Goal: Task Accomplishment & Management: Manage account settings

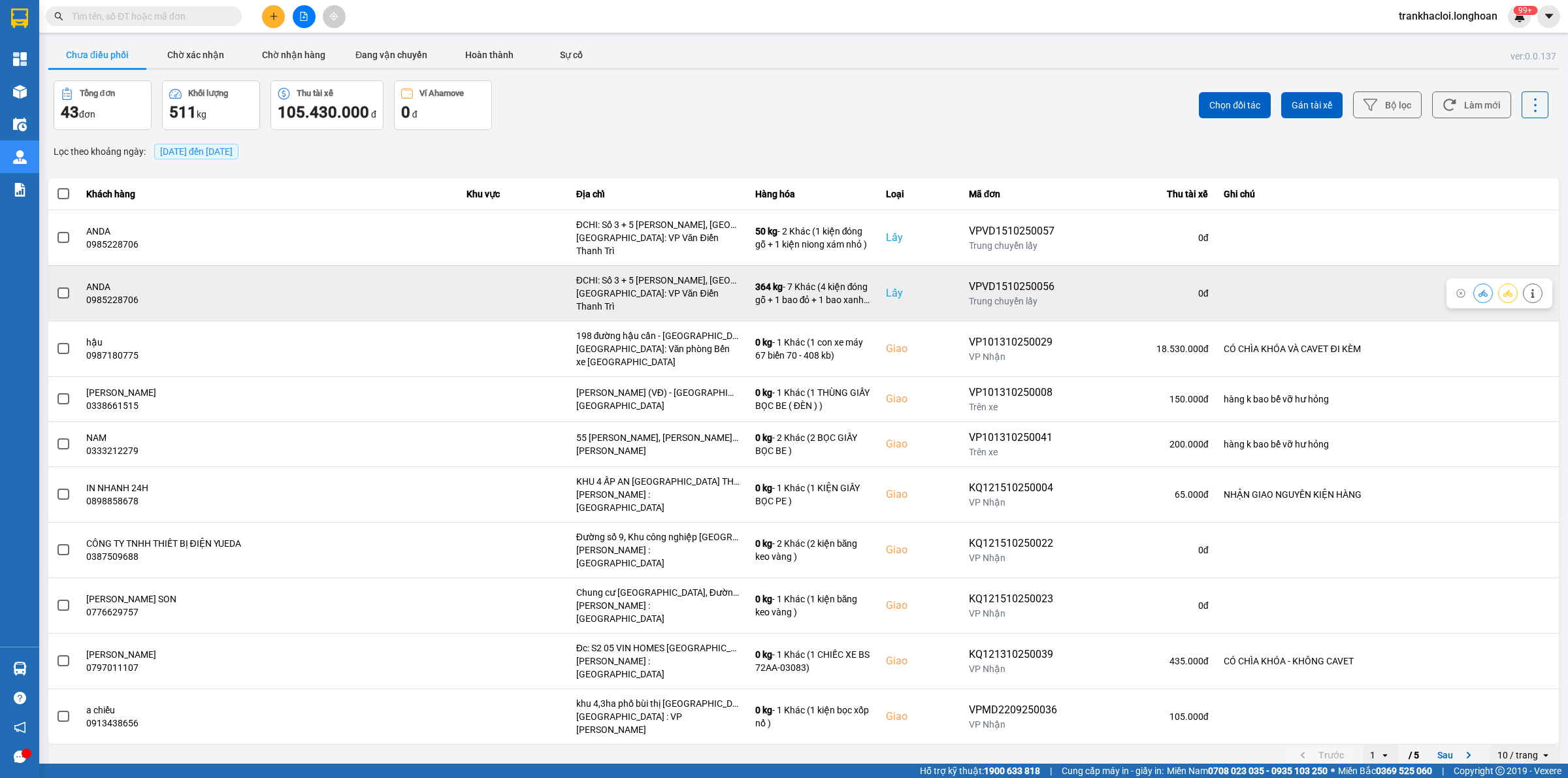
click at [1516, 283] on div at bounding box center [1508, 293] width 19 height 19
click at [1514, 282] on button at bounding box center [1507, 293] width 19 height 23
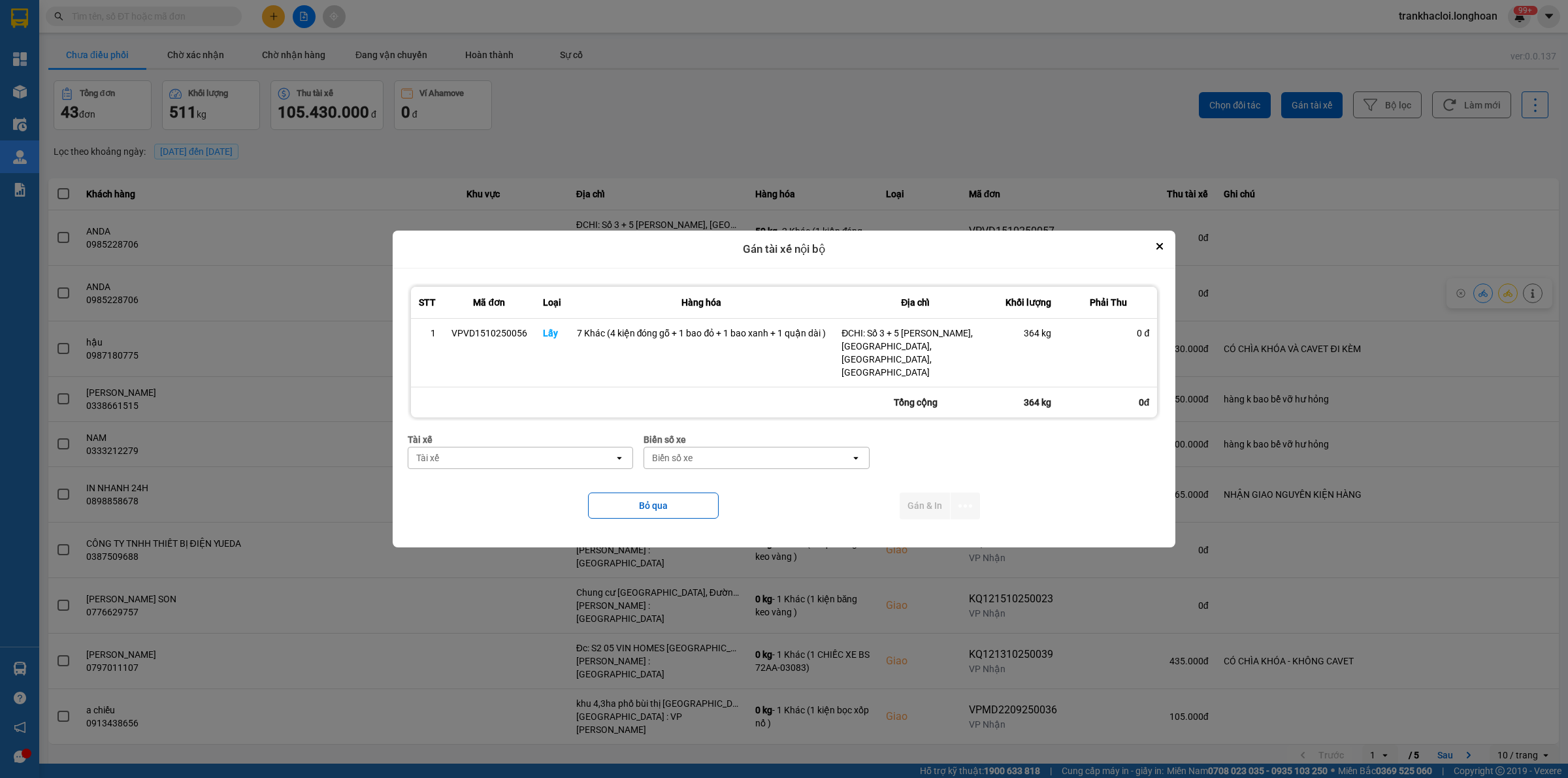
click at [474, 448] on div "Tài xế" at bounding box center [511, 458] width 207 height 21
type input "phương"
click at [1154, 254] on button "Close" at bounding box center [1159, 246] width 16 height 16
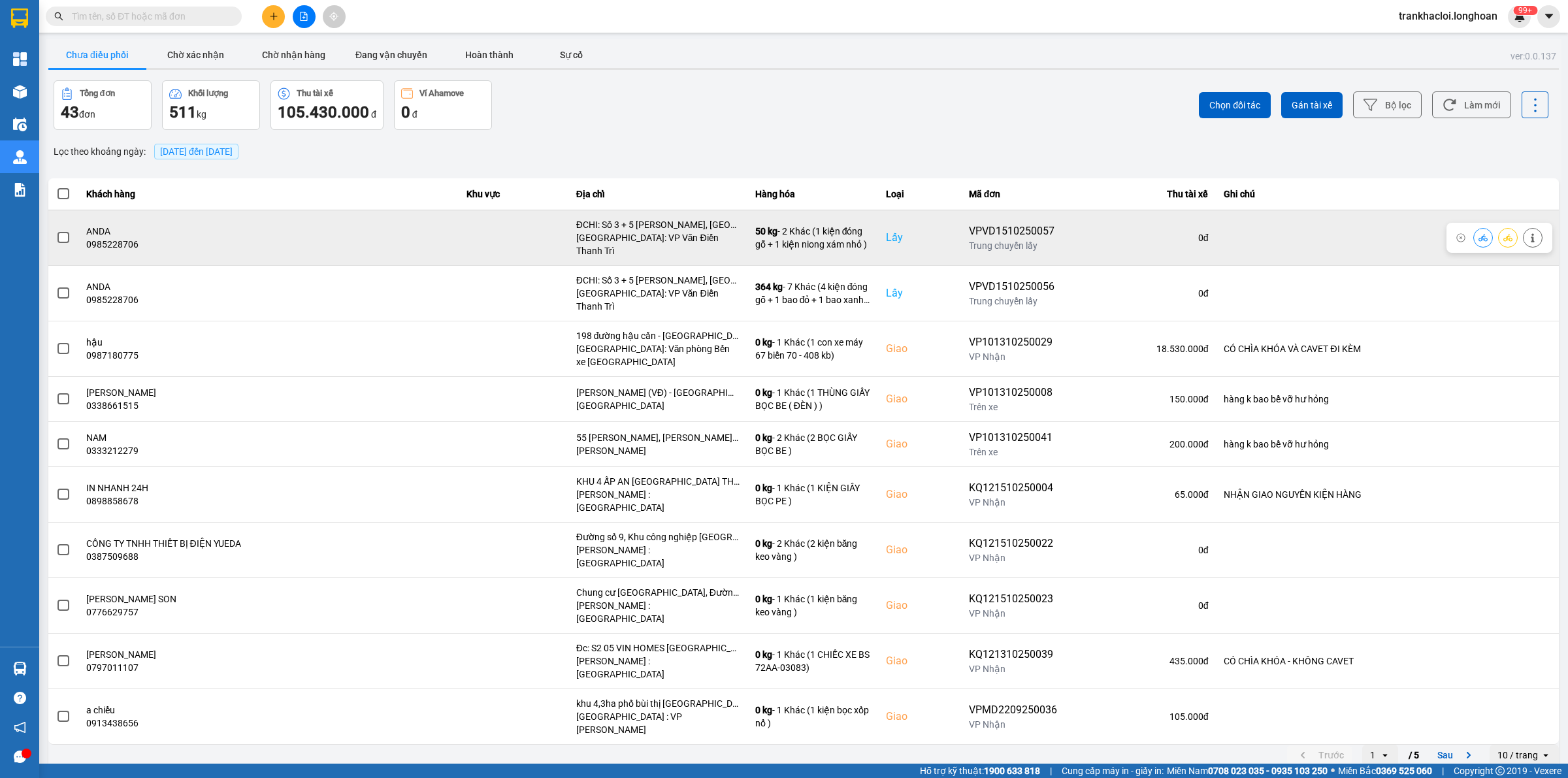
click at [57, 230] on label at bounding box center [64, 238] width 14 height 14
click at [57, 230] on input "checkbox" at bounding box center [57, 230] width 0 height 0
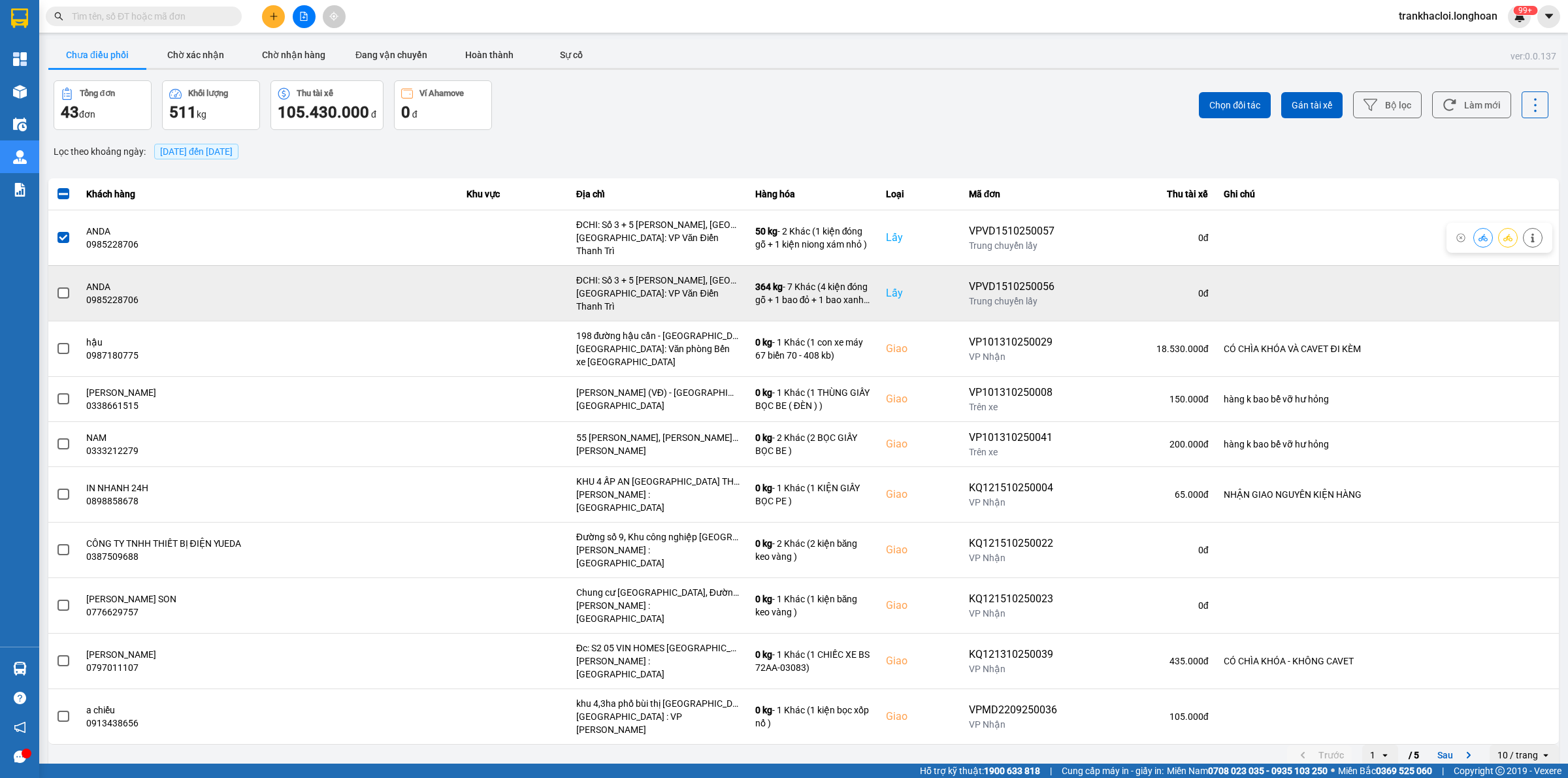
click at [64, 288] on span at bounding box center [63, 293] width 11 height 11
click at [57, 286] on input "checkbox" at bounding box center [57, 286] width 0 height 0
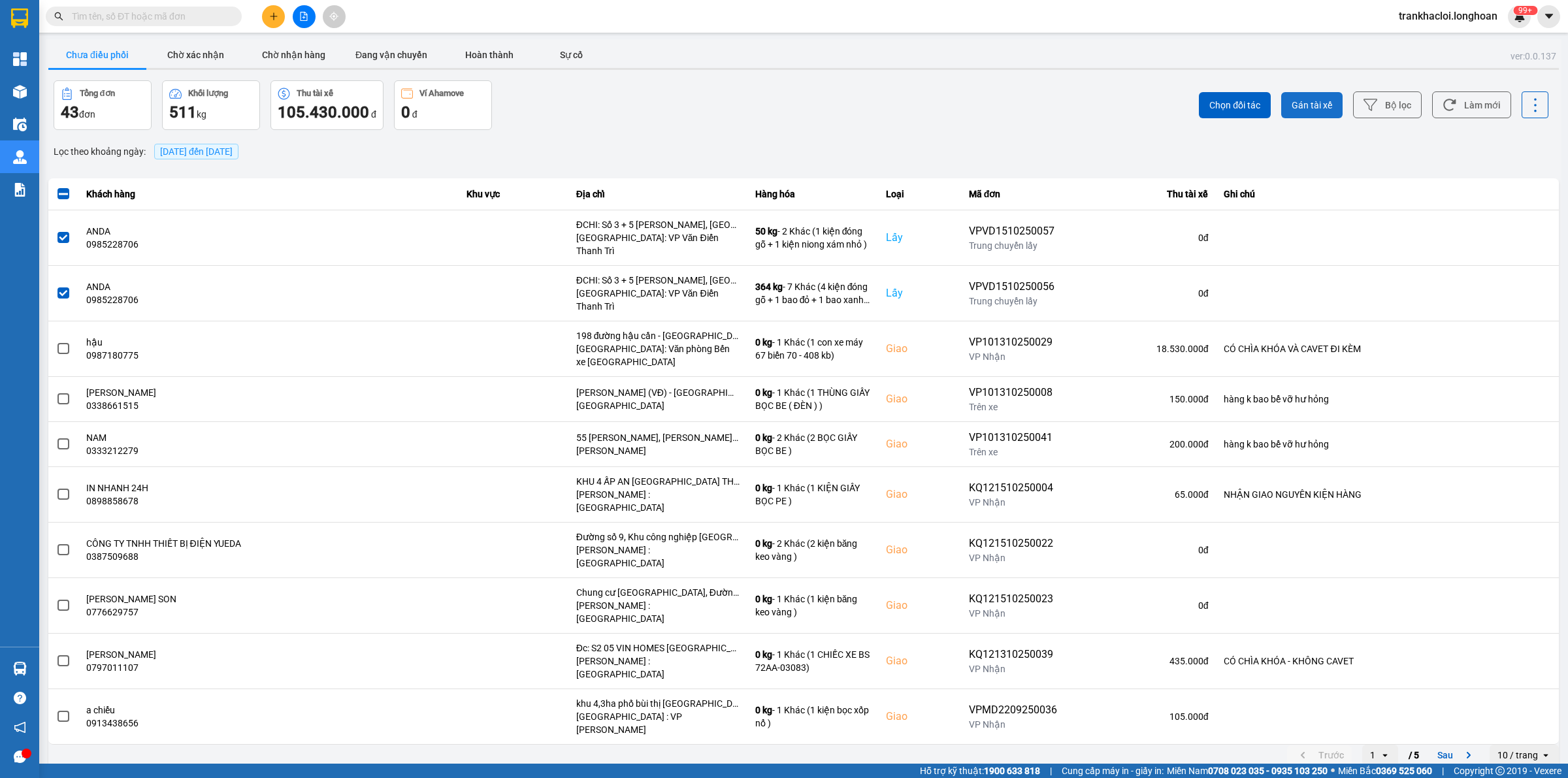
click at [1326, 103] on span "Gán tài xế" at bounding box center [1312, 105] width 41 height 13
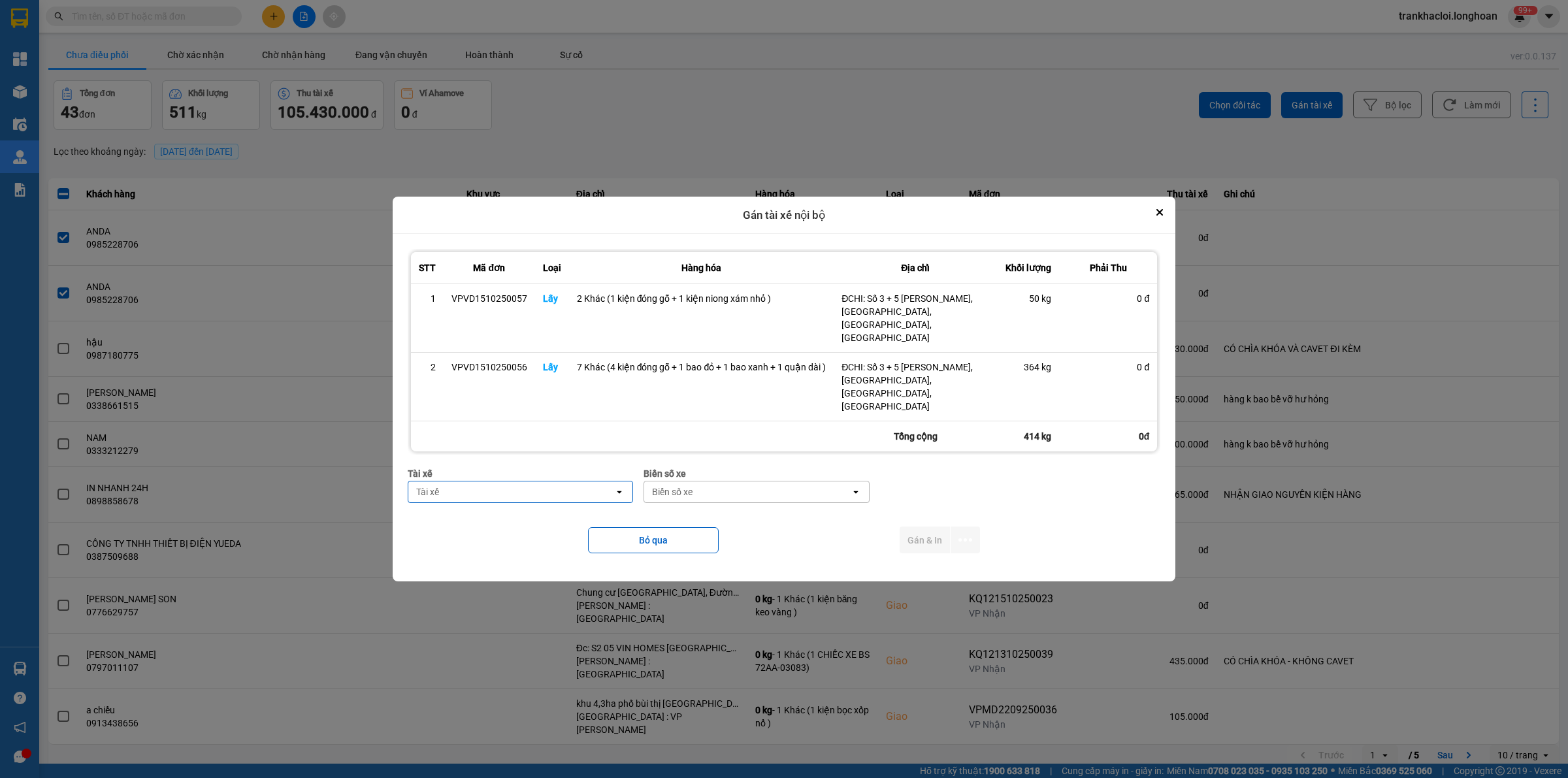
click at [435, 496] on div "Tài xế Tài xế open" at bounding box center [521, 489] width 226 height 47
click at [435, 491] on div "Tài xế Tài xế open" at bounding box center [521, 489] width 226 height 47
click at [444, 487] on div "Tài xế" at bounding box center [511, 492] width 207 height 21
type input "phương"
drag, startPoint x: 487, startPoint y: 509, endPoint x: 621, endPoint y: 500, distance: 134.3
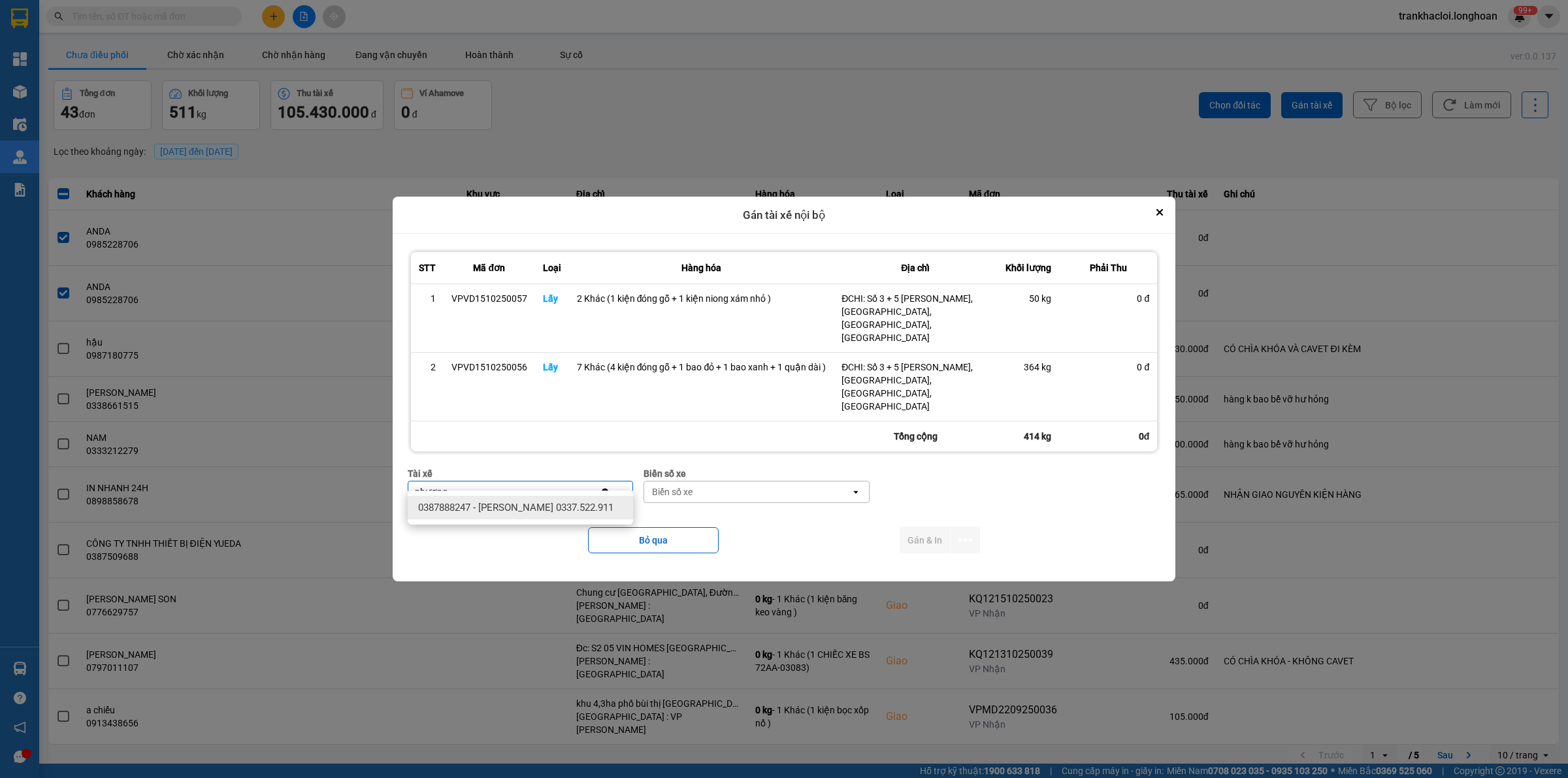
click at [488, 509] on span "0387888247 - [PERSON_NAME] 0337.522.911" at bounding box center [516, 507] width 195 height 13
click at [705, 481] on div "Biển số xe" at bounding box center [755, 492] width 207 height 21
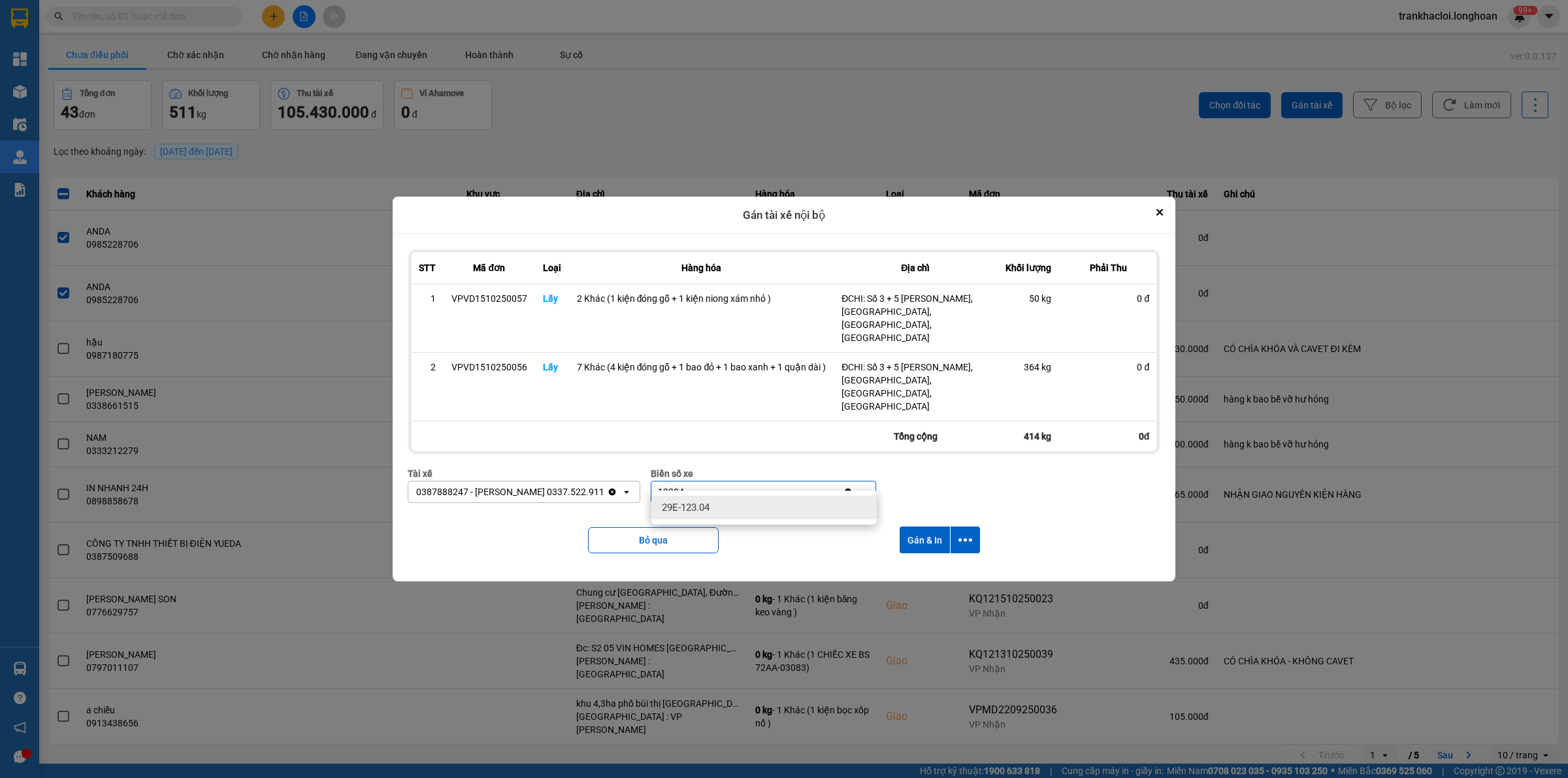
type input "12304"
drag, startPoint x: 712, startPoint y: 504, endPoint x: 722, endPoint y: 506, distance: 10.2
click at [712, 505] on div "29E-123.04" at bounding box center [764, 508] width 225 height 24
click at [964, 539] on icon "dialog" at bounding box center [965, 540] width 14 height 4
click at [908, 564] on span "Chỉ gán tài" at bounding box center [913, 563] width 43 height 13
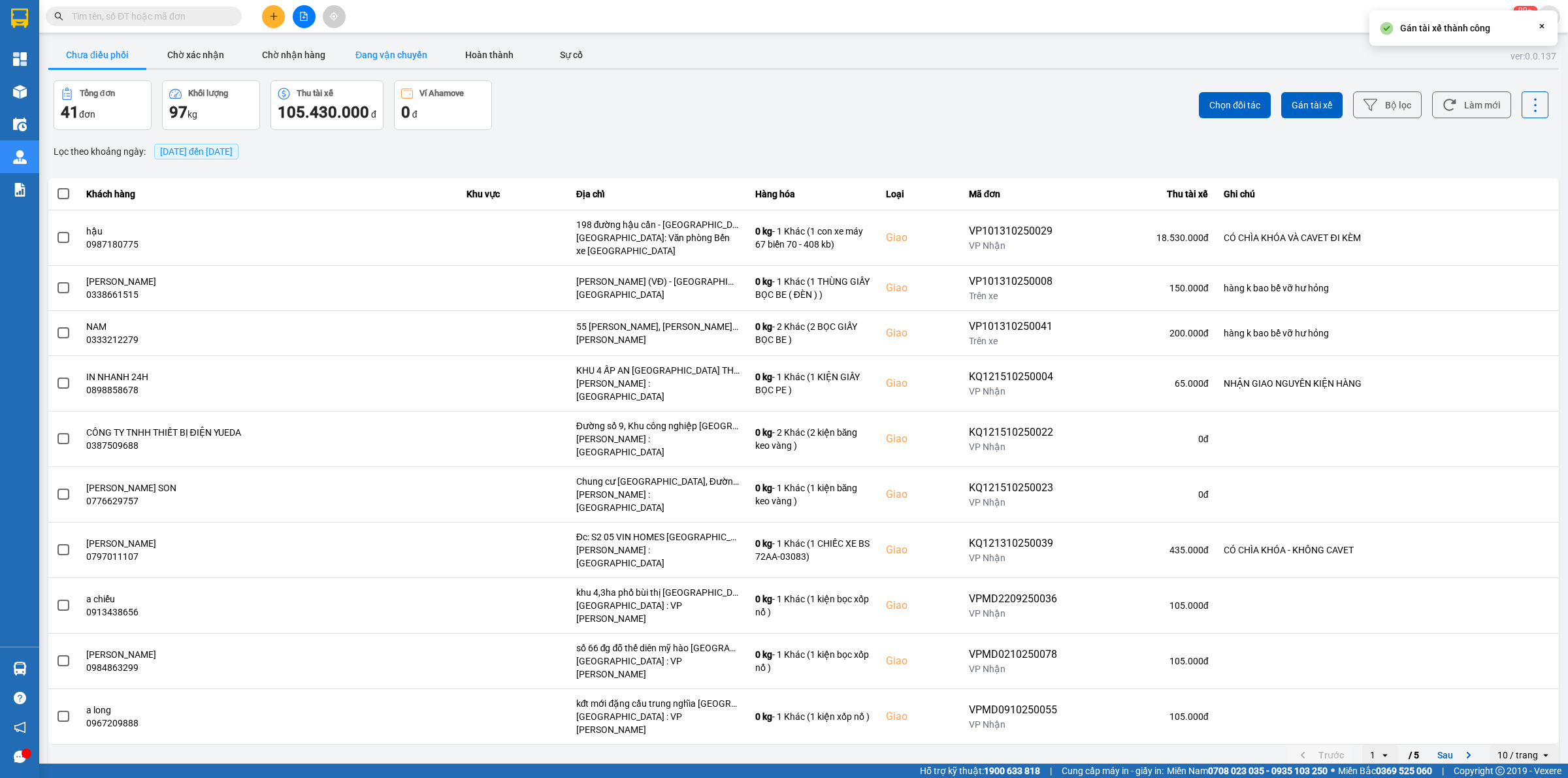
click at [401, 43] on button "Đang vận chuyển" at bounding box center [391, 55] width 98 height 26
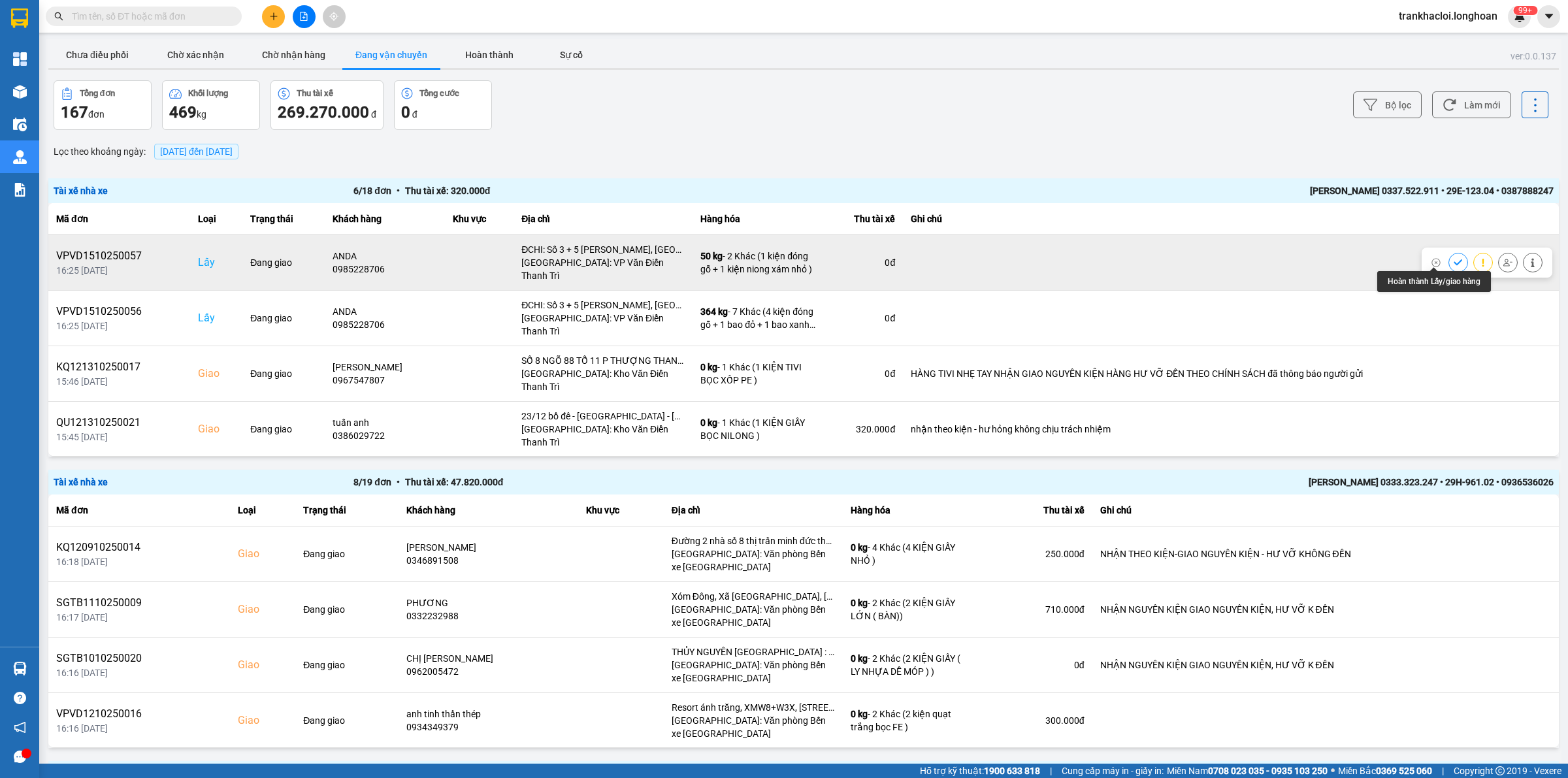
click at [1453, 258] on icon at bounding box center [1458, 262] width 9 height 9
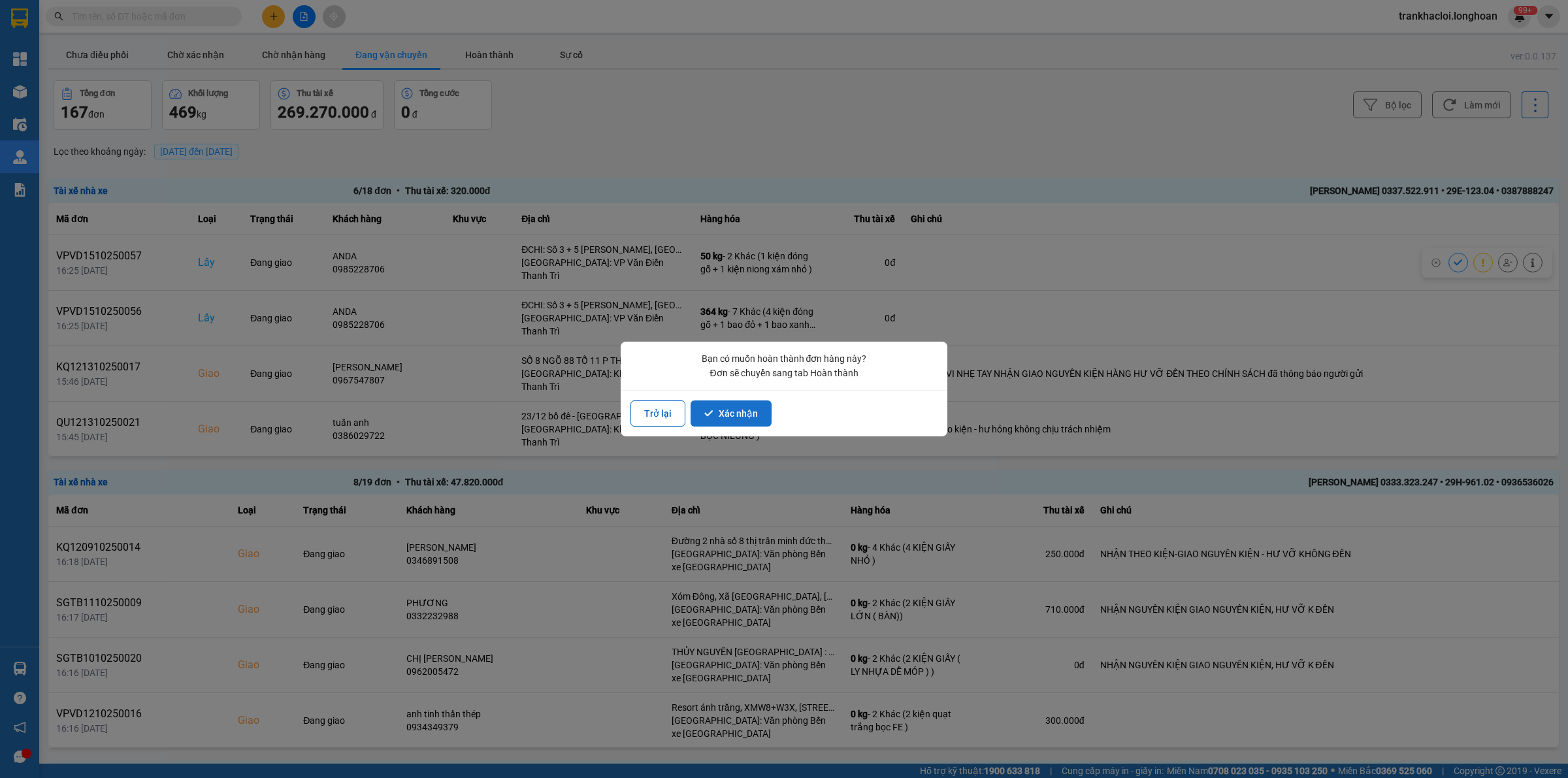
click at [723, 412] on button "Xác nhận" at bounding box center [731, 414] width 81 height 26
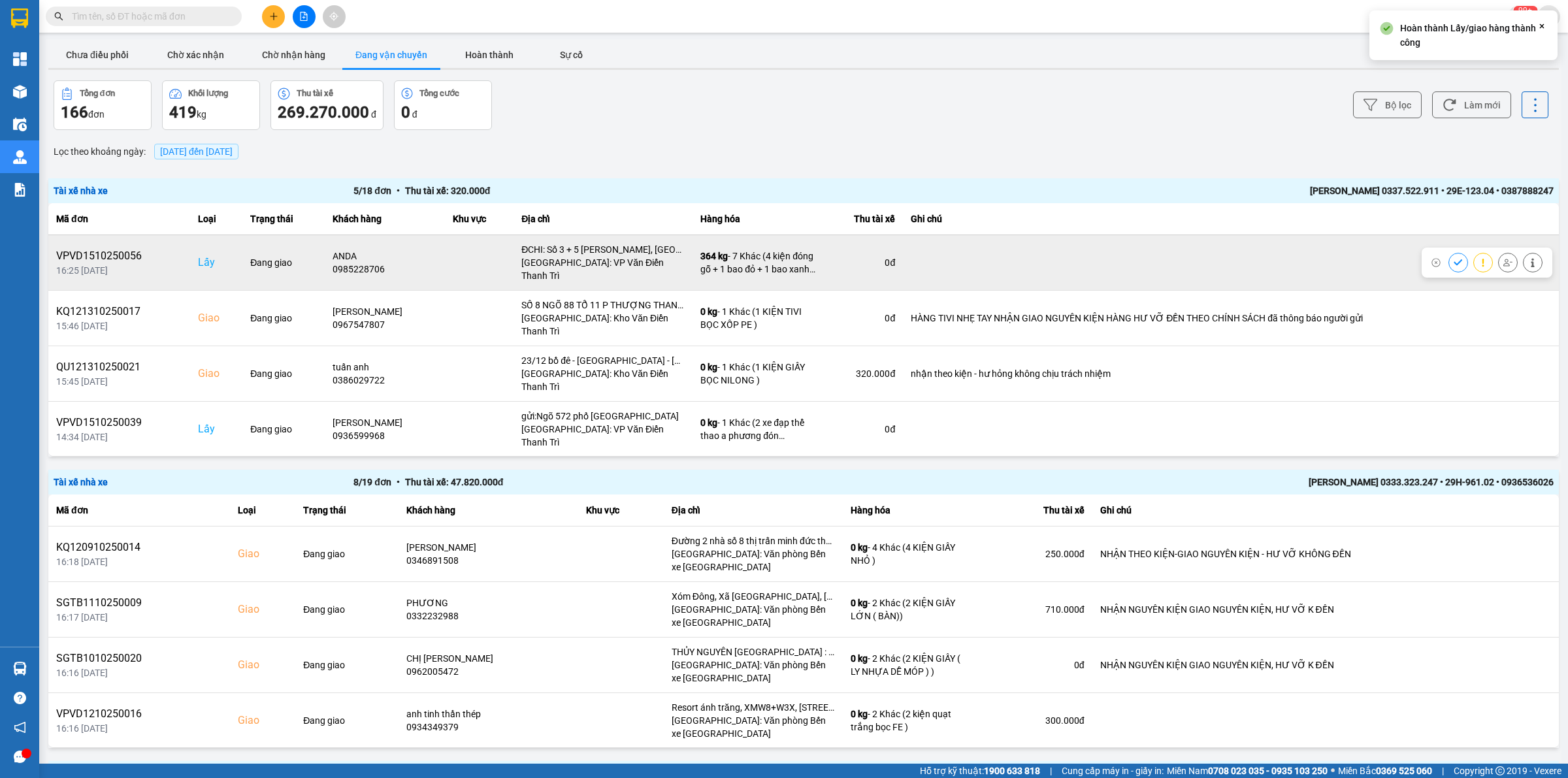
click at [1453, 258] on icon at bounding box center [1458, 262] width 9 height 9
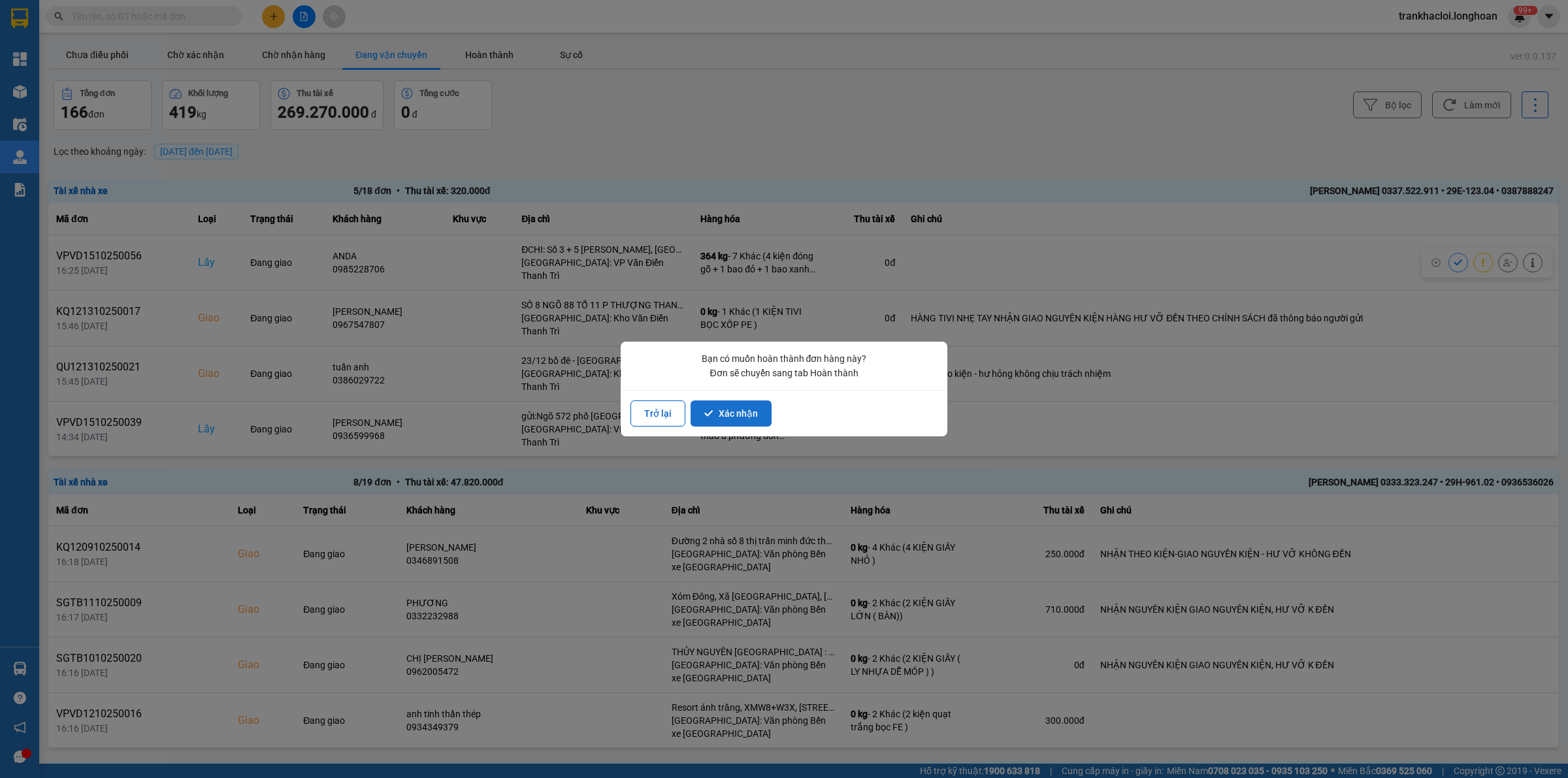
click at [745, 416] on button "Xác nhận" at bounding box center [731, 414] width 81 height 26
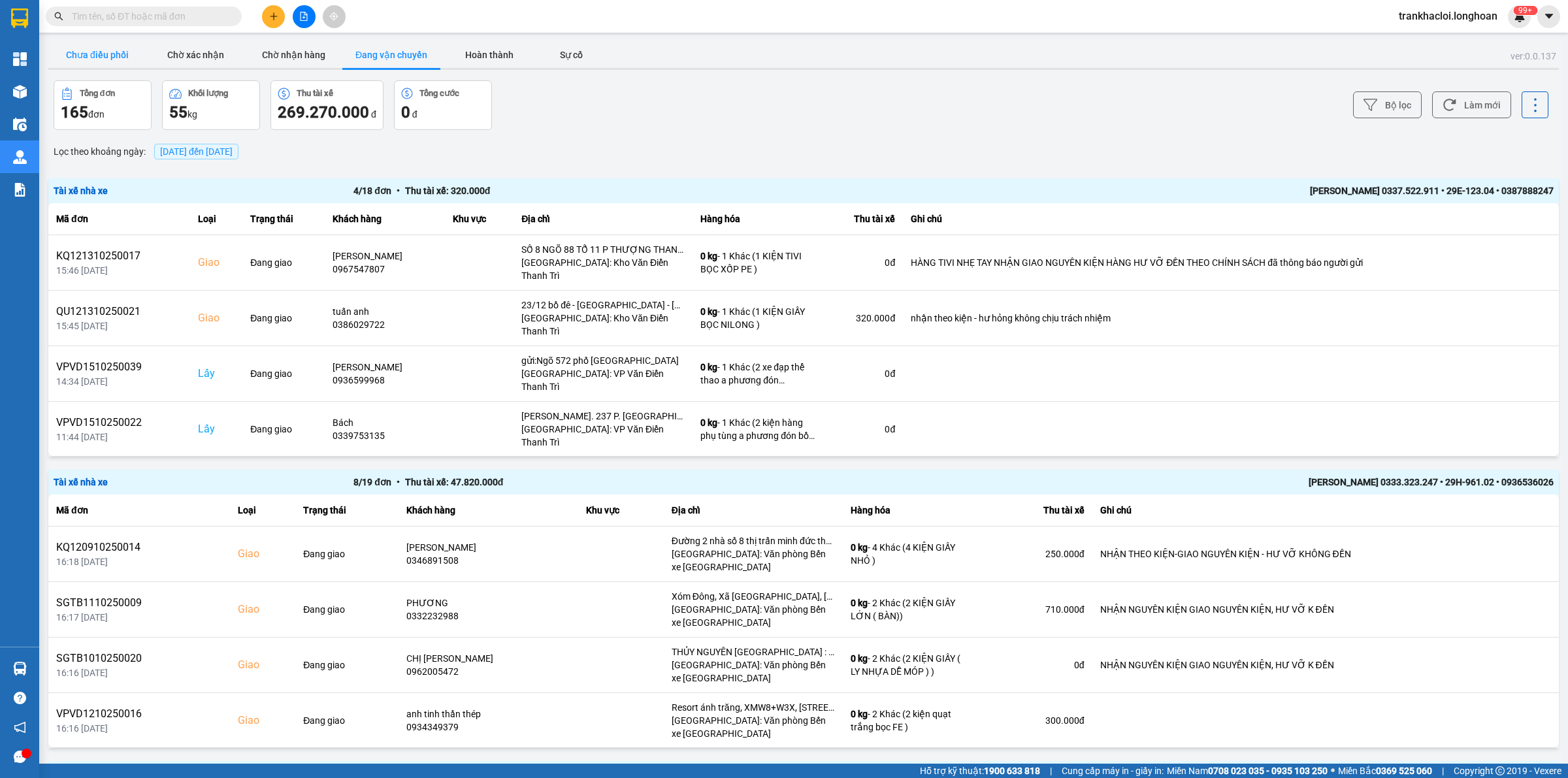
click at [83, 51] on button "Chưa điều phối" at bounding box center [97, 55] width 98 height 26
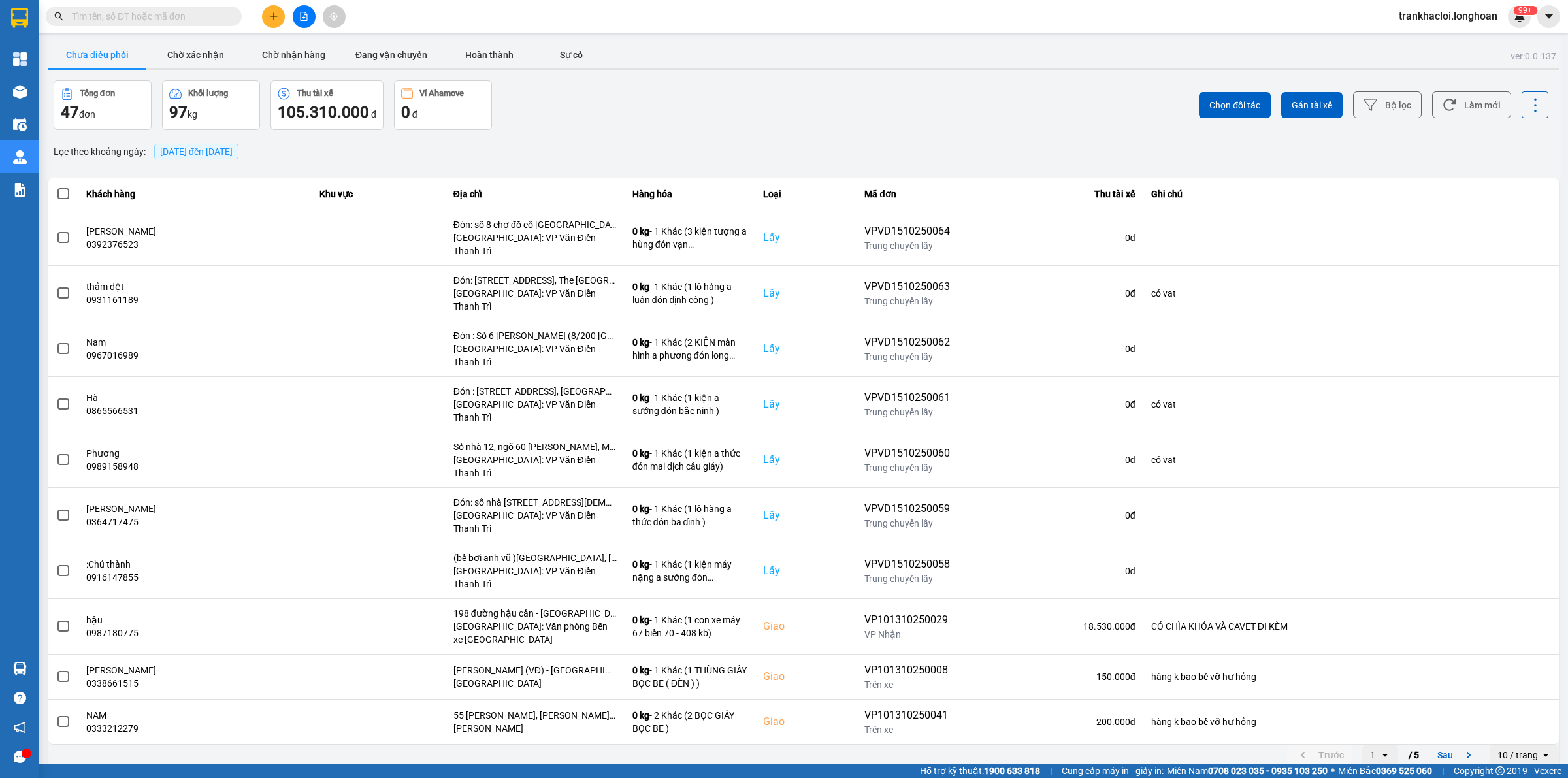
click at [198, 149] on span "[DATE] đến [DATE]" at bounding box center [196, 152] width 72 height 11
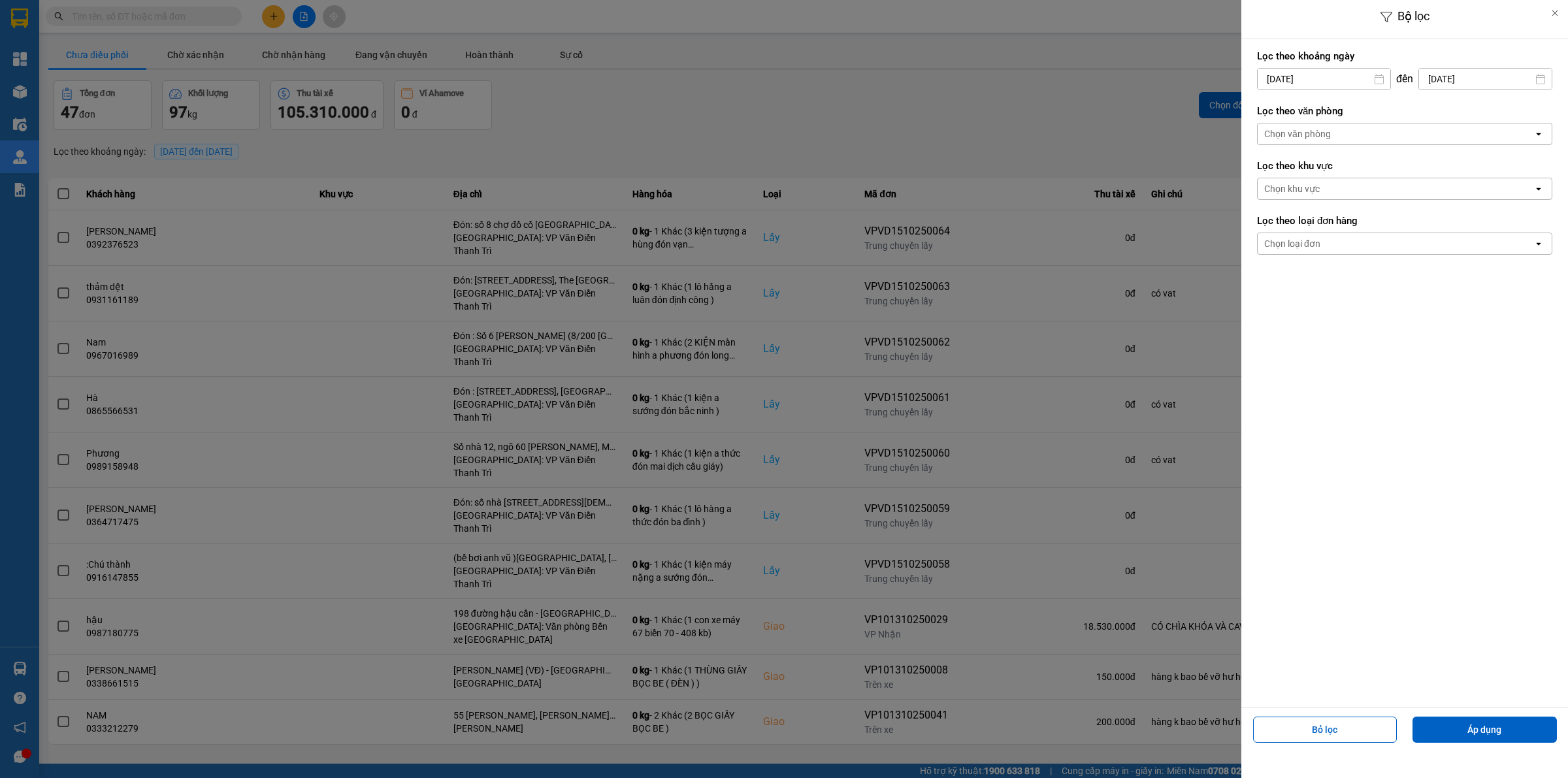
click at [1264, 122] on div "Lọc theo văn phòng Chọn văn phòng open" at bounding box center [1405, 125] width 295 height 49
click at [1275, 135] on div "Chọn văn phòng" at bounding box center [1297, 133] width 66 height 13
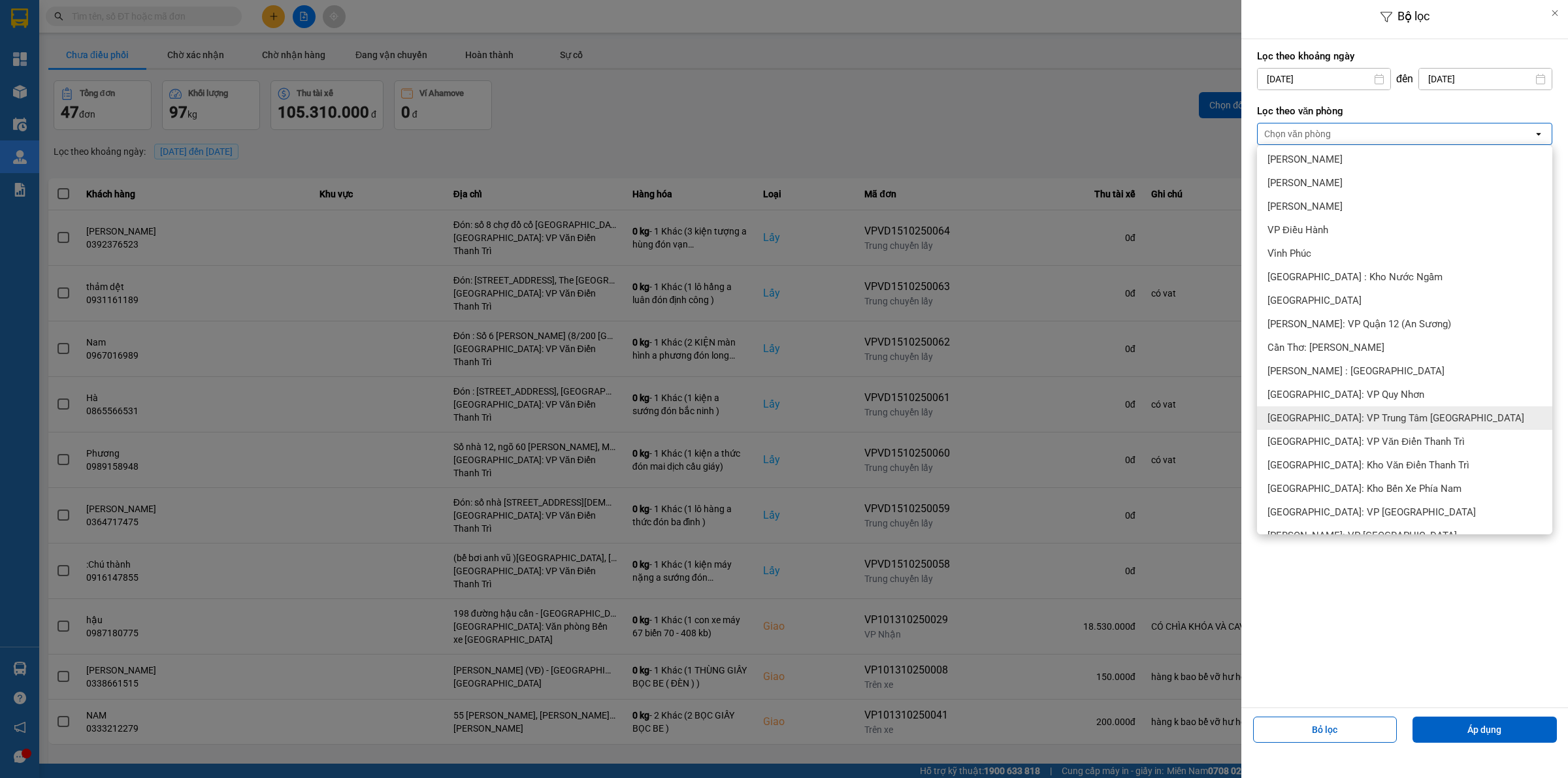
scroll to position [408, 0]
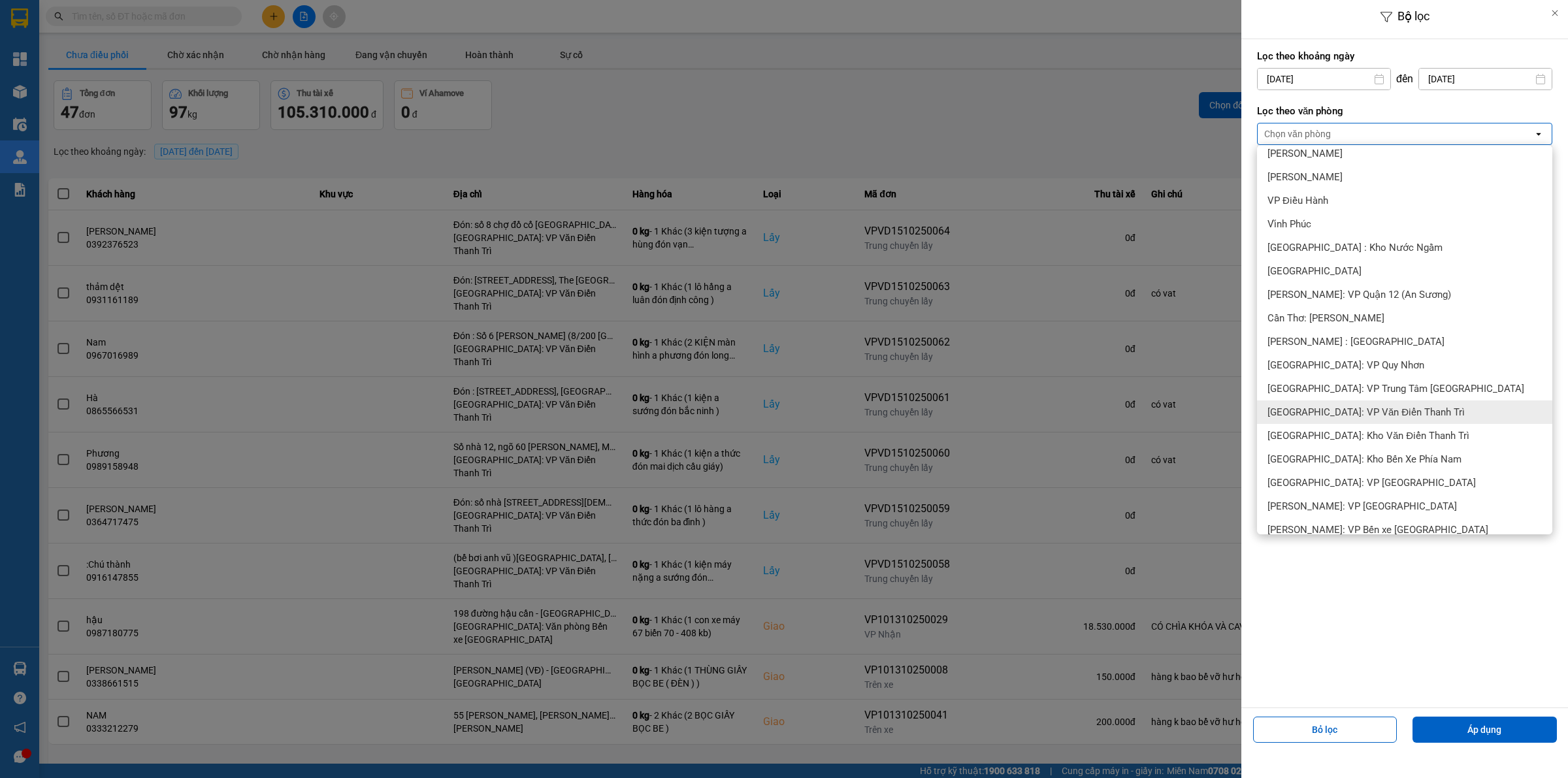
click at [1347, 411] on span "[GEOGRAPHIC_DATA]: VP Văn Điển Thanh Trì" at bounding box center [1365, 412] width 197 height 13
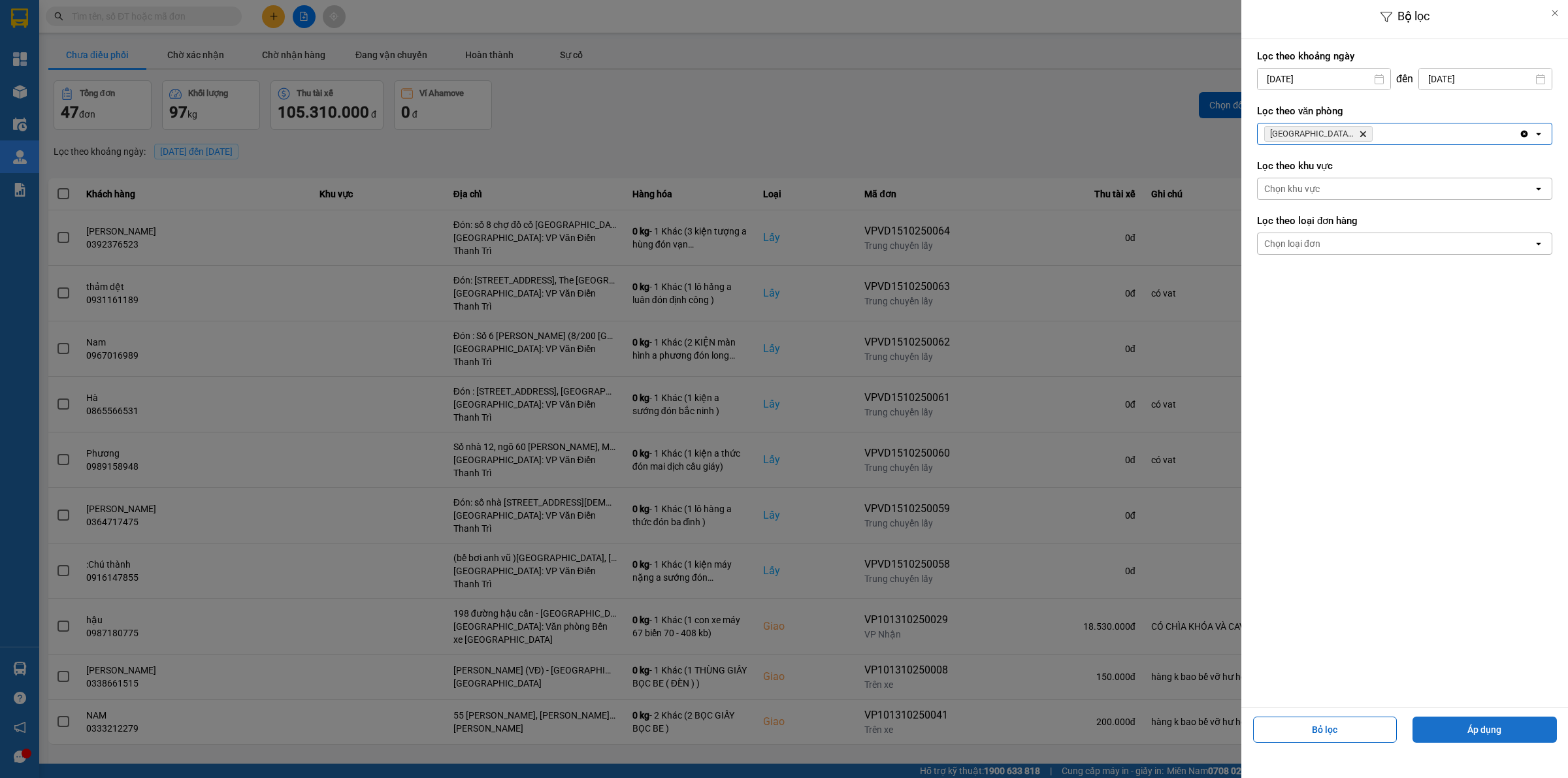
click at [1451, 722] on button "Áp dụng" at bounding box center [1485, 730] width 145 height 26
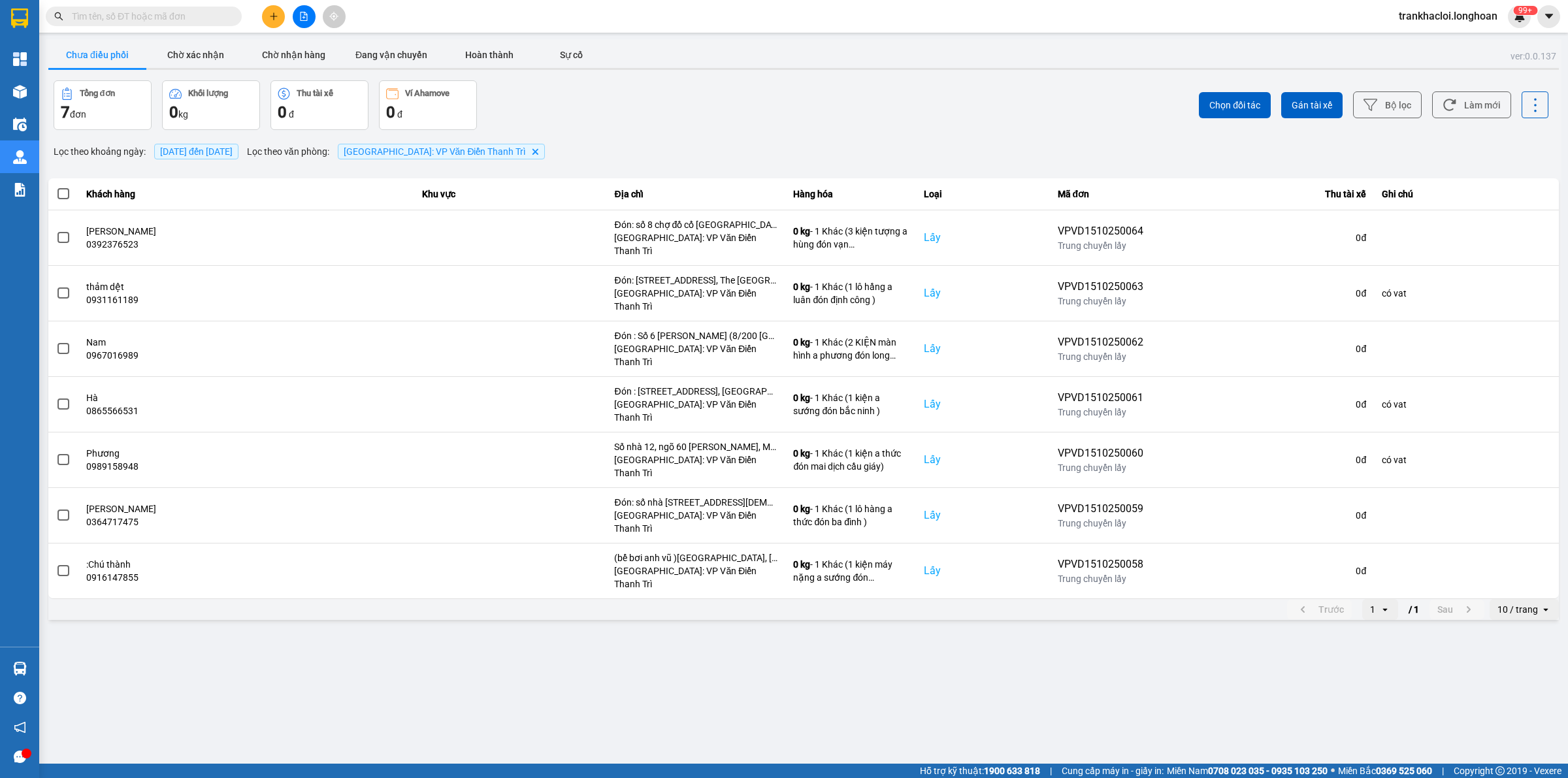
click at [1514, 603] on div "10 / trang" at bounding box center [1518, 609] width 41 height 13
click at [1508, 652] on div "100 / trang" at bounding box center [1525, 658] width 48 height 13
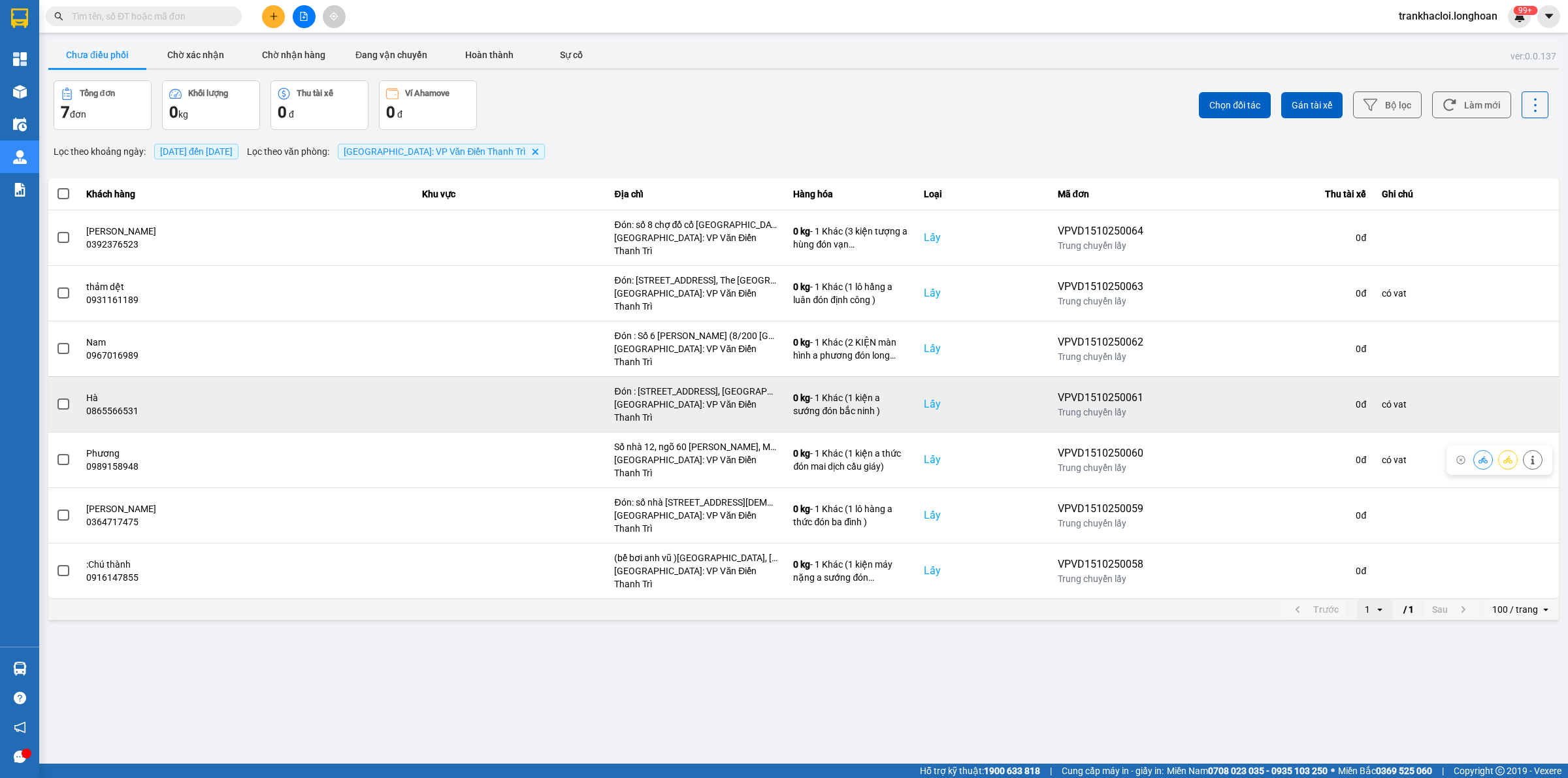
click at [64, 398] on span at bounding box center [63, 404] width 11 height 11
click at [57, 397] on input "checkbox" at bounding box center [57, 397] width 0 height 0
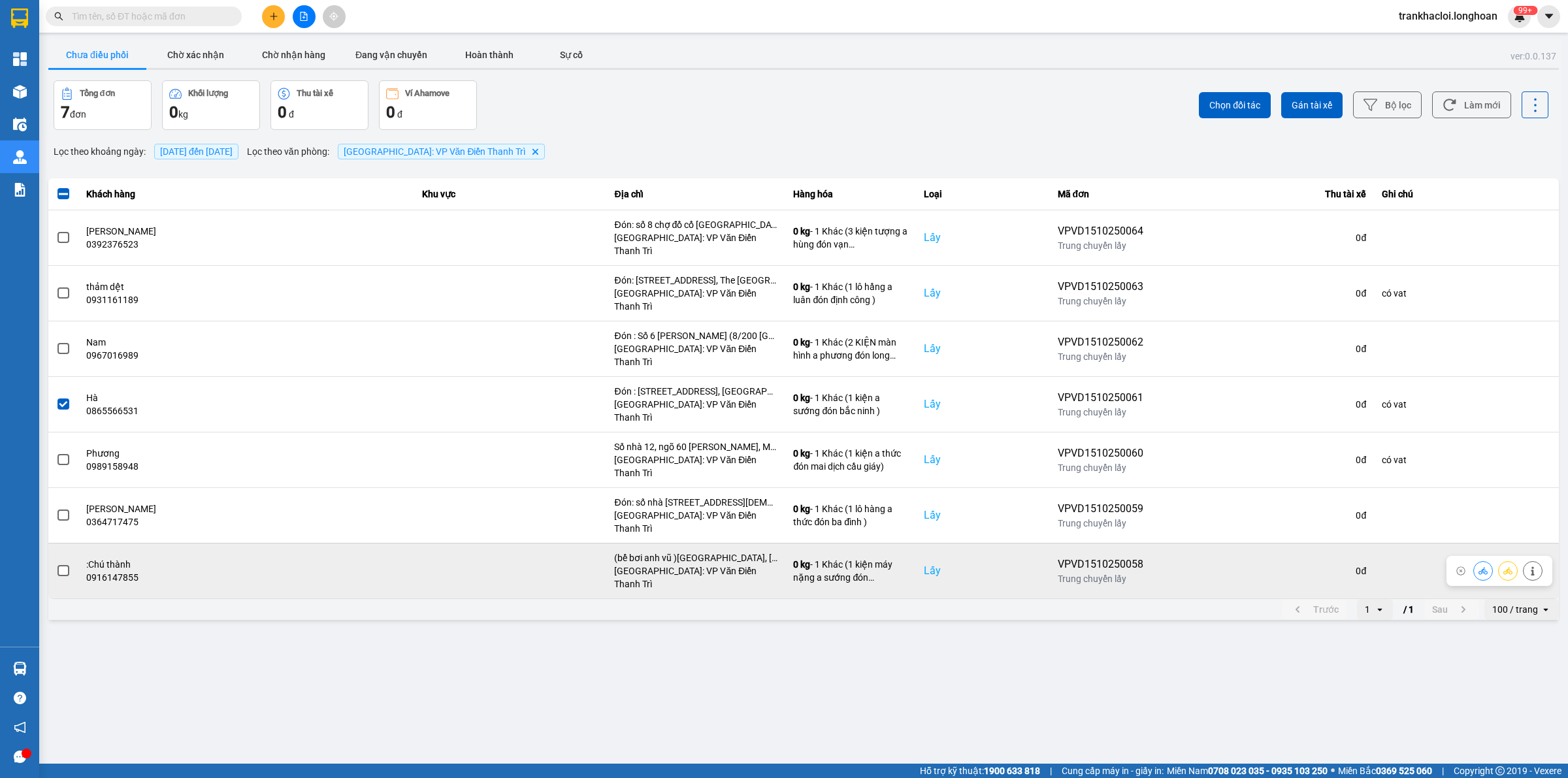
click at [62, 565] on span at bounding box center [63, 570] width 11 height 11
click at [57, 564] on input "checkbox" at bounding box center [57, 564] width 0 height 0
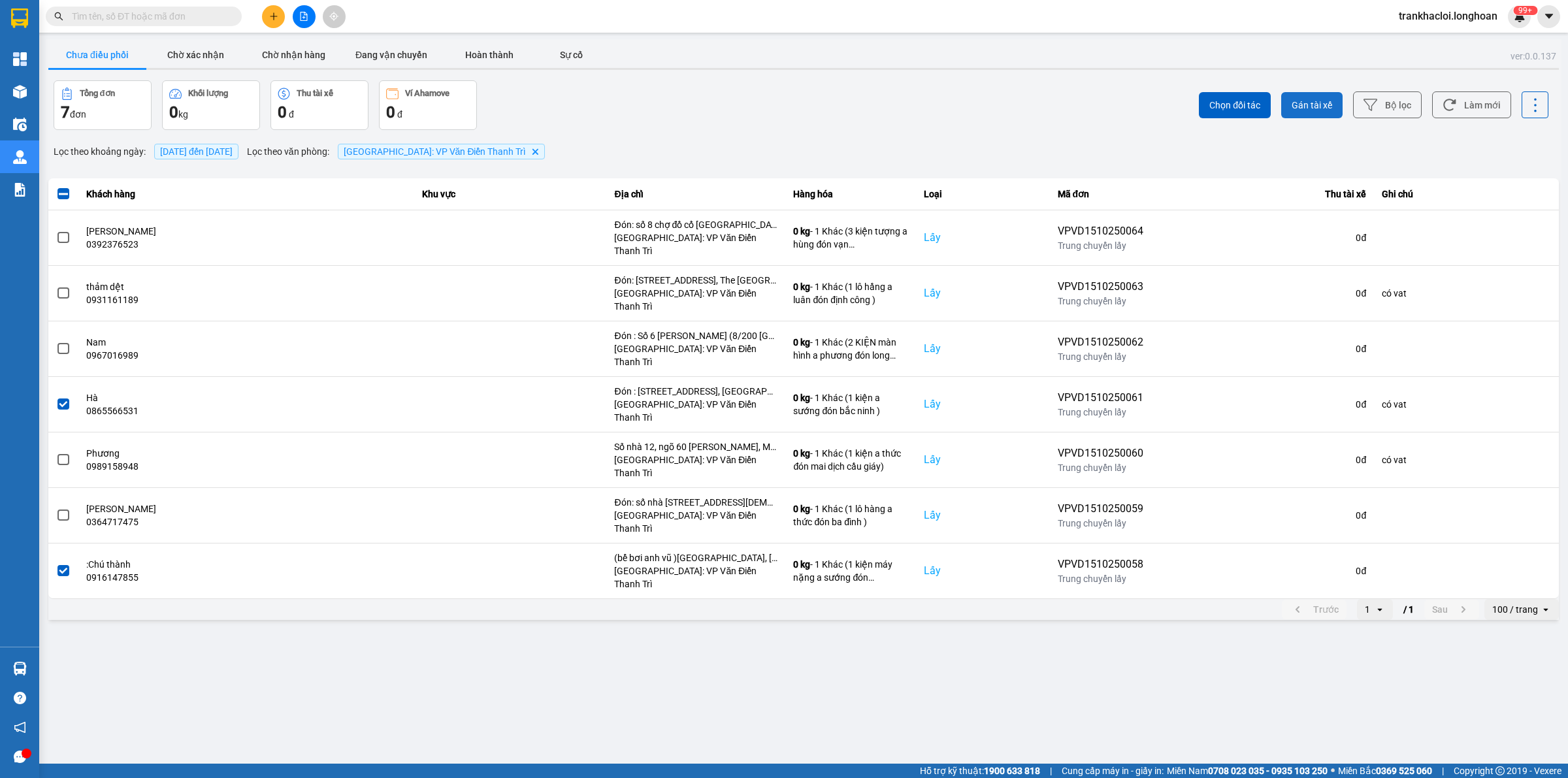
click at [1314, 100] on span "Gán tài xế" at bounding box center [1312, 105] width 41 height 13
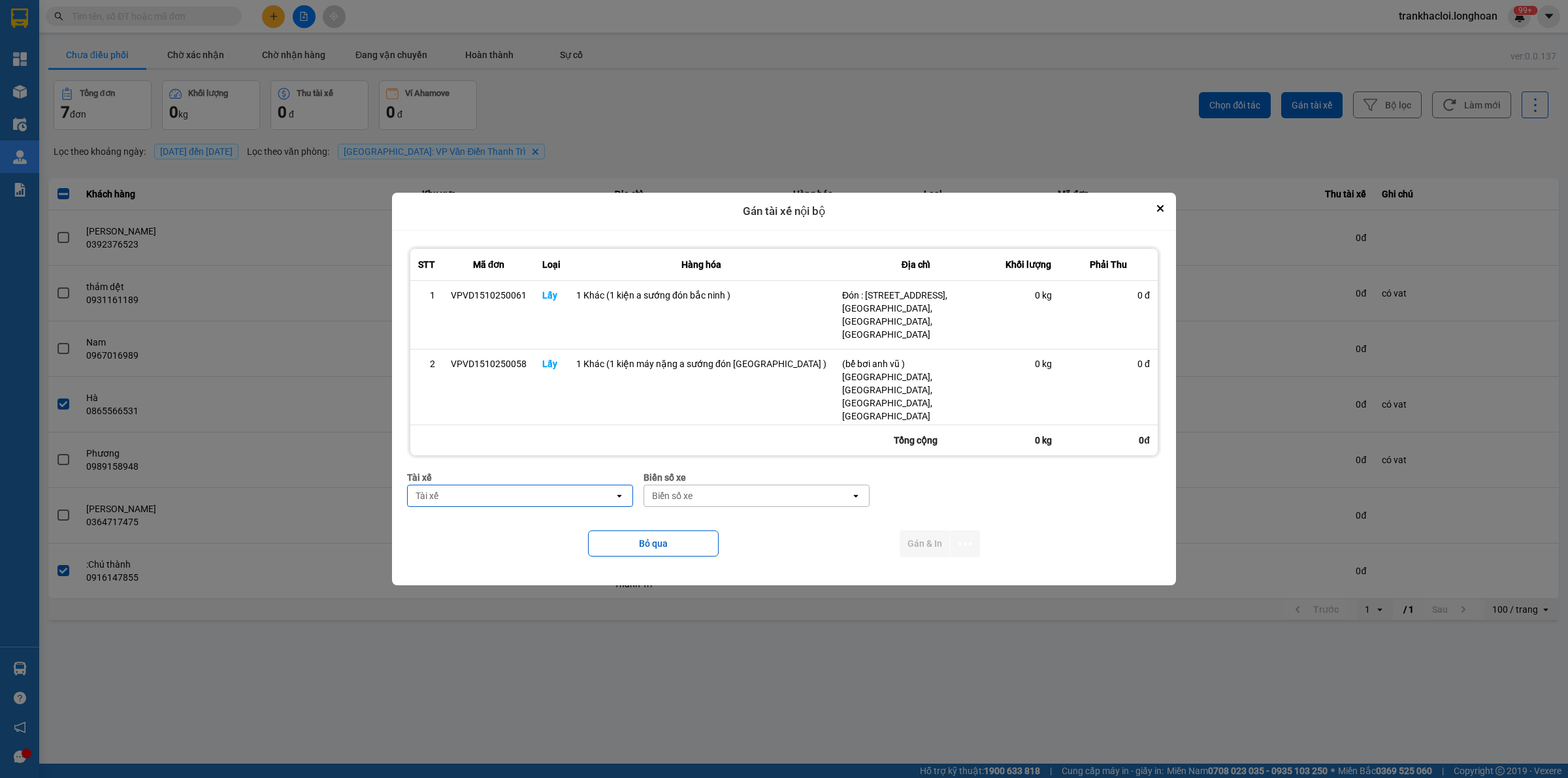
click at [469, 486] on div "Tài xế" at bounding box center [511, 496] width 207 height 21
type input "sướng"
click at [494, 503] on span "0369971969 - [PERSON_NAME] 0336.858.247" at bounding box center [542, 508] width 193 height 26
click at [699, 489] on div "Biển số xe" at bounding box center [679, 495] width 41 height 13
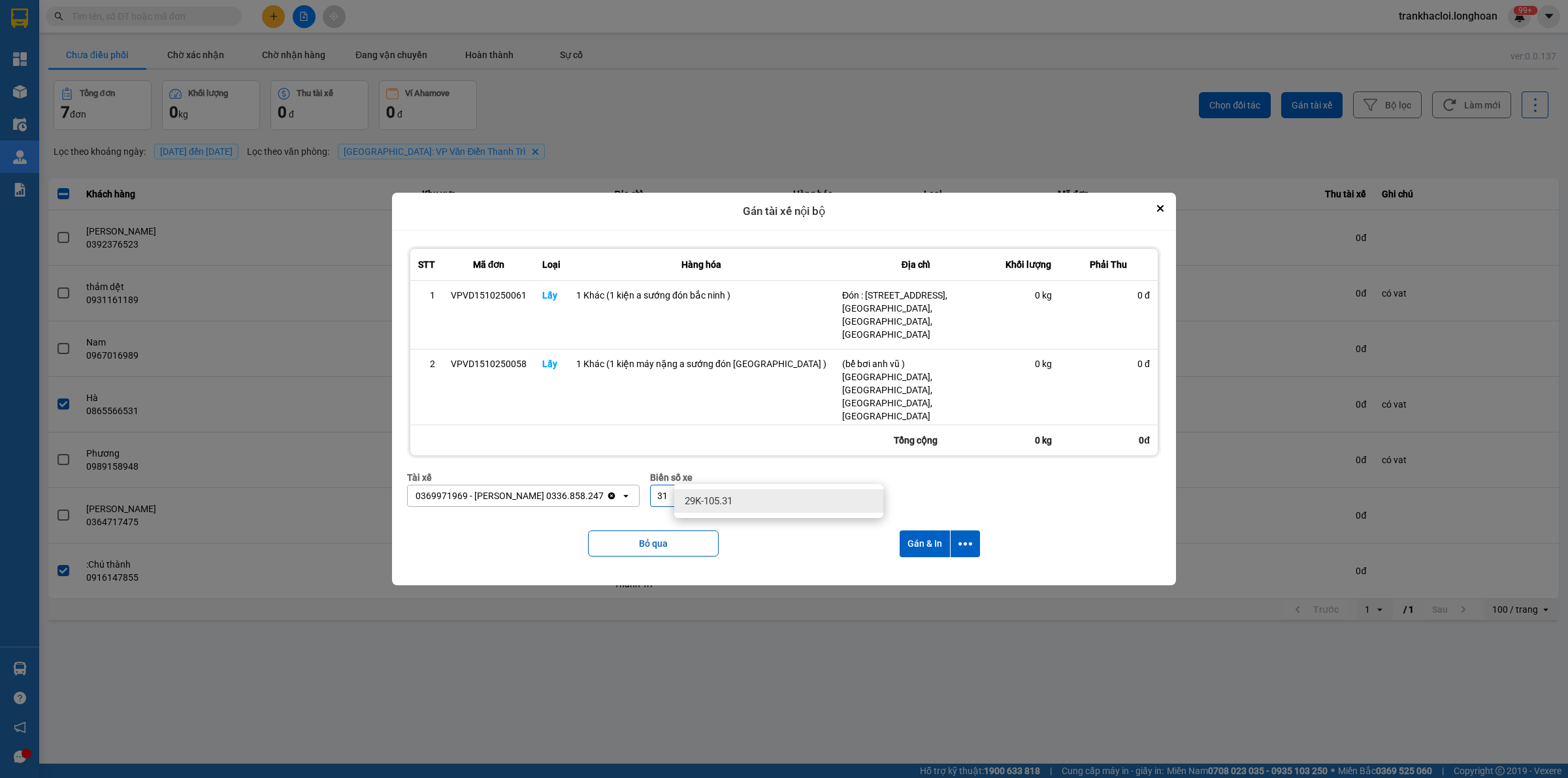
type input "31"
drag, startPoint x: 717, startPoint y: 496, endPoint x: 755, endPoint y: 506, distance: 39.3
click at [720, 496] on span "29K-105.31" at bounding box center [708, 501] width 48 height 13
click at [959, 537] on icon "dialog" at bounding box center [965, 544] width 14 height 14
click at [913, 554] on span "Chỉ gán tài" at bounding box center [904, 556] width 43 height 13
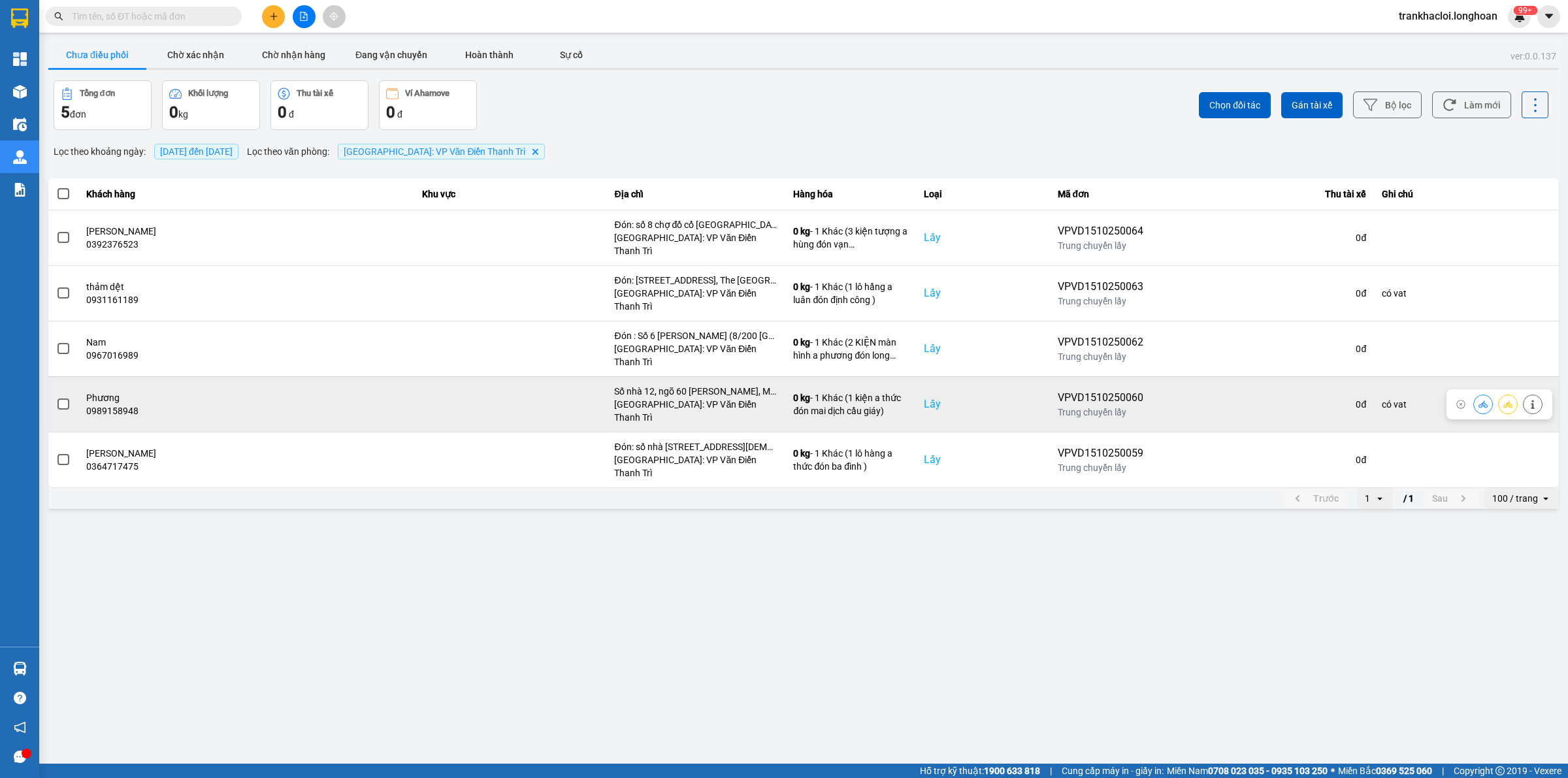
click at [63, 398] on span at bounding box center [63, 404] width 11 height 11
click at [57, 397] on input "checkbox" at bounding box center [57, 397] width 0 height 0
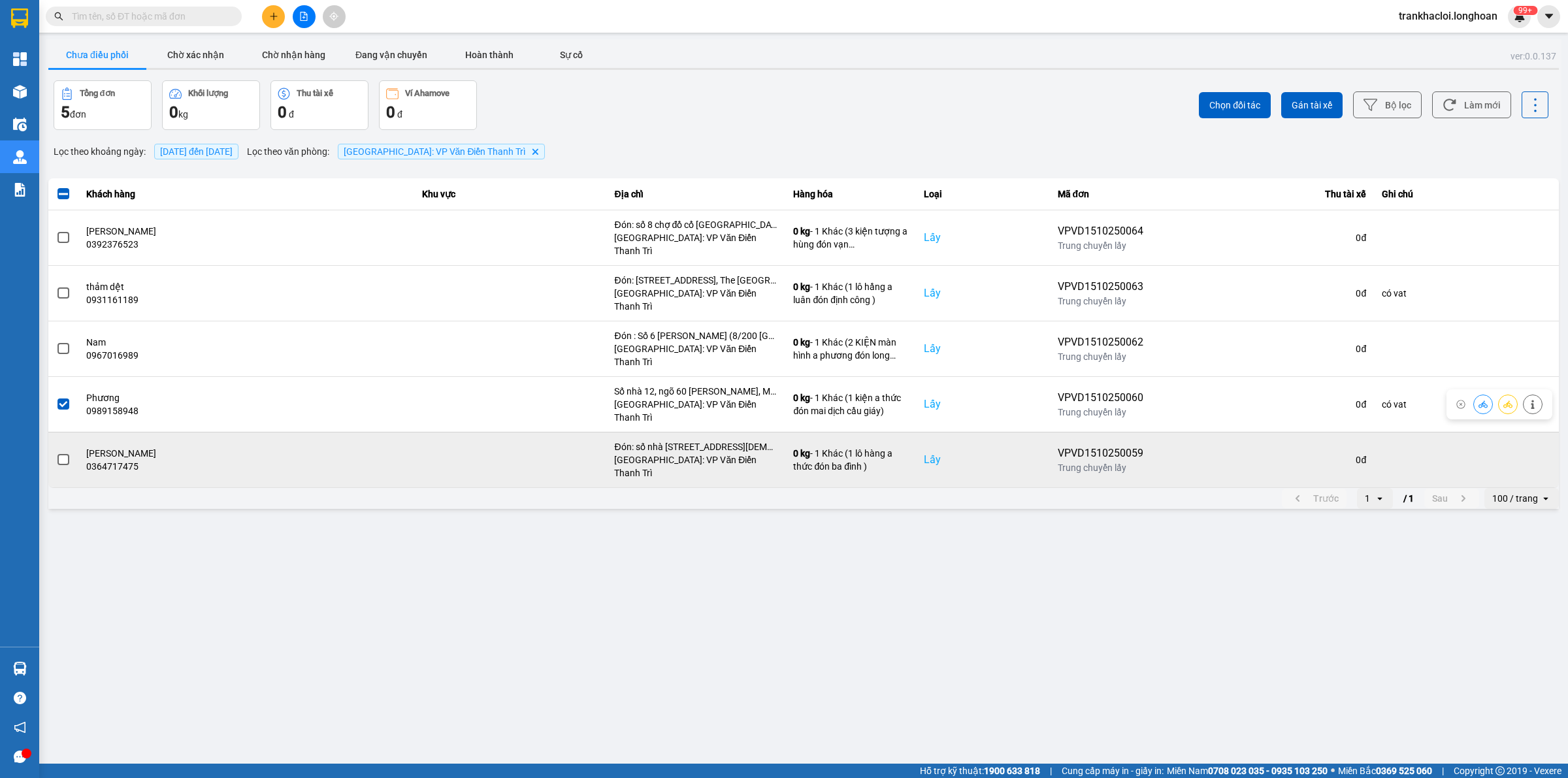
click at [60, 454] on span at bounding box center [63, 459] width 11 height 11
click at [57, 453] on input "checkbox" at bounding box center [57, 453] width 0 height 0
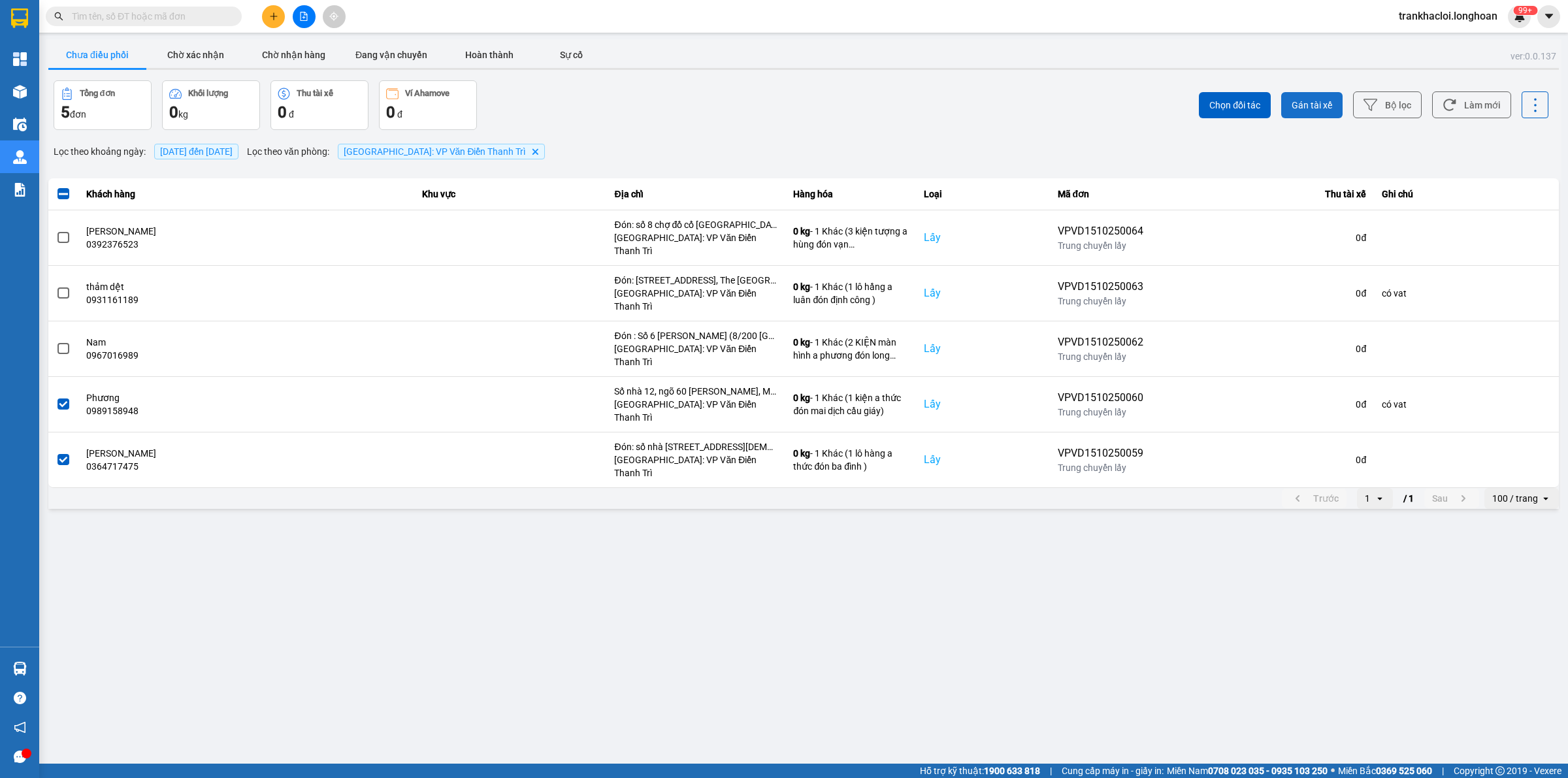
click at [1332, 100] on span "Gán tài xế" at bounding box center [1312, 105] width 41 height 13
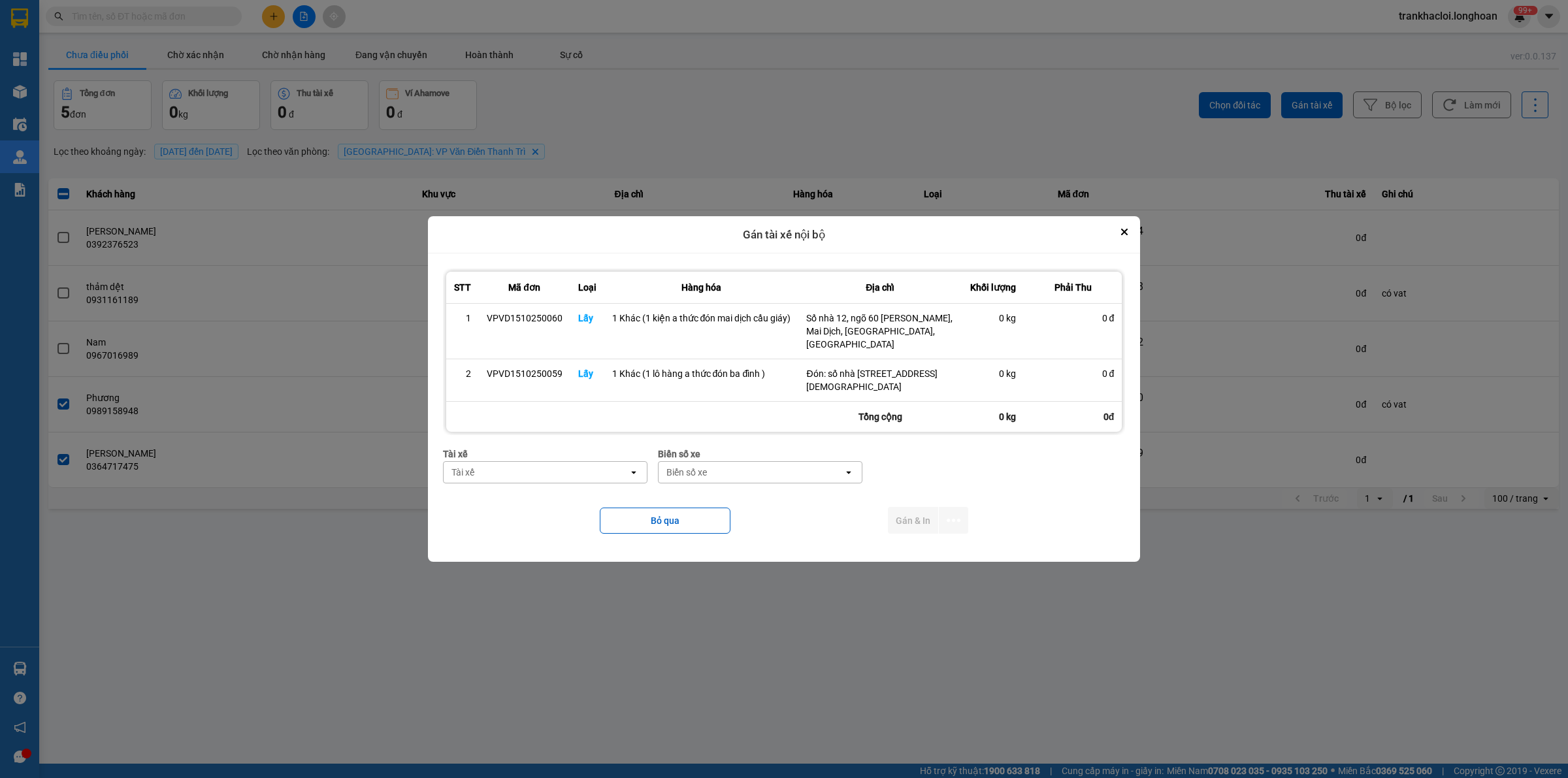
click at [471, 475] on div "Tài xế" at bounding box center [535, 472] width 185 height 21
type input "thức"
drag, startPoint x: 516, startPoint y: 502, endPoint x: 529, endPoint y: 500, distance: 13.2
click at [518, 501] on span "0353762489 - vũ văn thức lái xe 0356.323.247" at bounding box center [547, 502] width 189 height 26
click at [712, 468] on div "Biển số xe" at bounding box center [714, 472] width 41 height 13
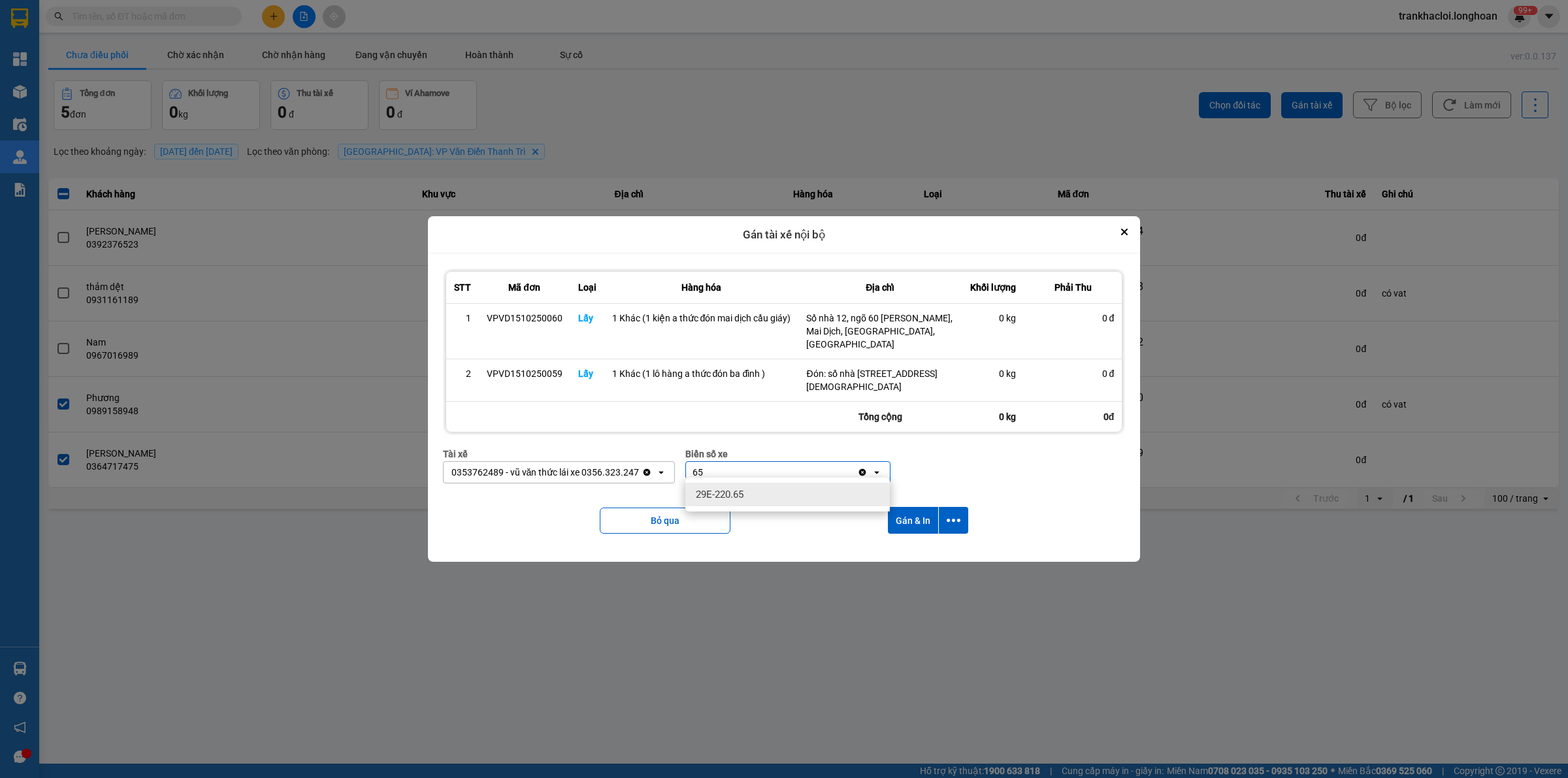
type input "65"
click at [725, 488] on span "29E-220.65" at bounding box center [720, 495] width 48 height 13
click at [953, 514] on icon "dialog" at bounding box center [954, 521] width 14 height 14
click at [906, 548] on span "Chỉ gán tài" at bounding box center [901, 550] width 43 height 13
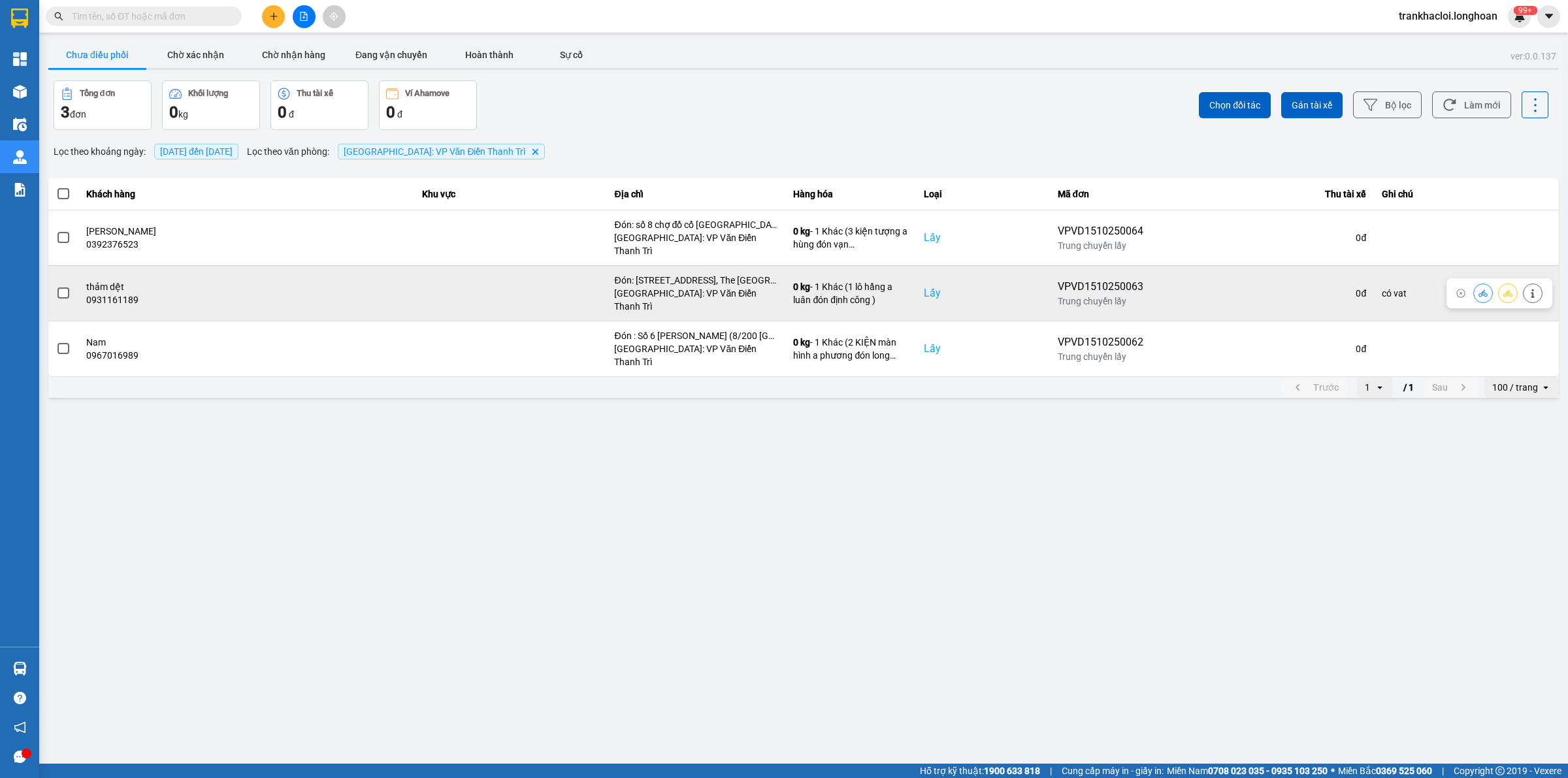
click at [62, 288] on span at bounding box center [63, 293] width 11 height 11
click at [57, 286] on input "checkbox" at bounding box center [57, 286] width 0 height 0
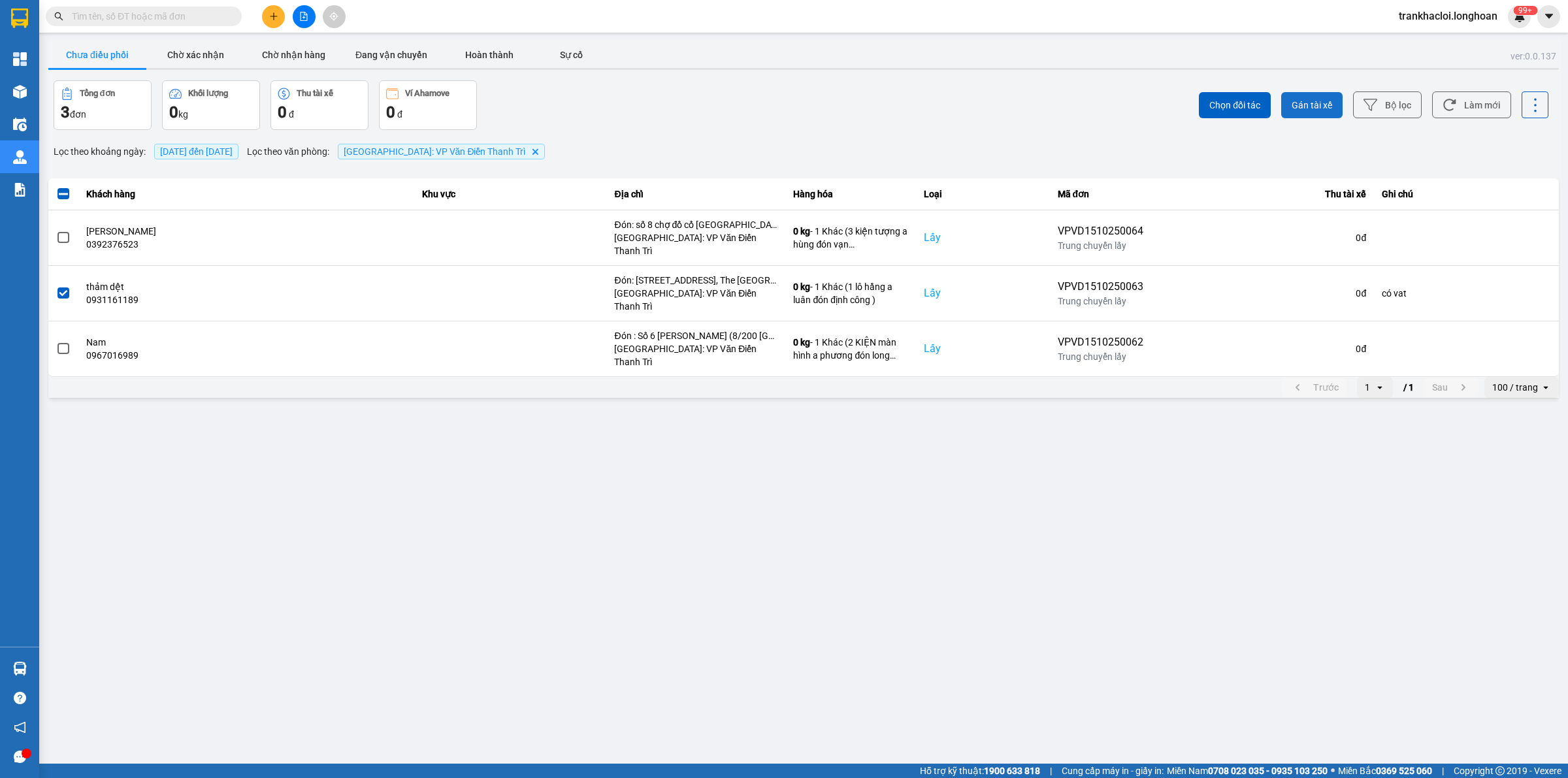
click at [1315, 102] on span "Gán tài xế" at bounding box center [1312, 105] width 41 height 13
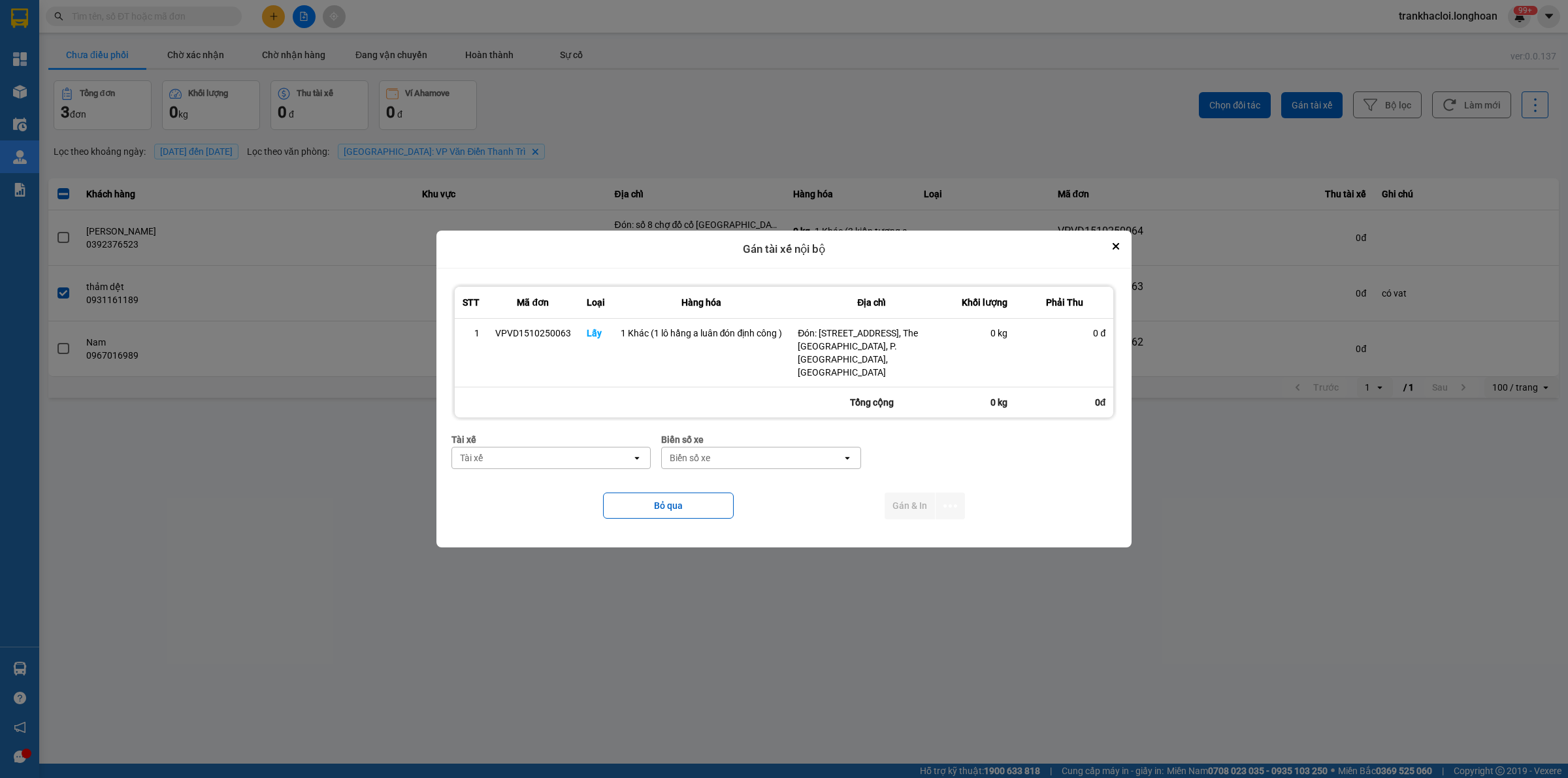
click at [494, 448] on div "Tài xế" at bounding box center [542, 458] width 180 height 21
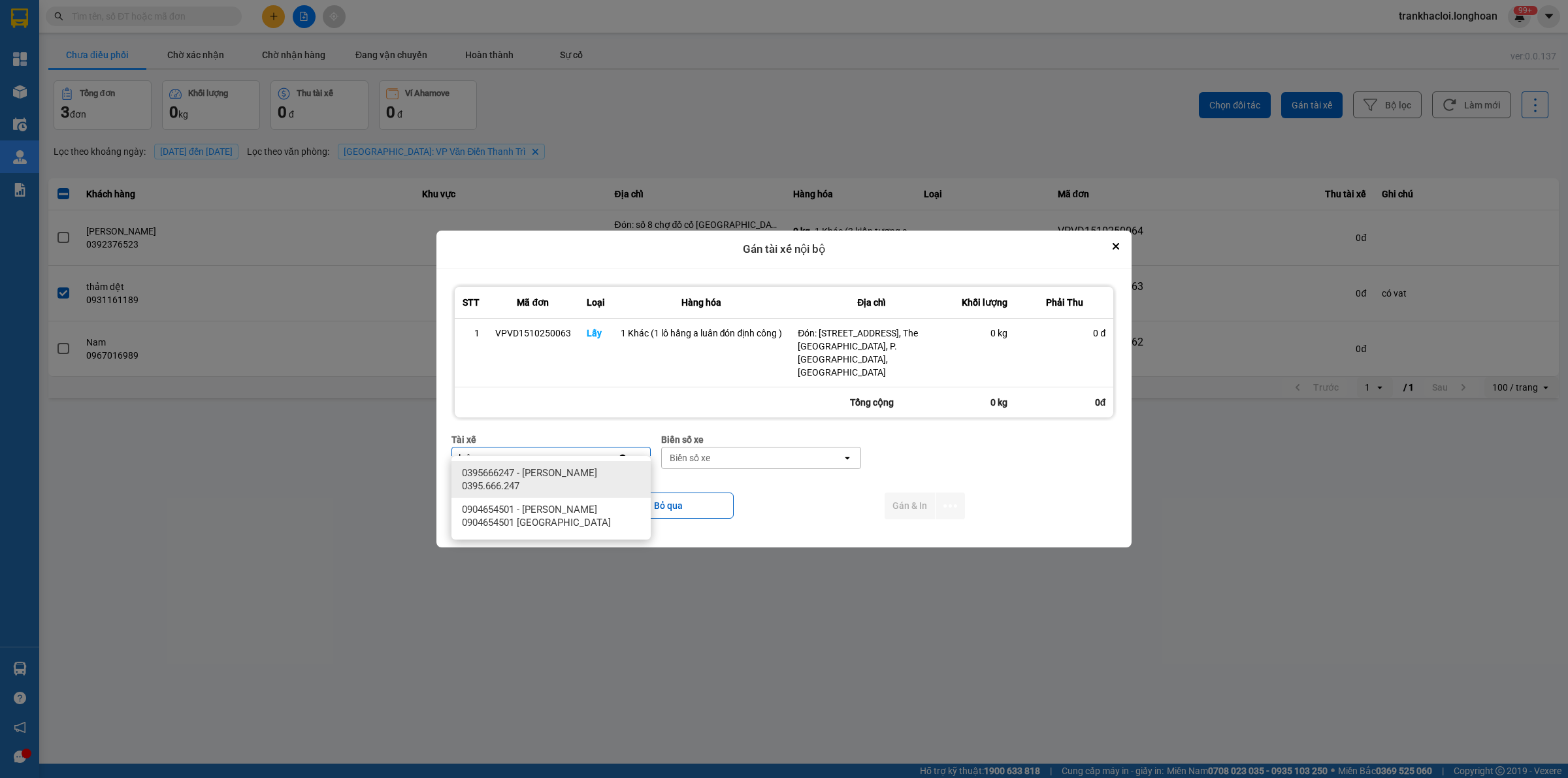
type input "luân"
click at [534, 480] on span "0395666247 - [PERSON_NAME] 0395.666.247" at bounding box center [554, 480] width 184 height 26
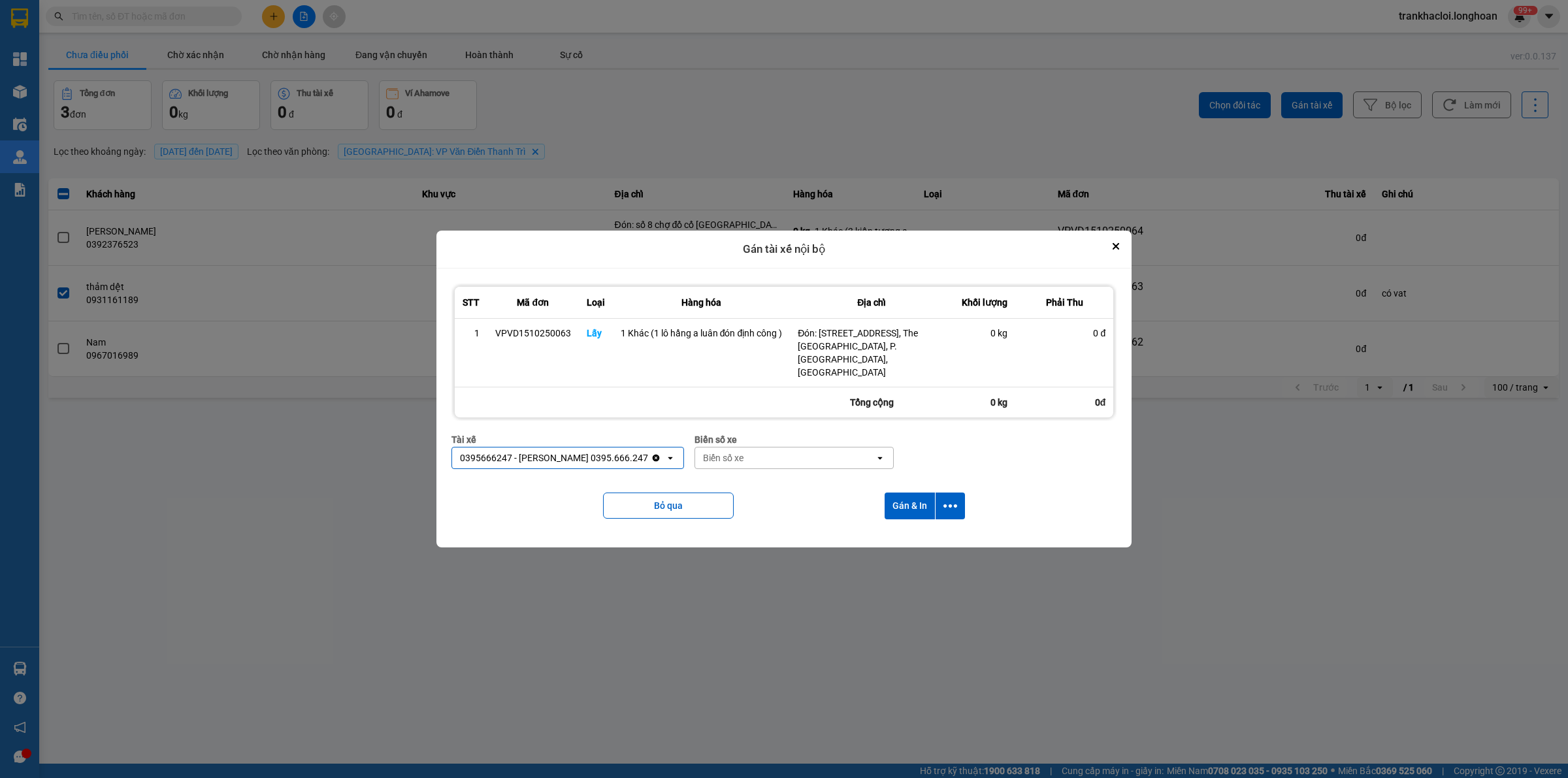
click at [703, 451] on div "Biển số xe" at bounding box center [723, 457] width 41 height 13
type input "45"
click at [732, 471] on span "29E-121.45" at bounding box center [720, 472] width 48 height 13
click at [955, 499] on icon "dialog" at bounding box center [950, 506] width 14 height 14
click at [906, 527] on span "Chỉ gán tài" at bounding box center [899, 528] width 43 height 13
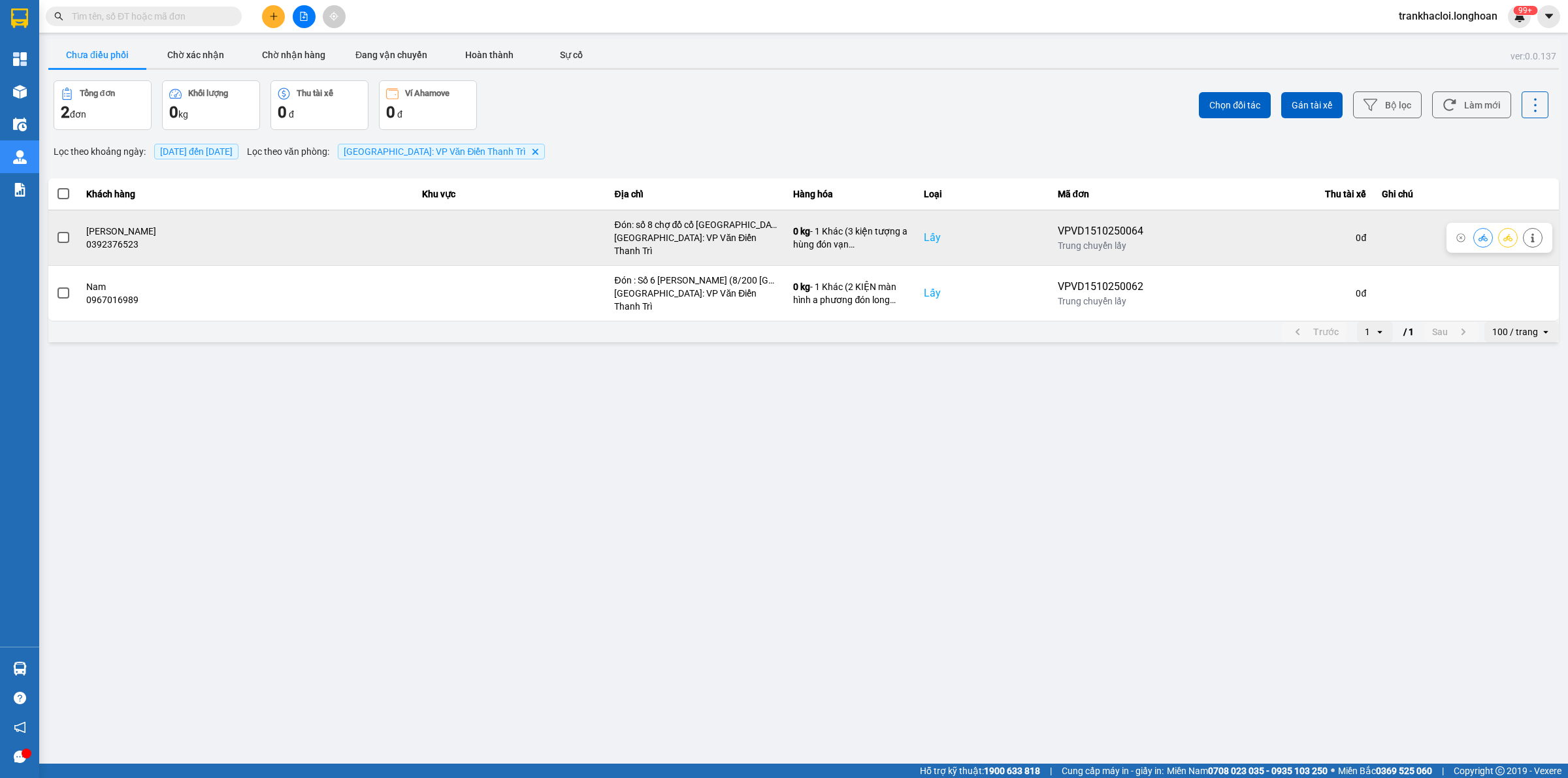
click at [1506, 234] on icon at bounding box center [1507, 238] width 9 height 7
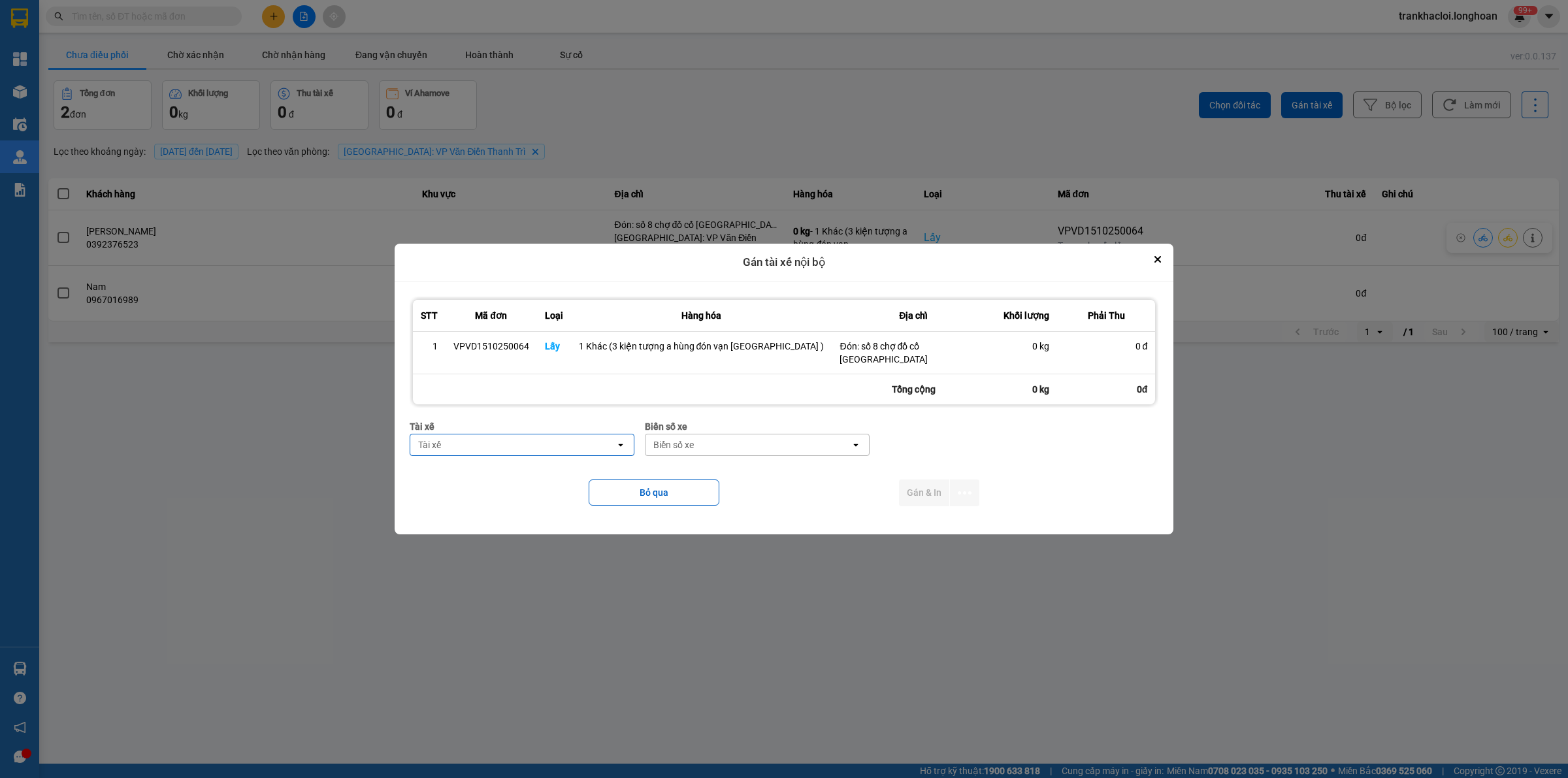
click at [494, 440] on div "Tài xế" at bounding box center [513, 445] width 205 height 21
type input "hùng"
click at [494, 477] on span "0325666247 - A Hùng 17 [GEOGRAPHIC_DATA] 0325666247" at bounding box center [537, 480] width 198 height 26
click at [773, 444] on div "Biển số xe" at bounding box center [813, 445] width 205 height 21
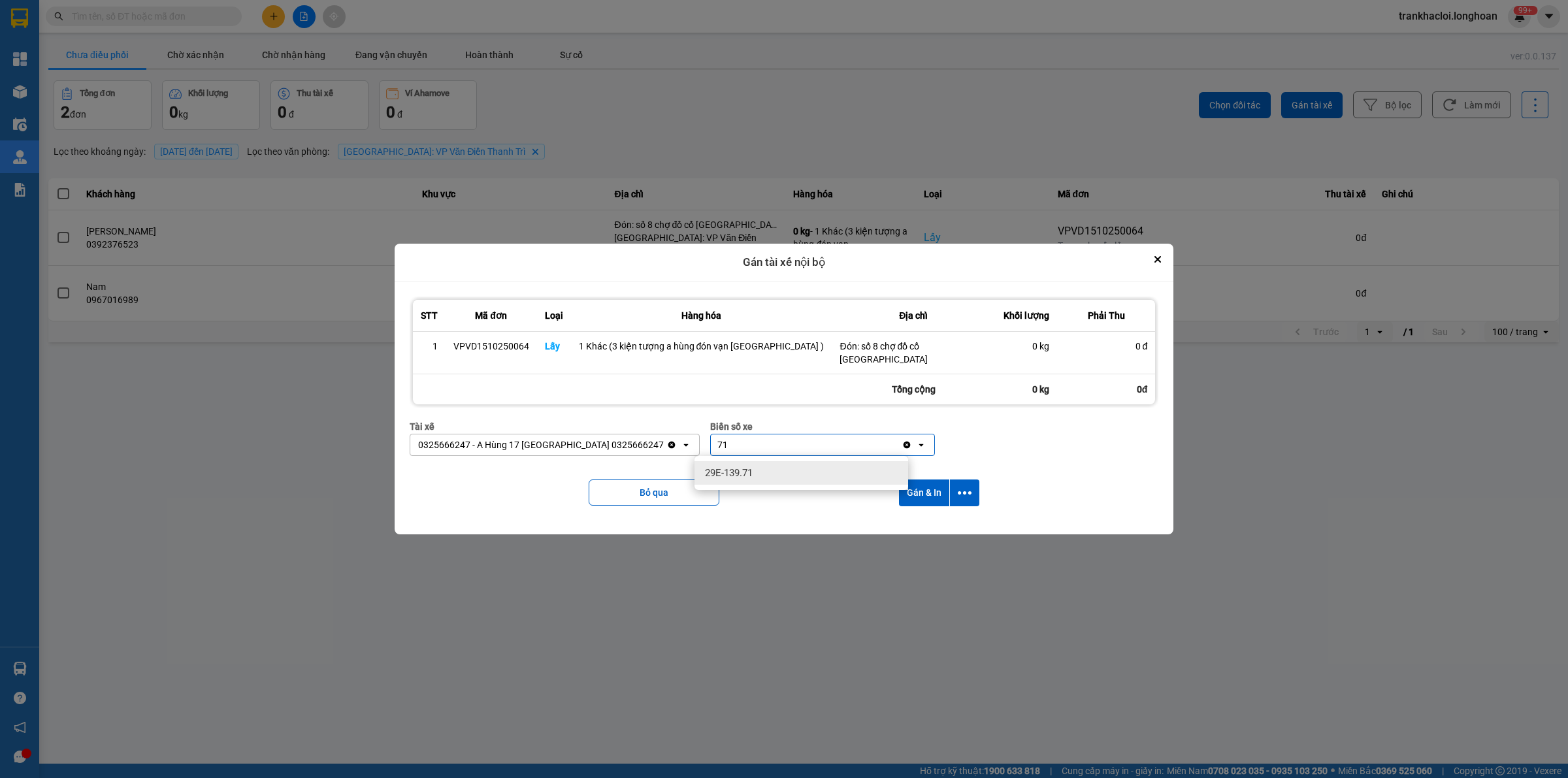
type input "71"
click at [761, 474] on div "29E-139.71" at bounding box center [801, 472] width 214 height 24
click at [965, 498] on button "dialog" at bounding box center [964, 493] width 29 height 26
click at [925, 531] on span "Chỉ gán tài" at bounding box center [907, 528] width 43 height 13
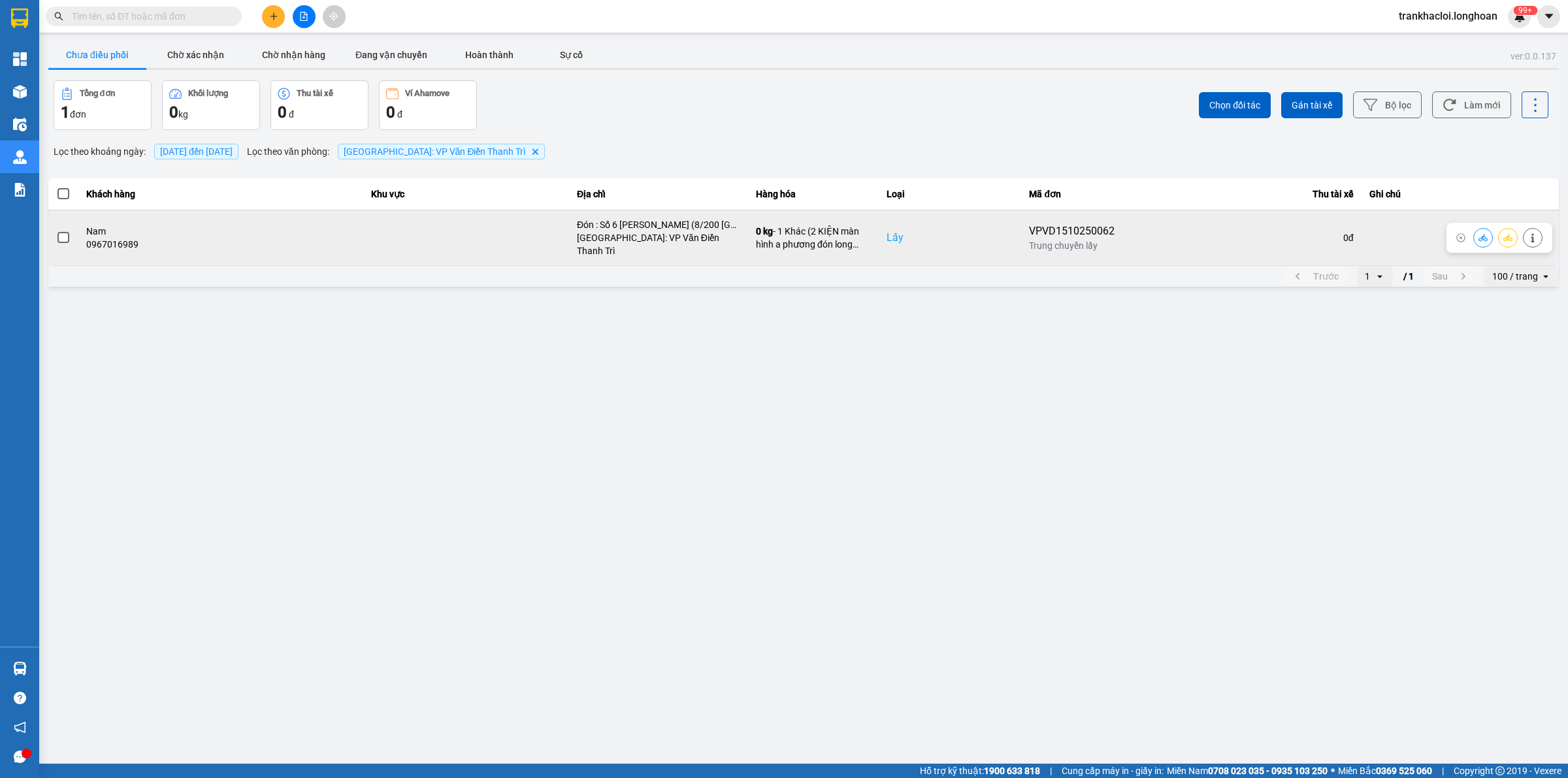
click at [1503, 233] on icon at bounding box center [1507, 238] width 9 height 9
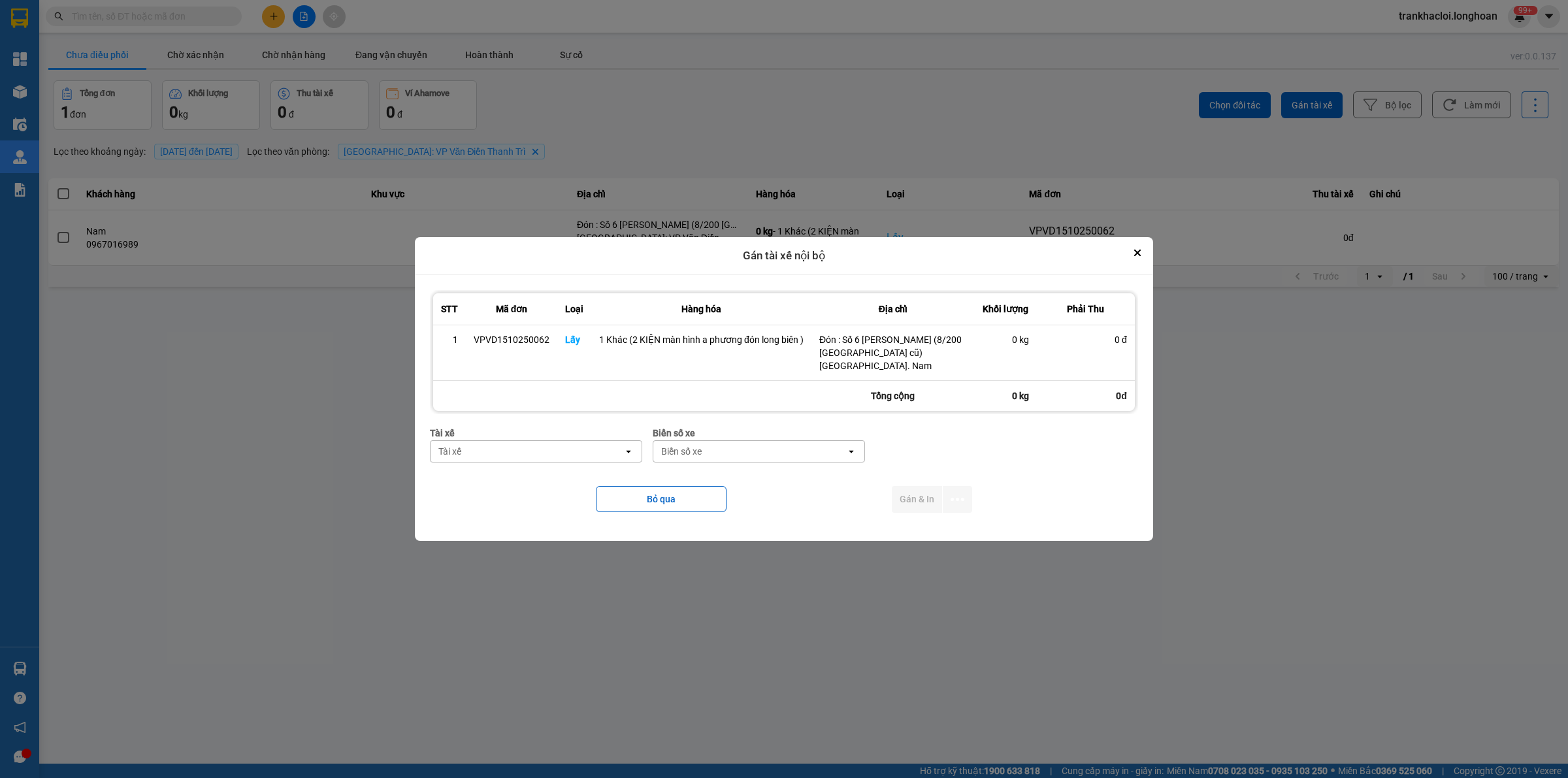
click at [523, 441] on div "Tài xế open" at bounding box center [536, 451] width 212 height 22
type input "phươn"
click at [484, 486] on span "0387888247 - [PERSON_NAME] 0337.522.911" at bounding box center [538, 480] width 195 height 13
click at [734, 453] on div "Biển số xe" at bounding box center [770, 451] width 192 height 21
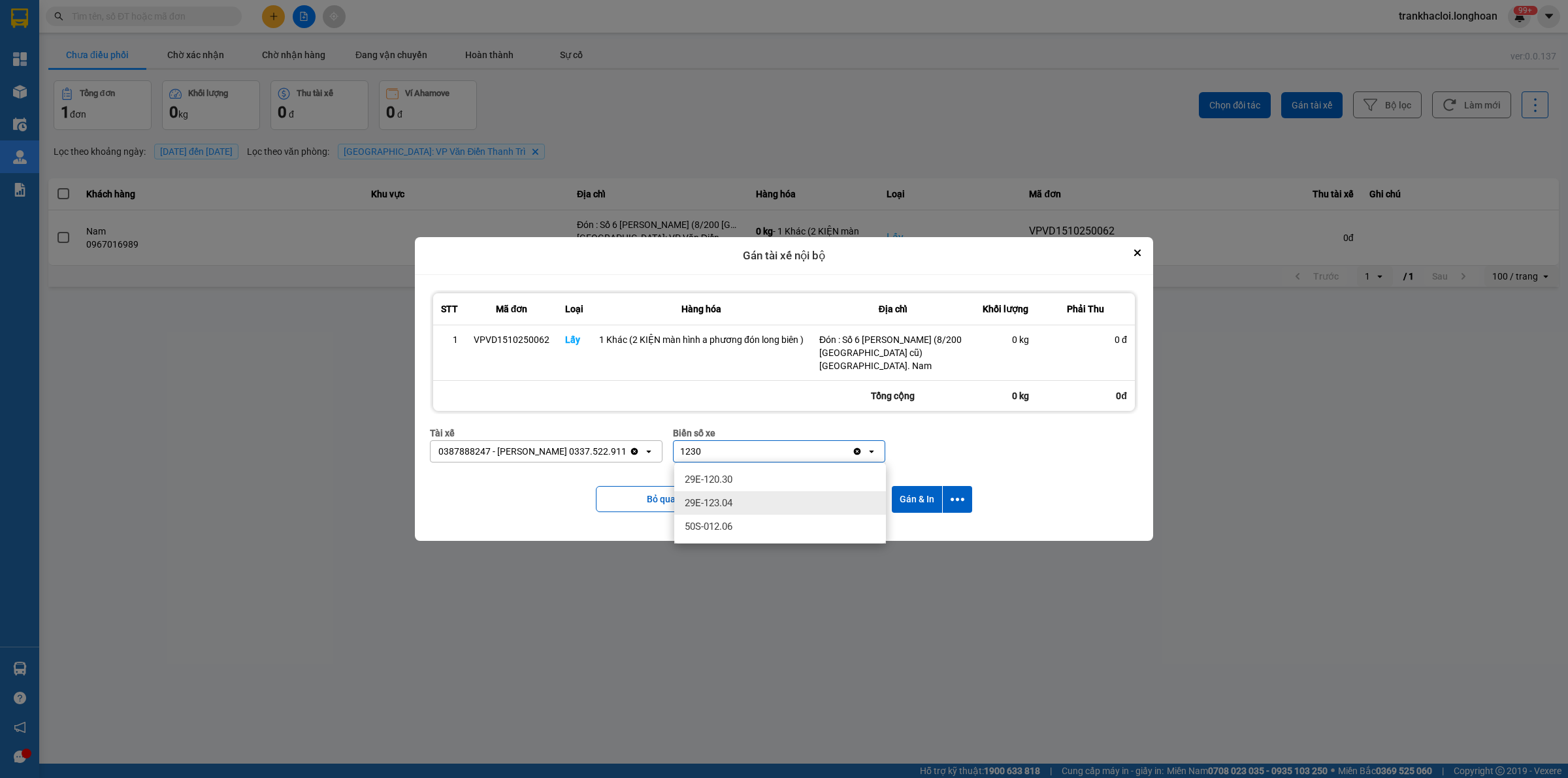
type input "1230"
click at [720, 499] on span "29E-123.04" at bounding box center [708, 502] width 48 height 13
click at [968, 497] on button "dialog" at bounding box center [957, 499] width 29 height 26
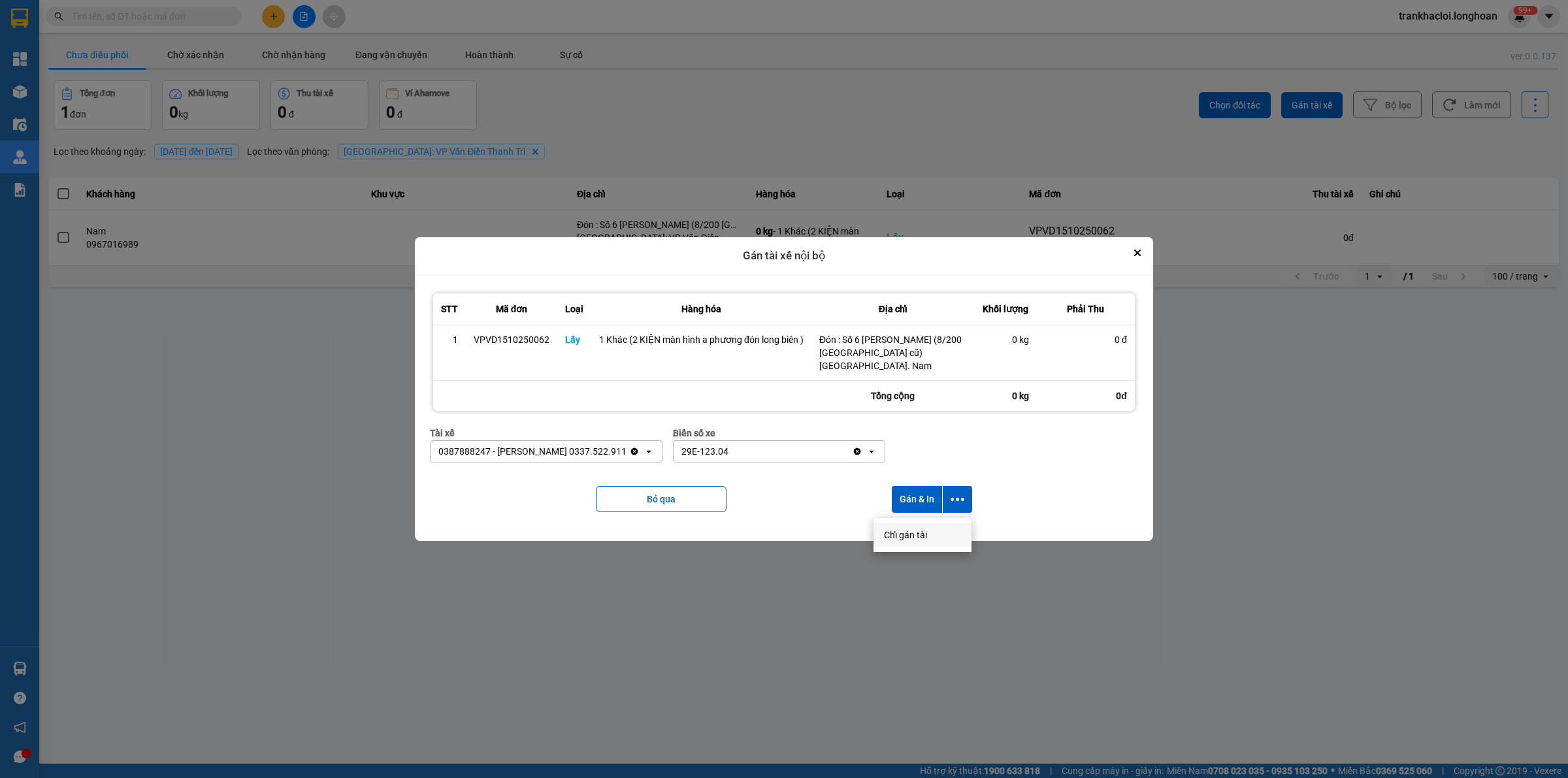
click at [915, 533] on span "Chỉ gán tài" at bounding box center [905, 535] width 43 height 13
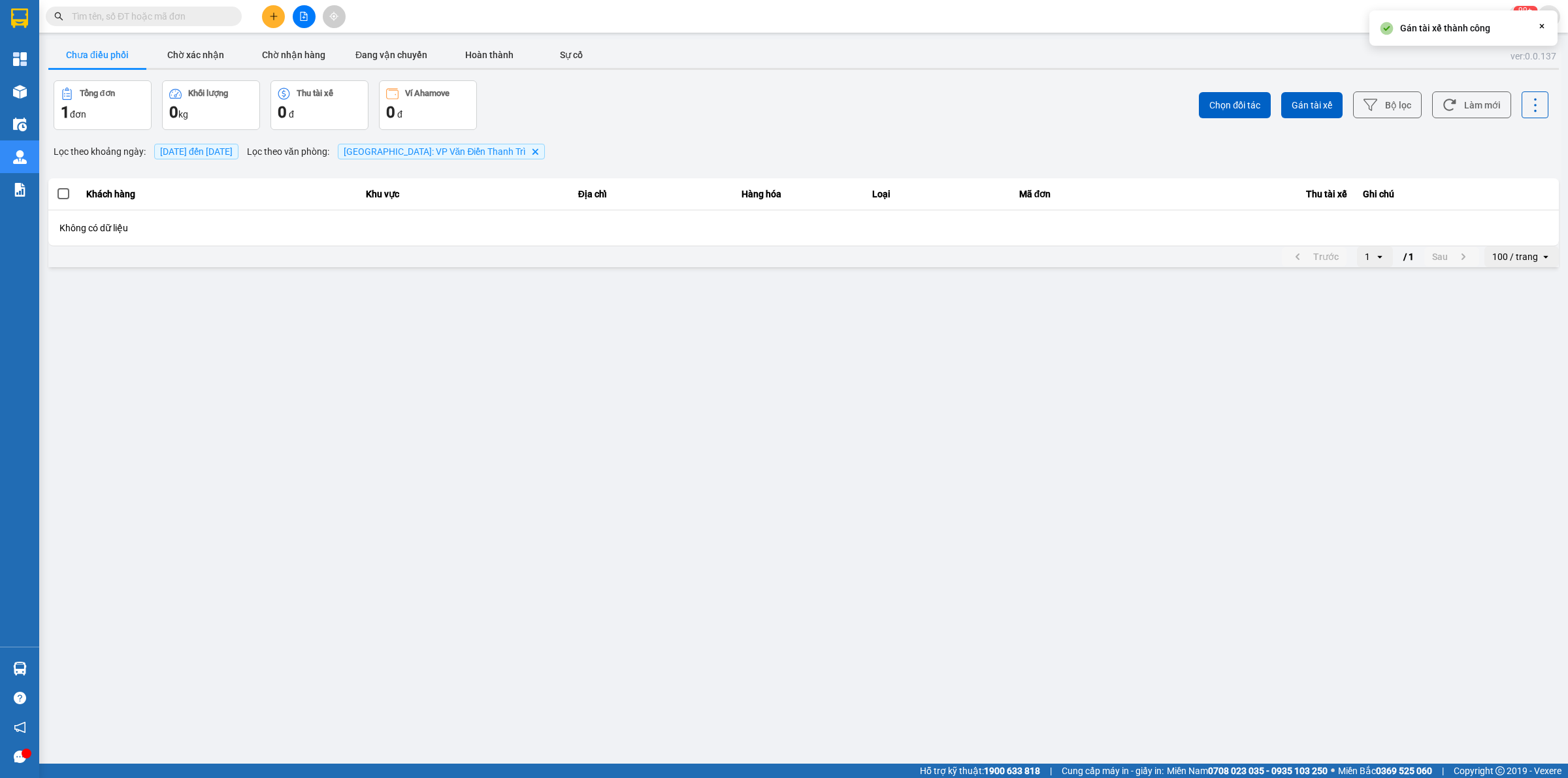
click at [1057, 438] on main "ver: 0.0.137 Chưa điều phối Chờ xác nhận Chờ nhận hàng Đang vận chuyển Hoàn thà…" at bounding box center [784, 381] width 1568 height 764
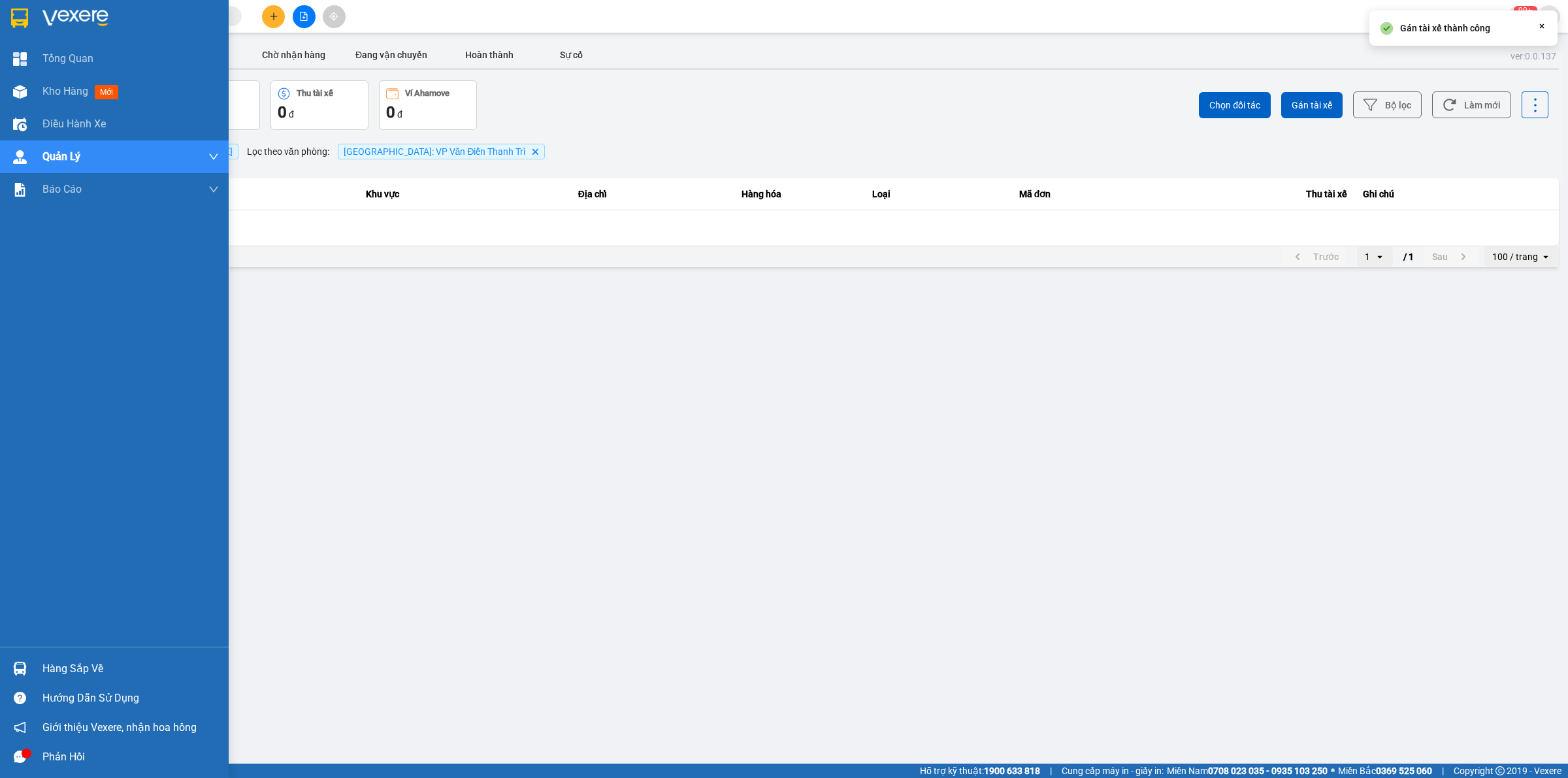
click at [21, 11] on img at bounding box center [19, 19] width 17 height 19
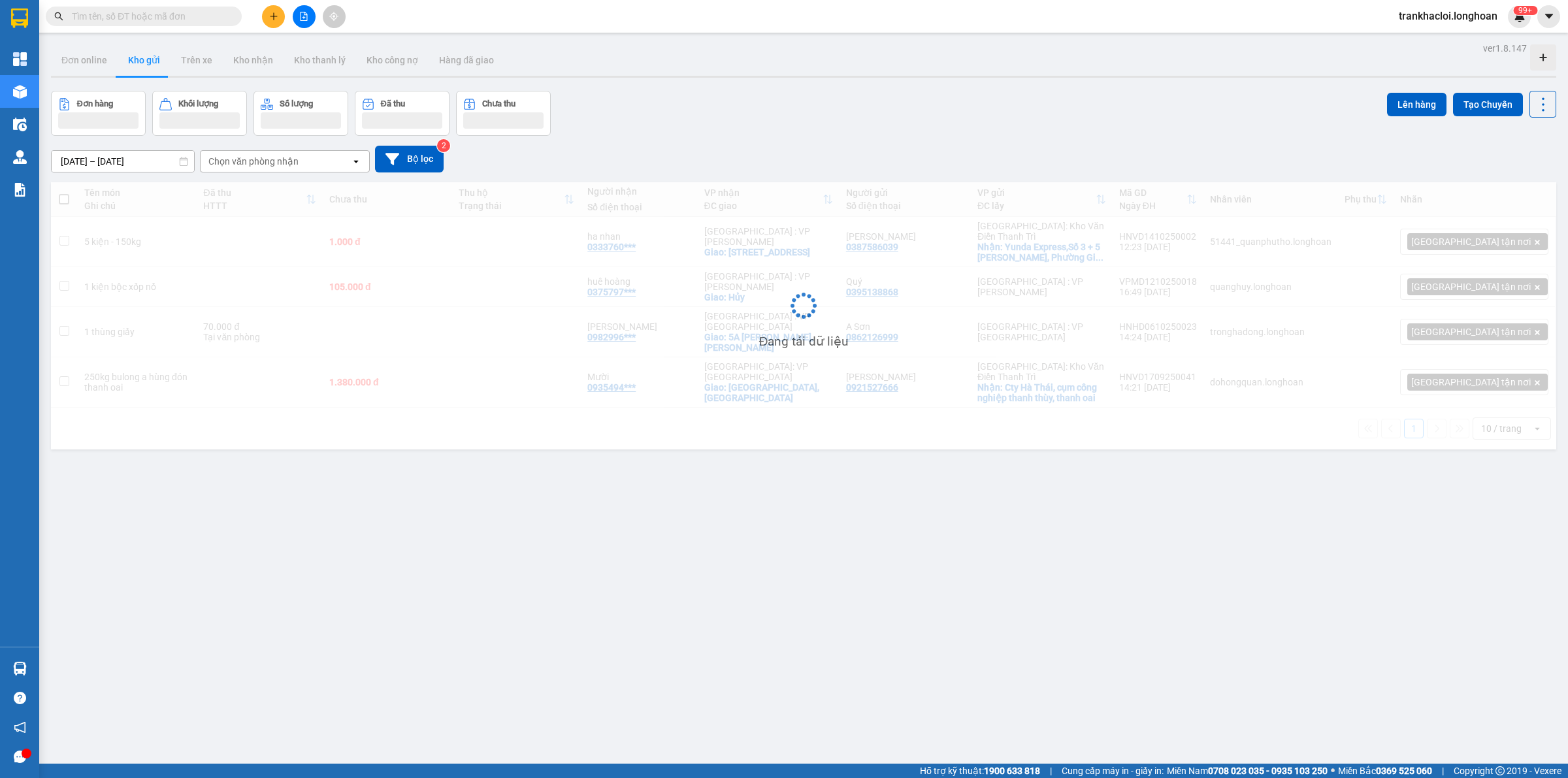
click at [629, 415] on div "ver 1.8.147 Đơn online Kho gửi Trên xe Kho nhận Kho thanh lý Kho công nợ Hàng đ…" at bounding box center [803, 427] width 1516 height 778
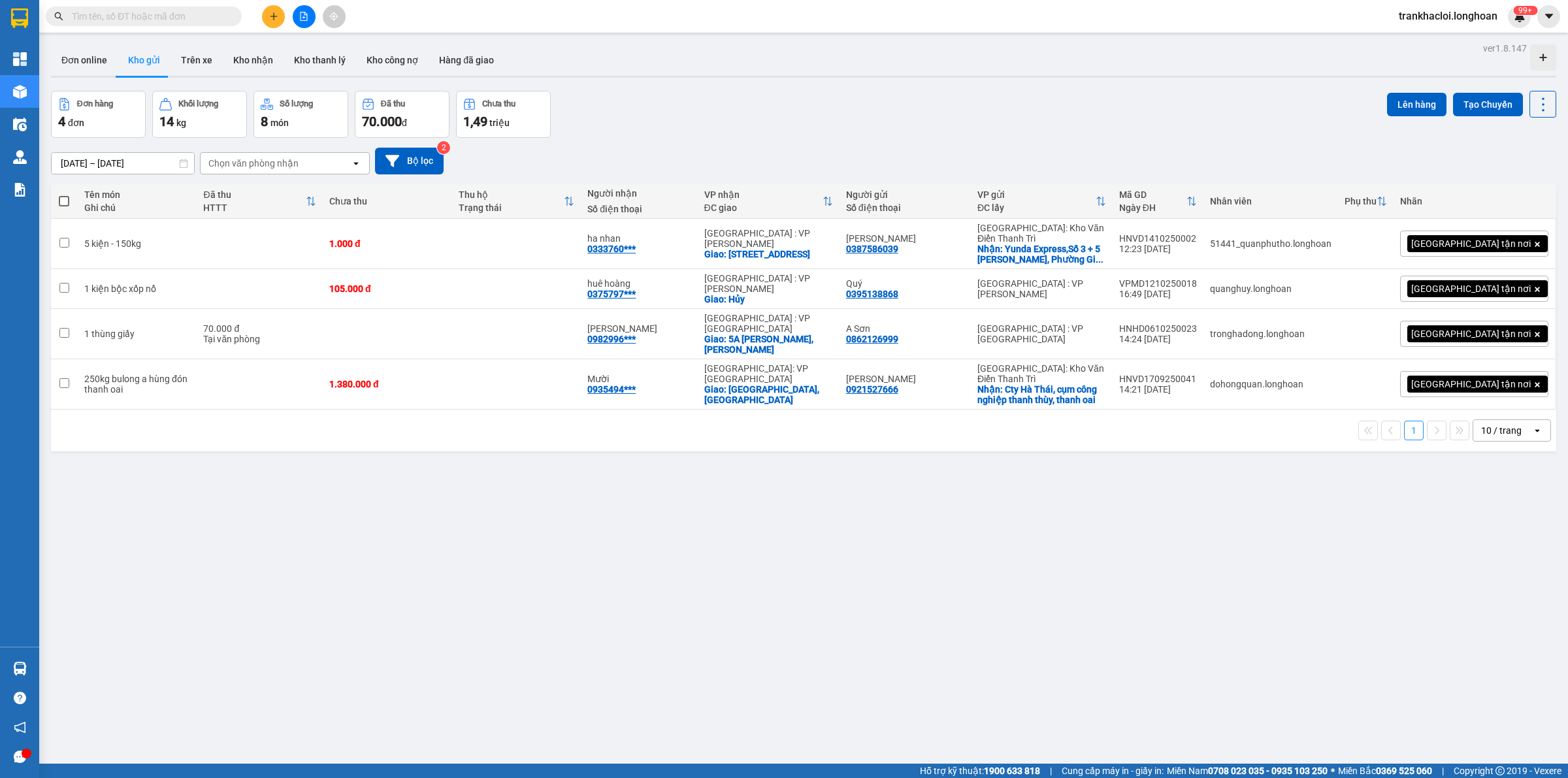
click at [570, 456] on div "ver 1.8.147 Đơn online Kho gửi Trên xe Kho nhận Kho thanh lý Kho công nợ Hàng đ…" at bounding box center [803, 427] width 1516 height 778
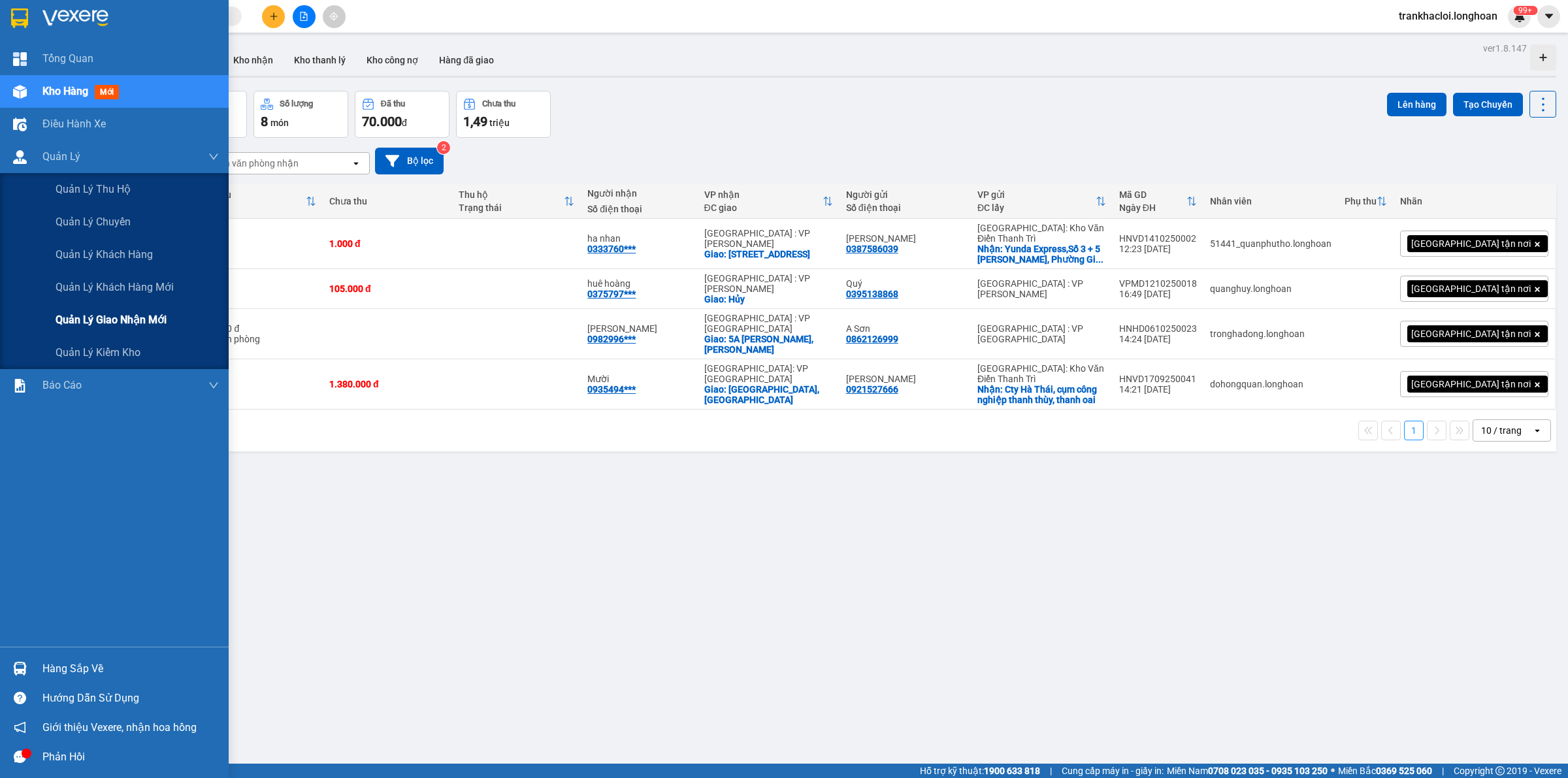
click at [111, 319] on span "Quản lý giao nhận mới" at bounding box center [111, 320] width 111 height 16
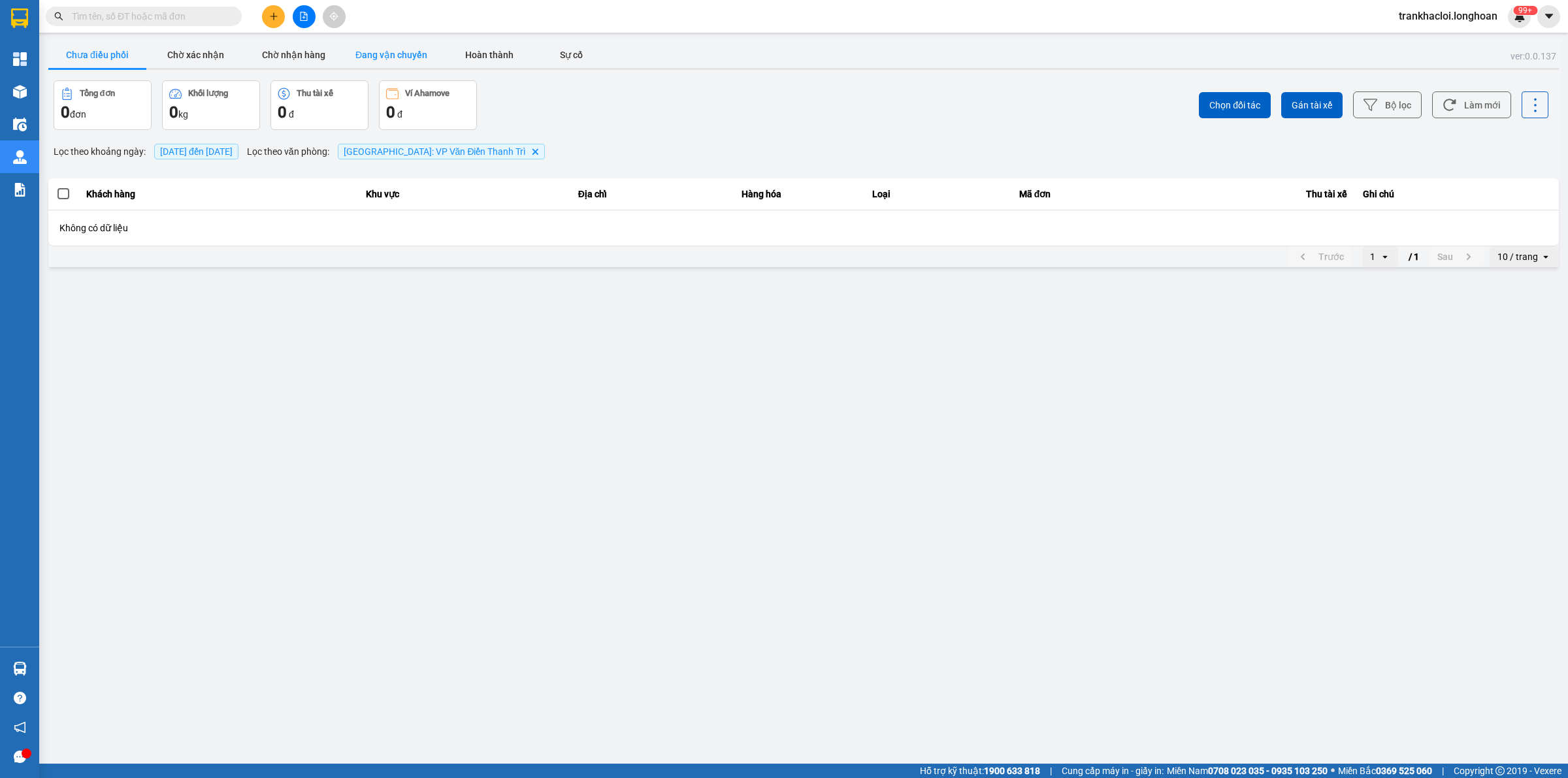
click at [363, 52] on button "Đang vận chuyển" at bounding box center [391, 55] width 98 height 26
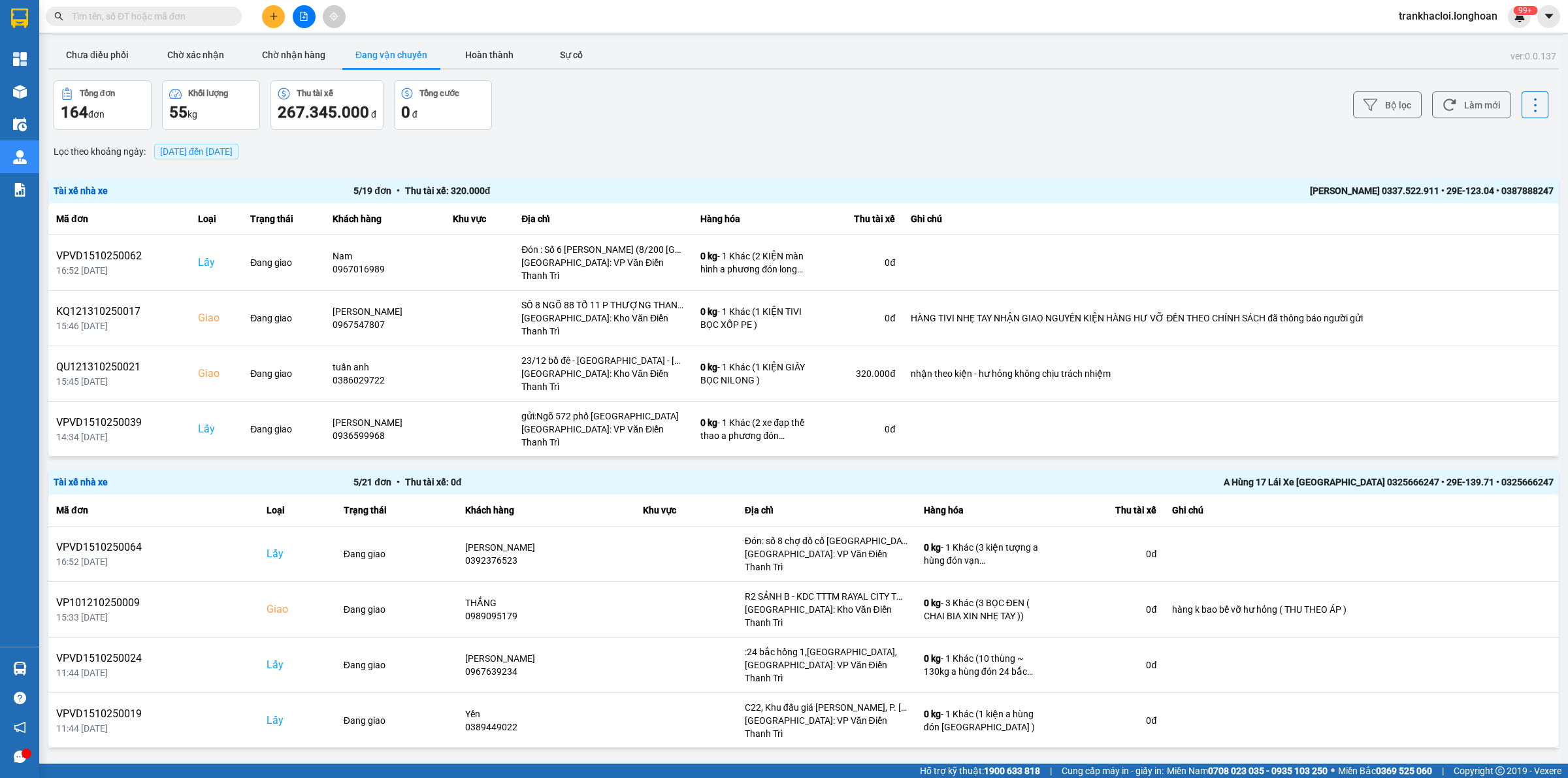
click at [230, 159] on span "[DATE] đến [DATE]" at bounding box center [196, 152] width 84 height 16
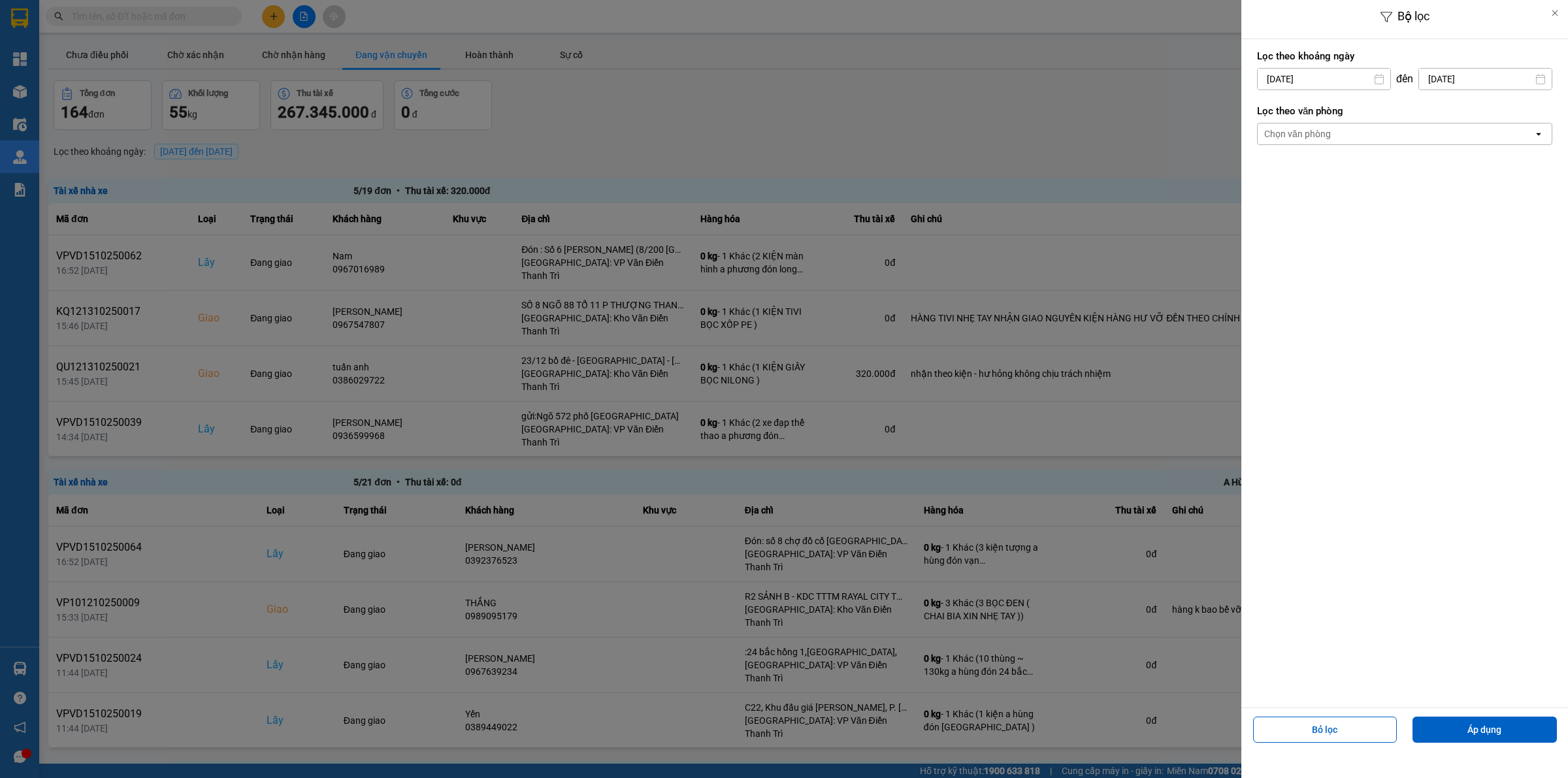
click at [1295, 125] on div "Chọn văn phòng" at bounding box center [1395, 134] width 275 height 21
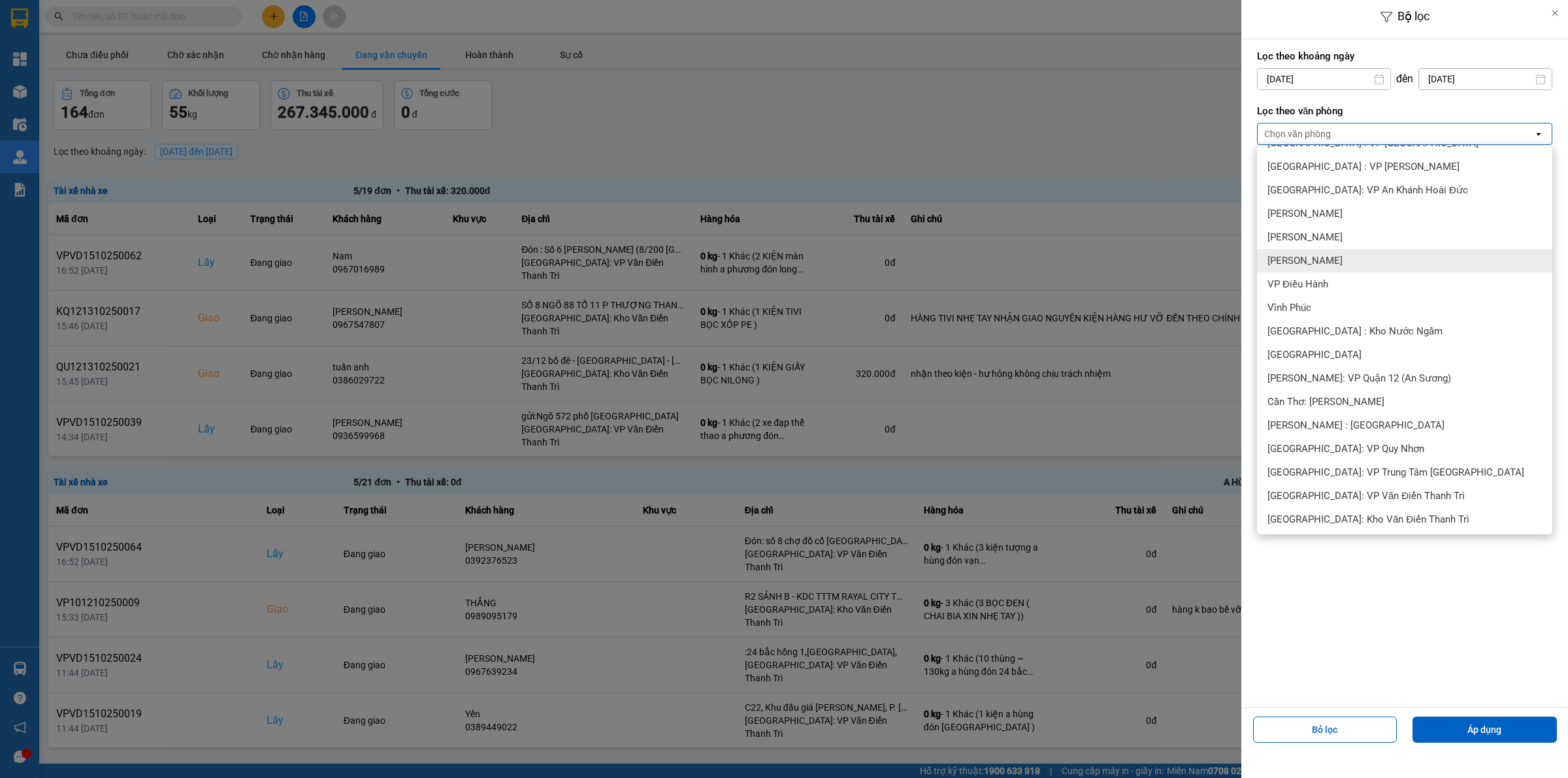
scroll to position [327, 0]
click at [1376, 491] on span "[GEOGRAPHIC_DATA]: VP Văn Điển Thanh Trì" at bounding box center [1365, 494] width 197 height 13
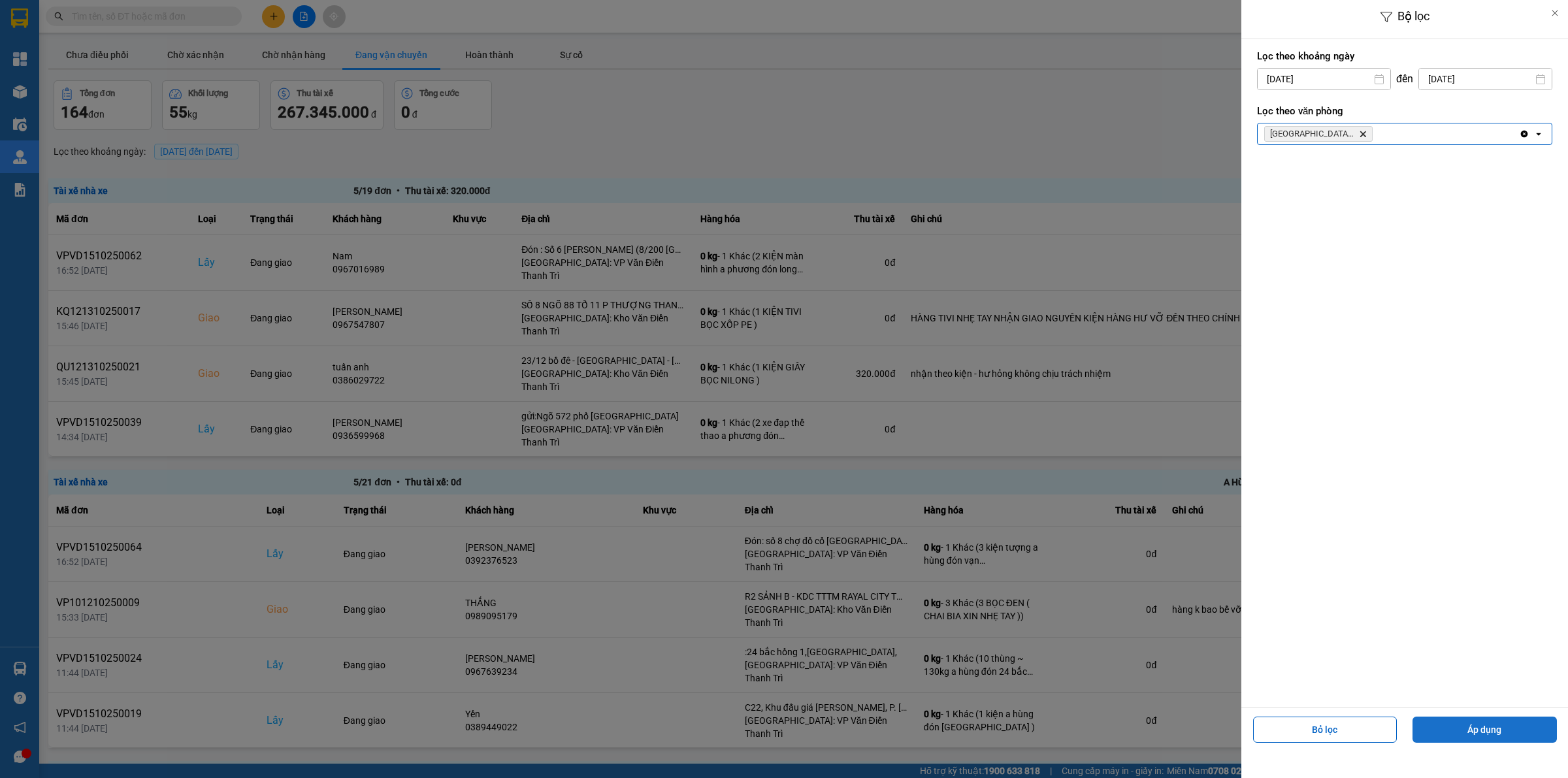
click at [1441, 733] on button "Áp dụng" at bounding box center [1485, 730] width 145 height 26
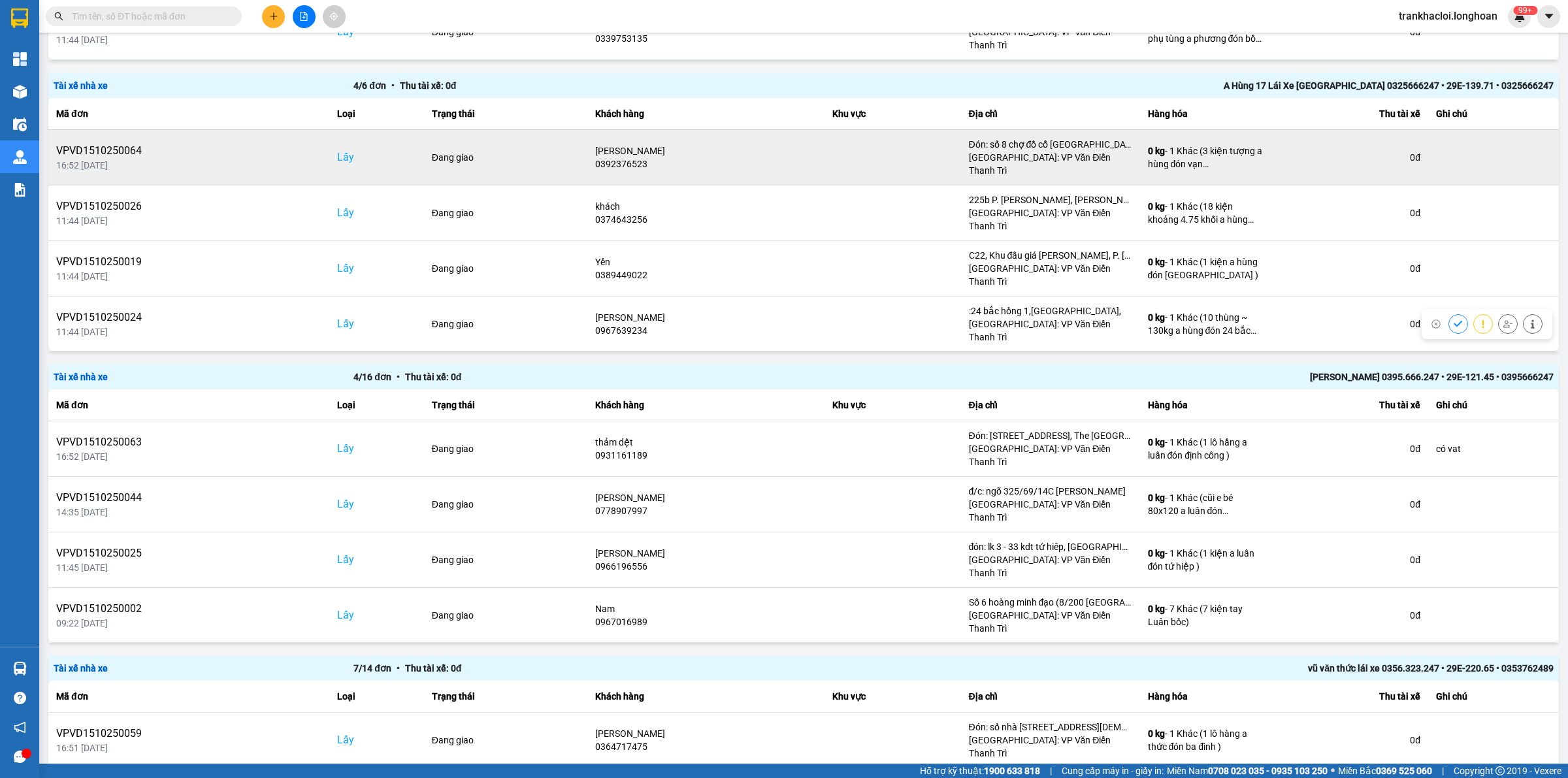
scroll to position [245, 0]
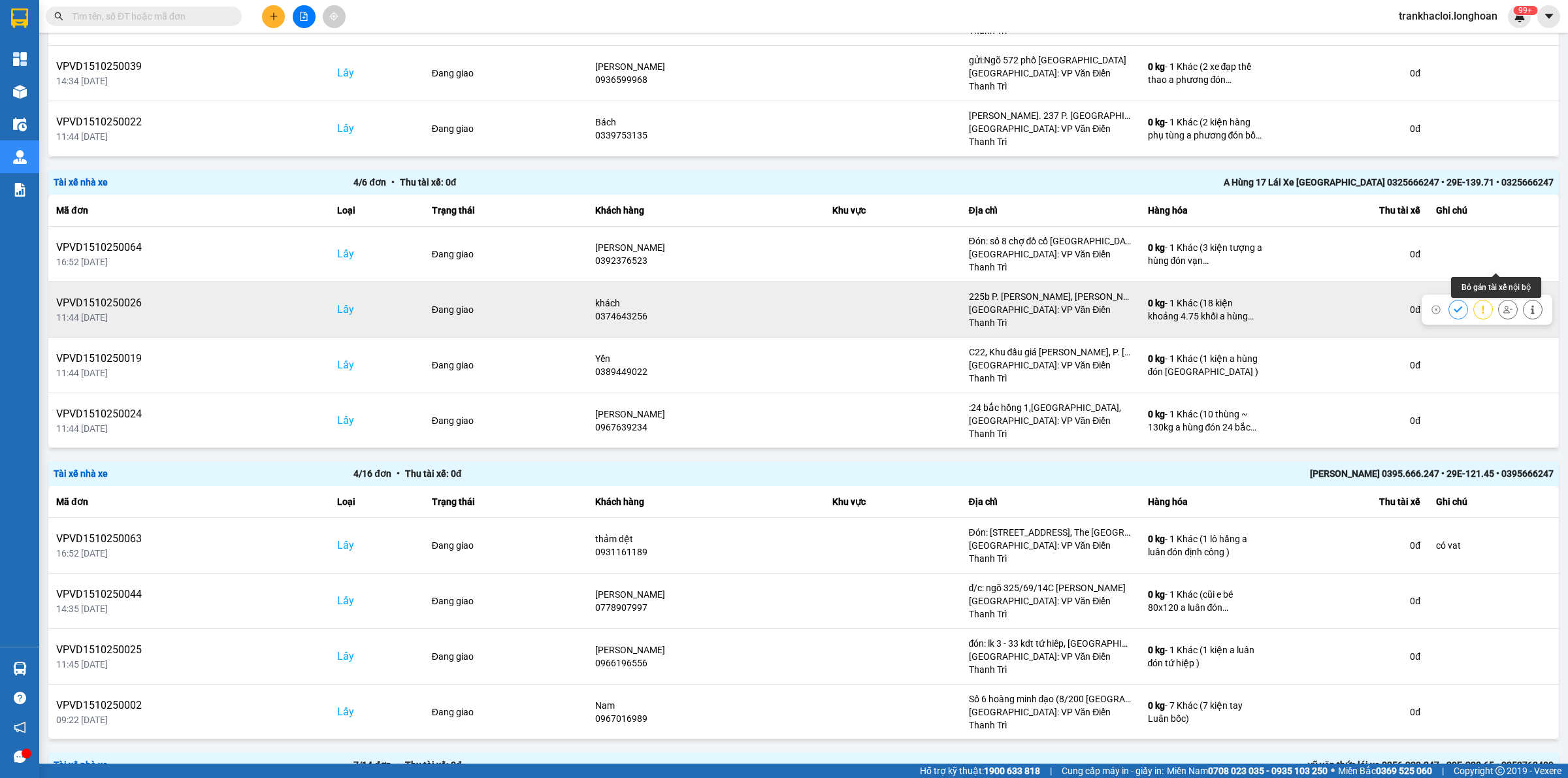
click at [1503, 306] on icon at bounding box center [1507, 310] width 9 height 9
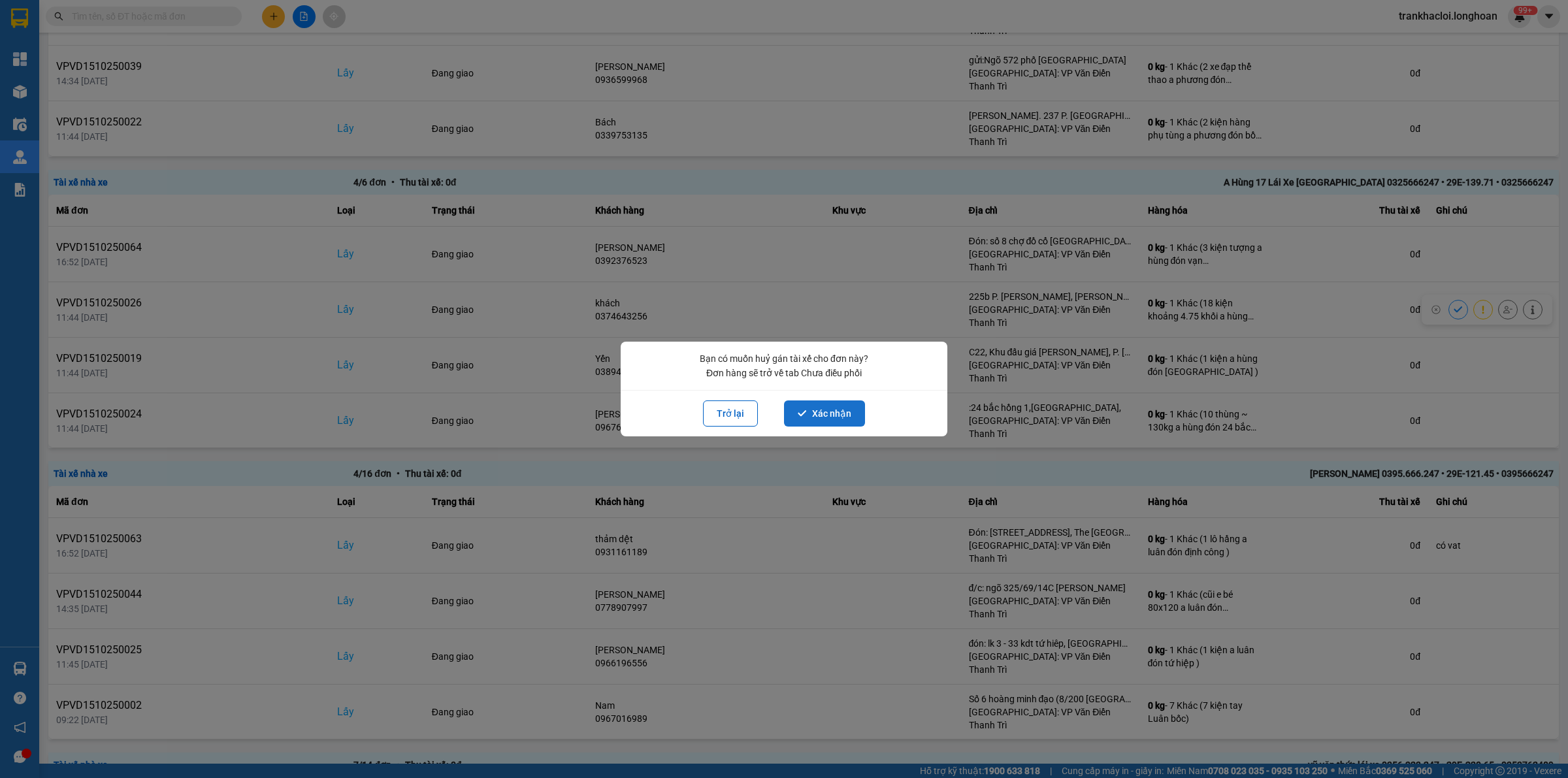
click at [810, 419] on button "Xác nhận" at bounding box center [825, 414] width 81 height 26
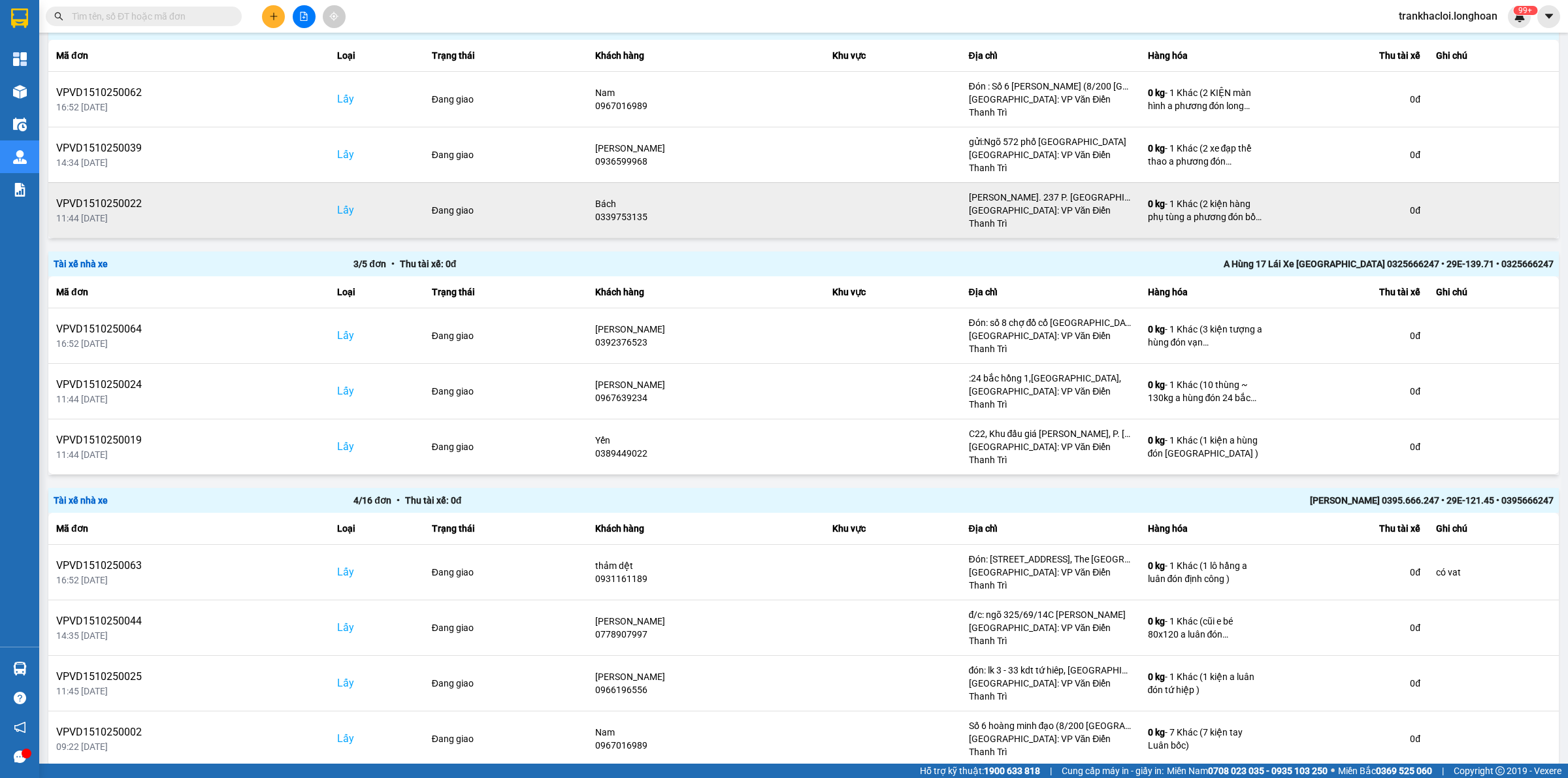
scroll to position [0, 0]
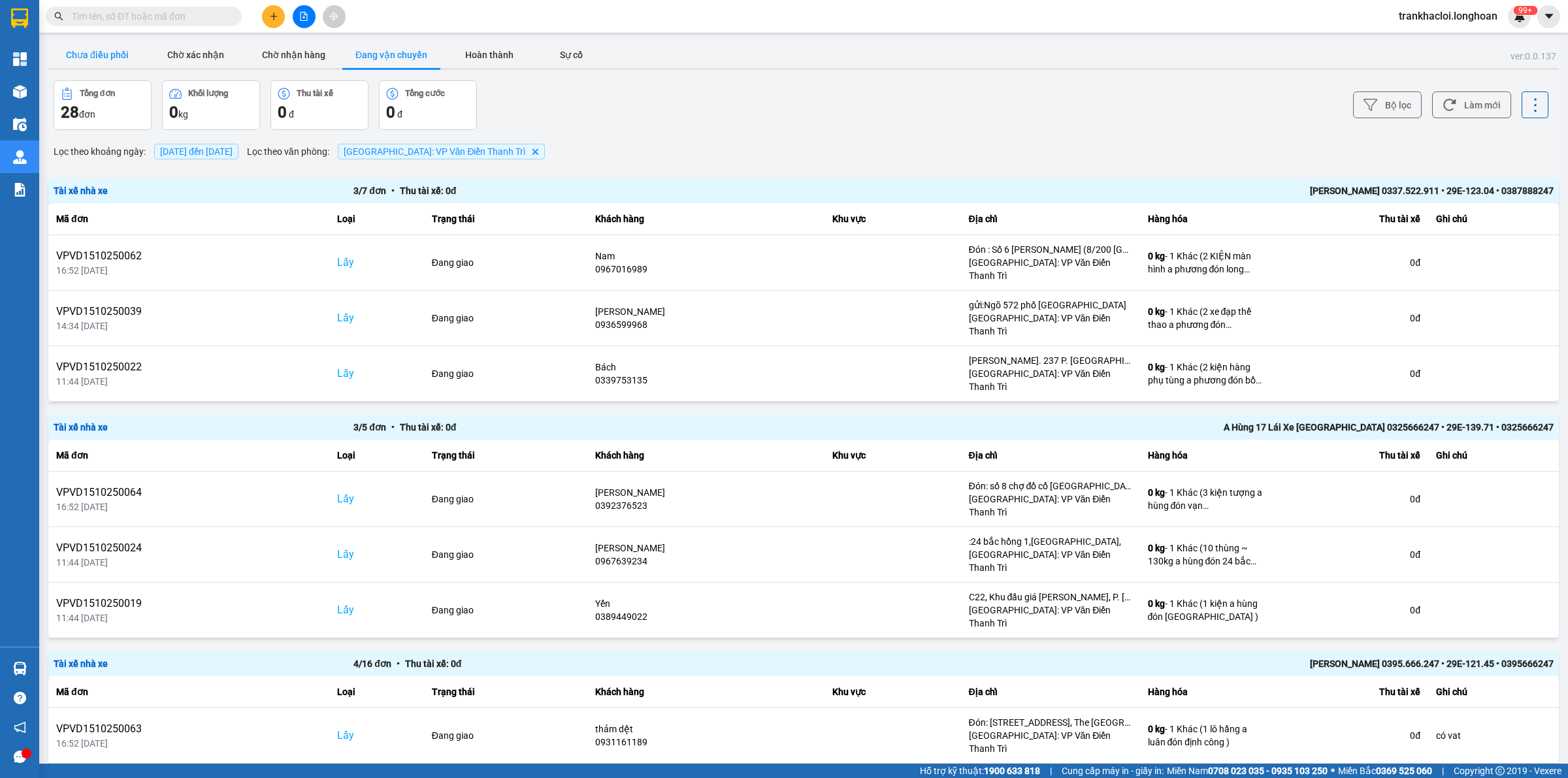
click at [93, 54] on button "Chưa điều phối" at bounding box center [97, 55] width 98 height 26
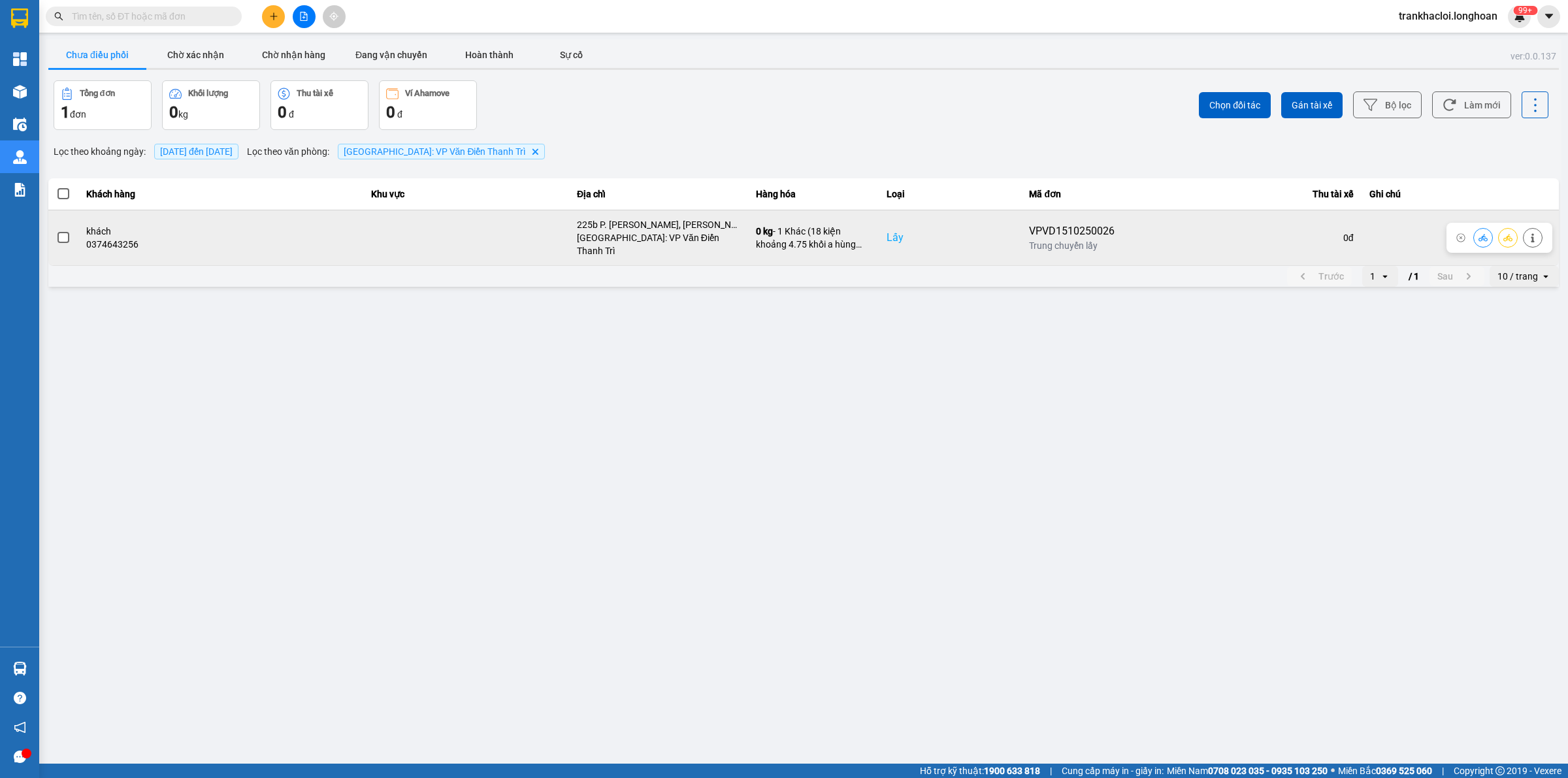
click at [1508, 233] on icon at bounding box center [1507, 238] width 9 height 9
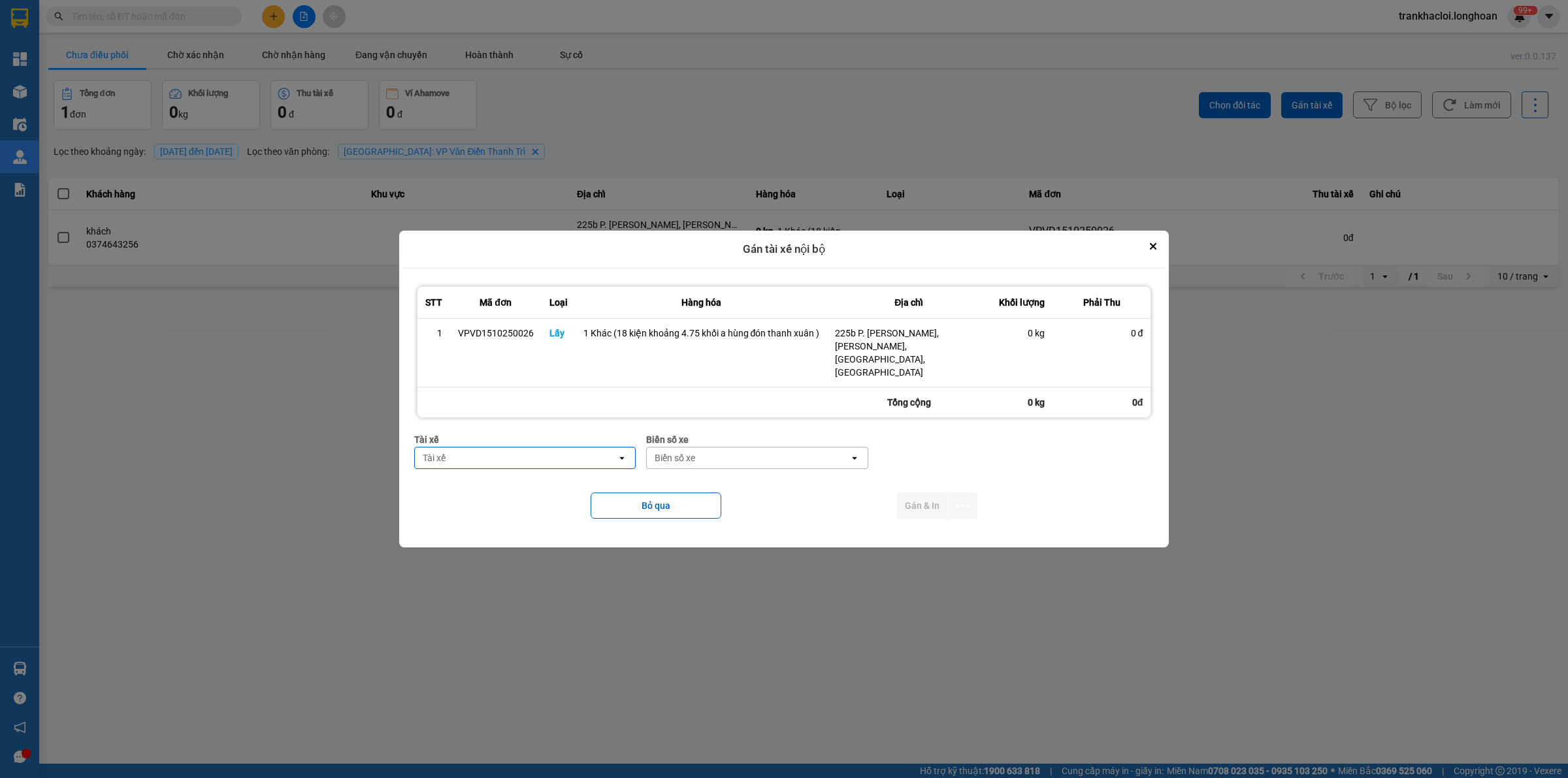
click at [479, 458] on div "Tài xế Tài xế open" at bounding box center [525, 456] width 222 height 47
click at [477, 456] on div "Tài xế Tài xế open" at bounding box center [525, 456] width 222 height 47
click at [477, 456] on div "Tài xế open" at bounding box center [525, 457] width 222 height 22
type input "luân"
click at [503, 467] on span "0395666247 - [PERSON_NAME] 0395.666.247" at bounding box center [523, 472] width 195 height 13
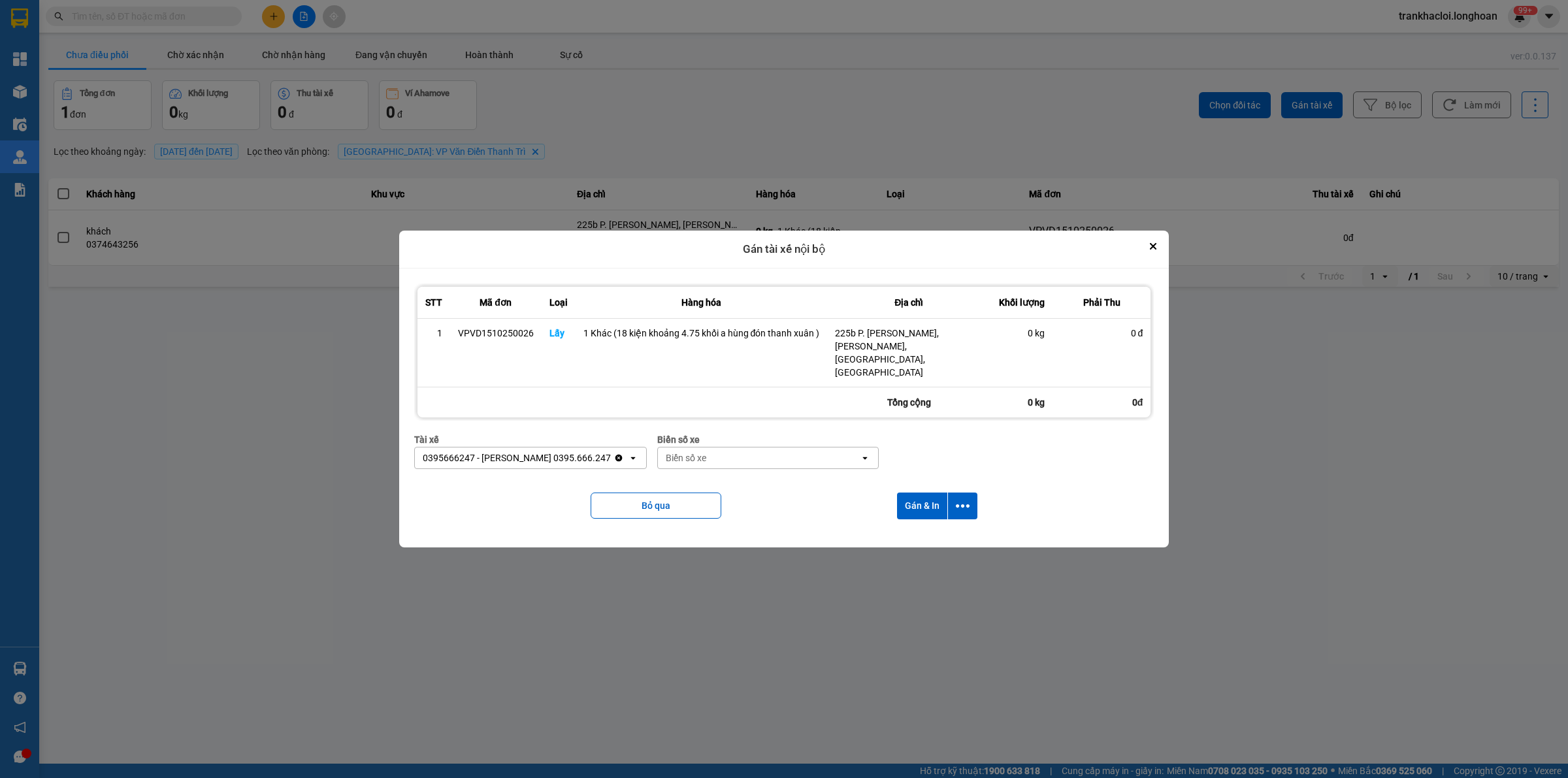
click at [675, 451] on div "Biển số xe" at bounding box center [686, 457] width 41 height 13
type input "45"
drag, startPoint x: 692, startPoint y: 472, endPoint x: 740, endPoint y: 475, distance: 48.1
click at [694, 472] on span "29E-121.45" at bounding box center [685, 472] width 48 height 13
click at [962, 499] on icon "dialog" at bounding box center [962, 506] width 14 height 14
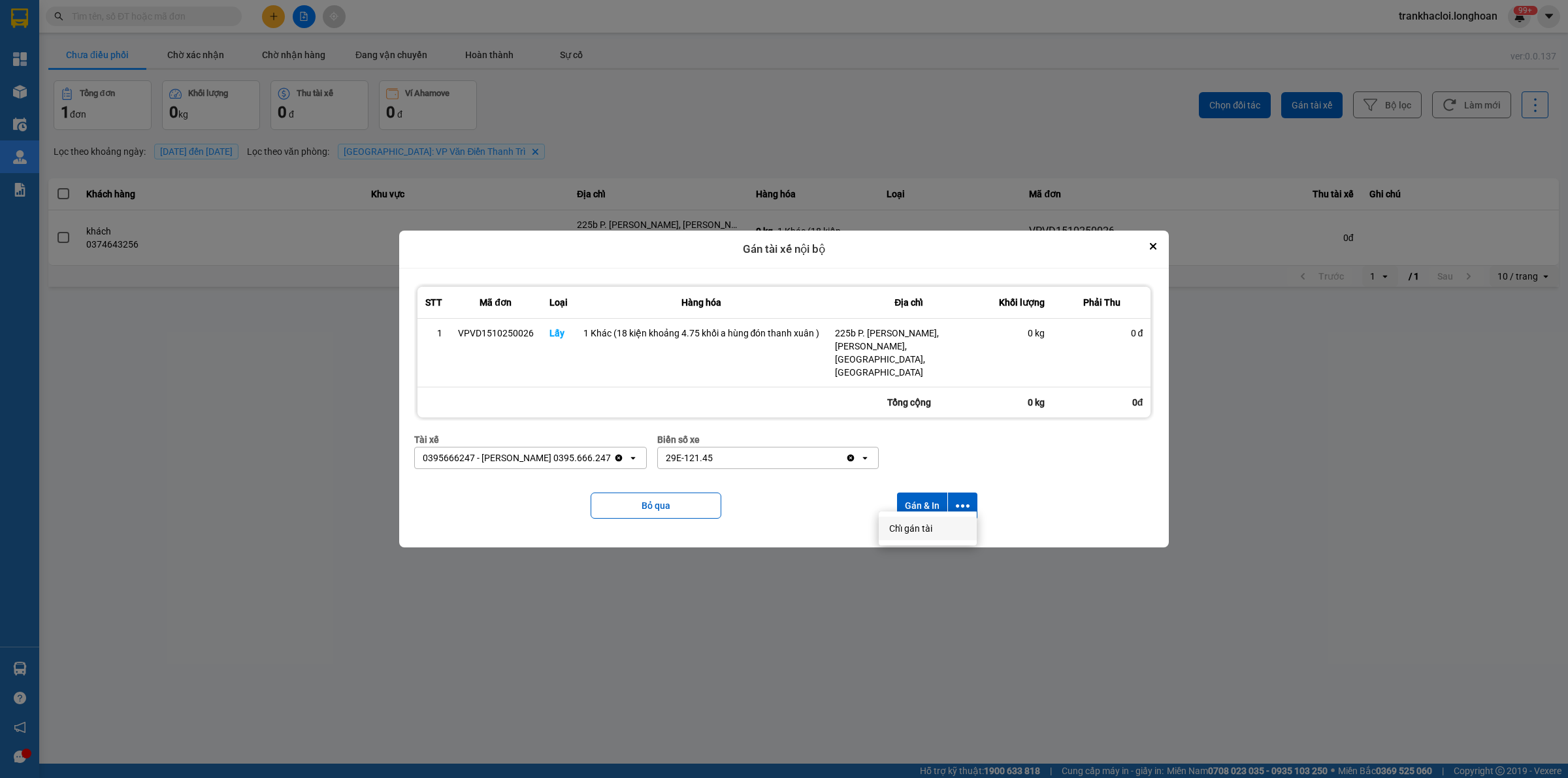
click at [920, 524] on span "Chỉ gán tài" at bounding box center [910, 528] width 43 height 13
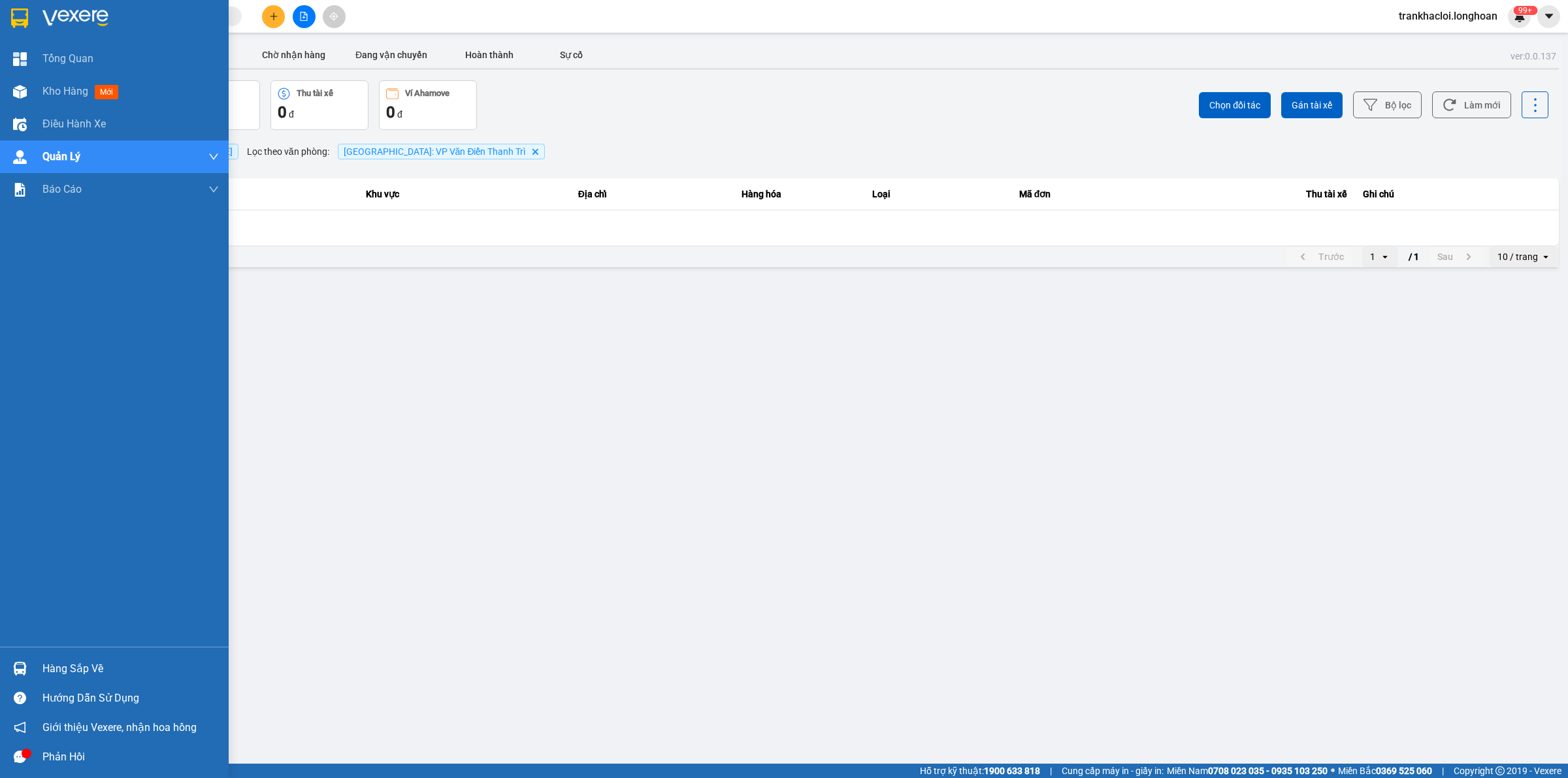
click at [28, 25] on div at bounding box center [20, 18] width 23 height 23
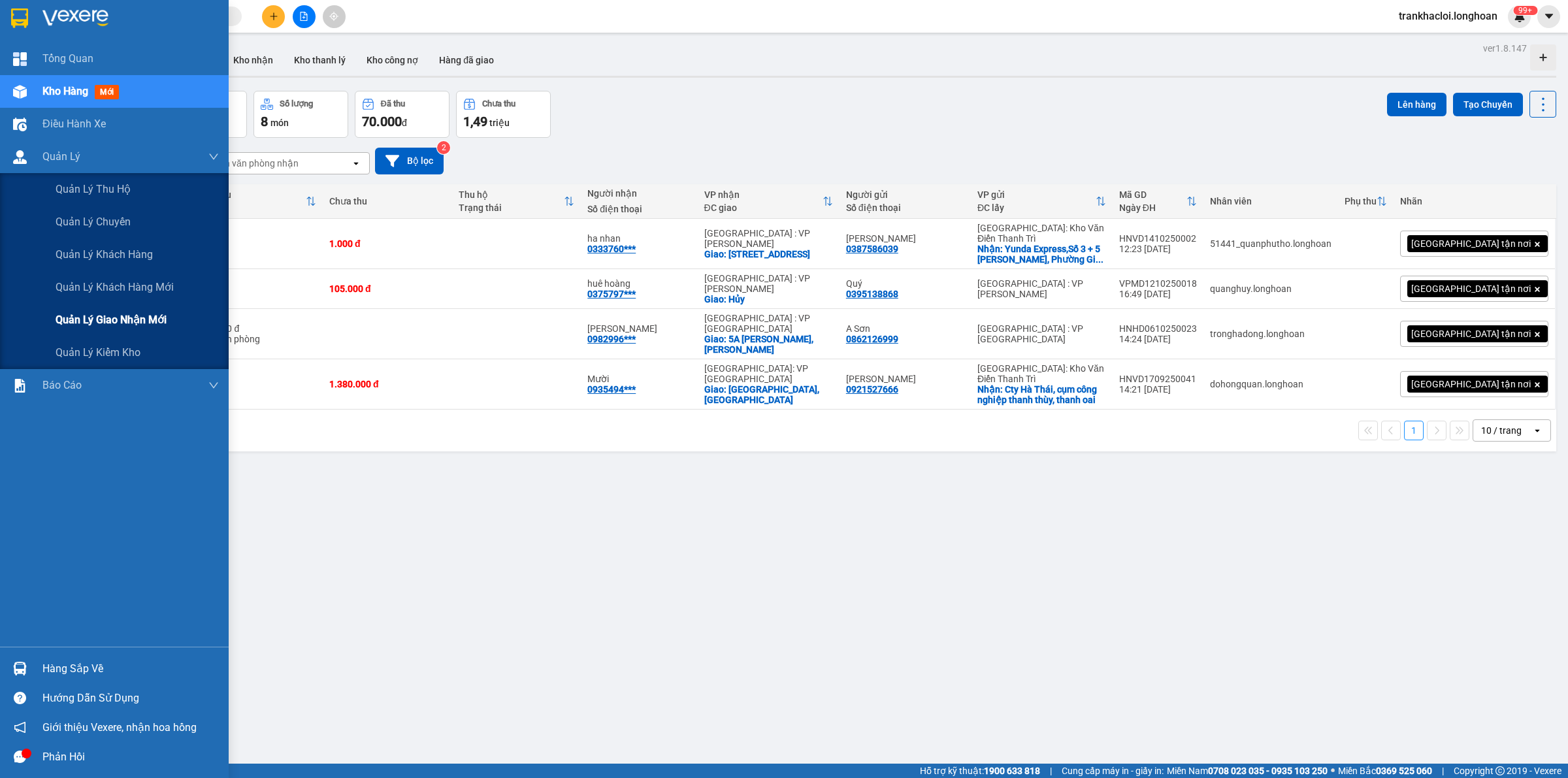
click at [97, 322] on span "Quản lý giao nhận mới" at bounding box center [111, 320] width 111 height 16
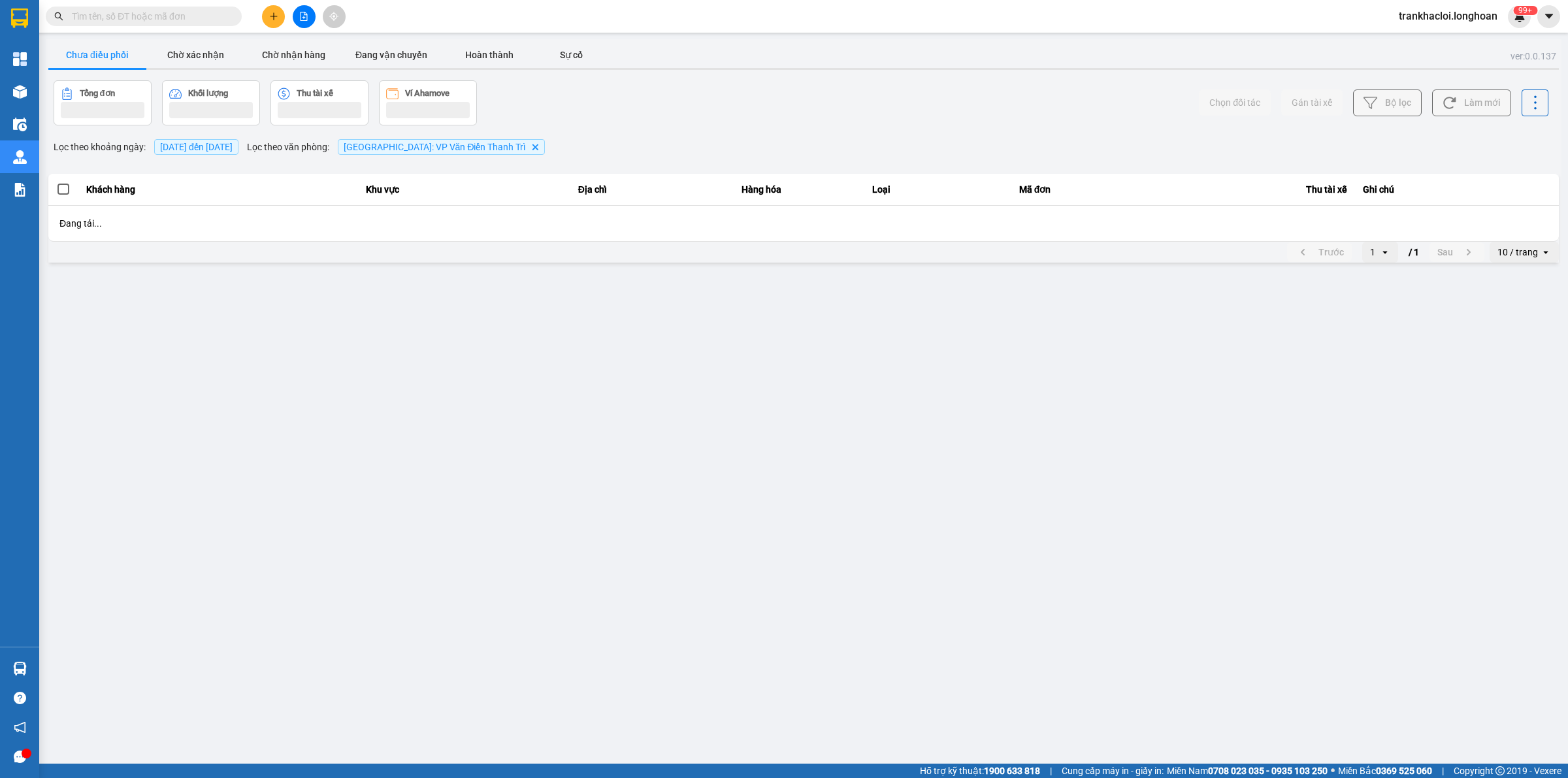
click at [92, 51] on button "Chưa điều phối" at bounding box center [97, 55] width 98 height 26
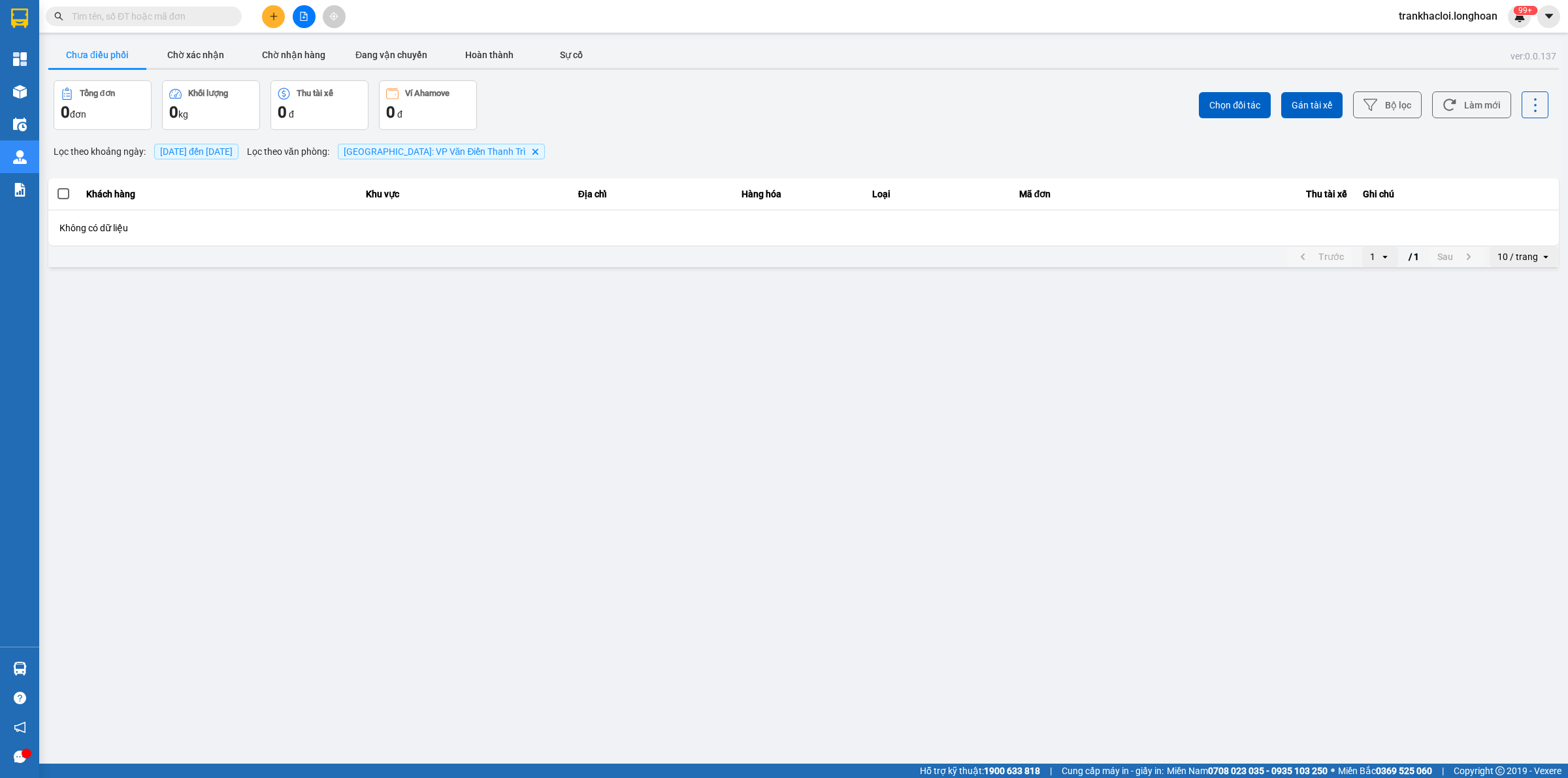
click at [220, 155] on span "[DATE] đến [DATE]" at bounding box center [196, 152] width 72 height 11
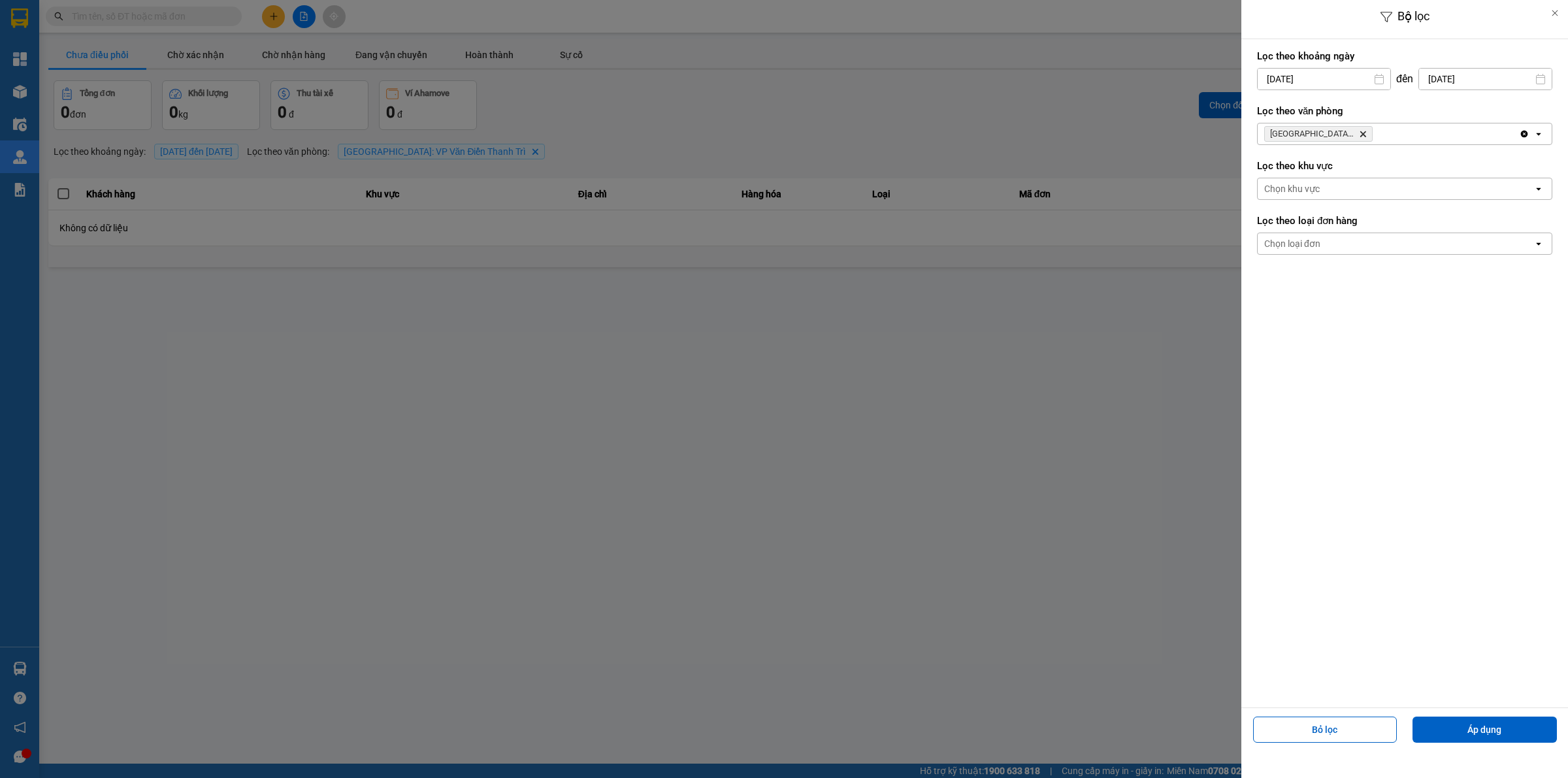
click at [1276, 63] on div "Lọc theo khoảng [DATE] Press the down arrow key to interact with the calendar a…" at bounding box center [1405, 70] width 295 height 49
click at [1282, 79] on input "[DATE]" at bounding box center [1323, 79] width 132 height 21
click at [1279, 239] on div "14" at bounding box center [1291, 232] width 26 height 26
type input "[DATE]"
click at [1463, 729] on button "Áp dụng" at bounding box center [1485, 730] width 145 height 26
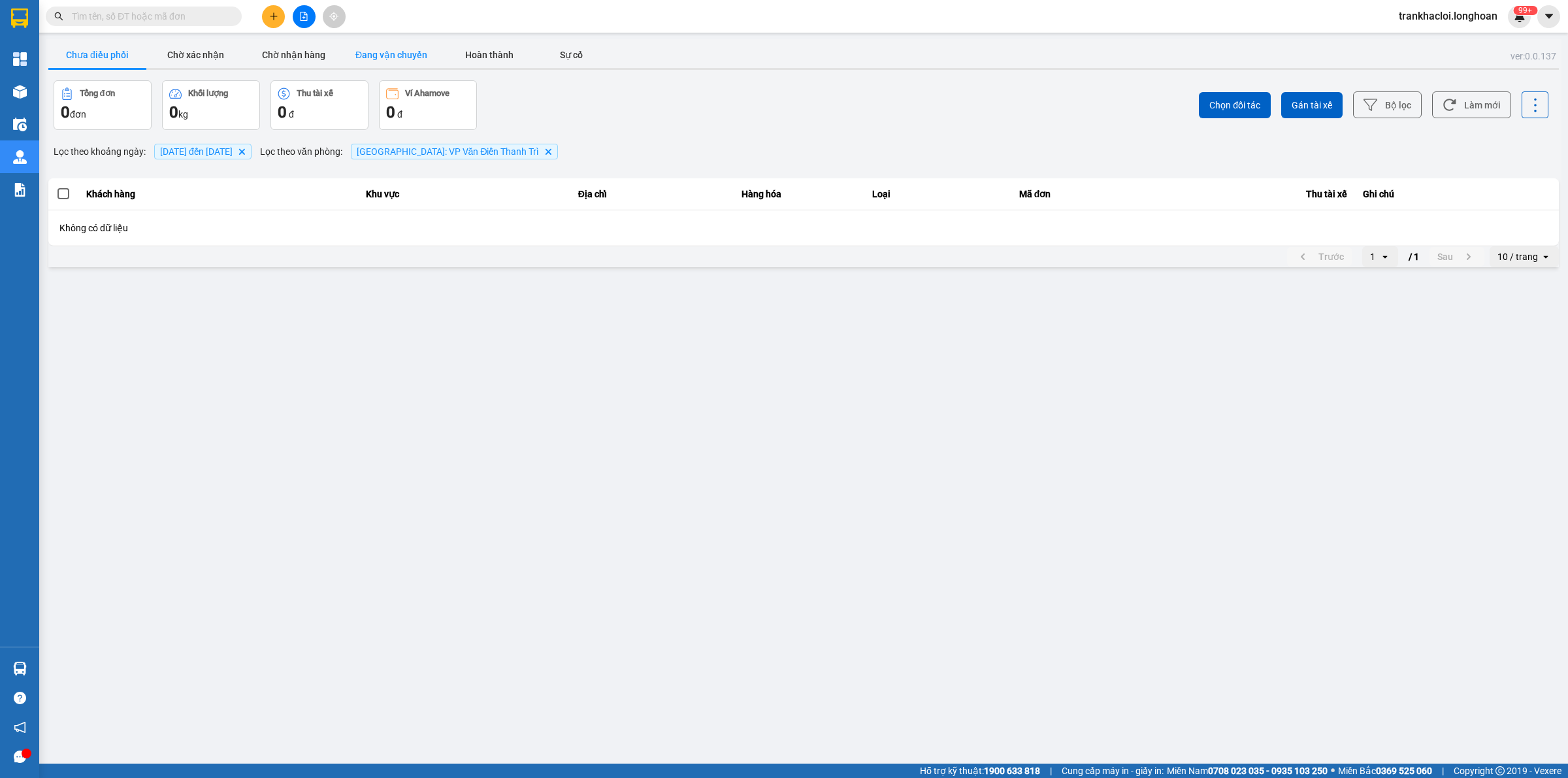
click at [386, 49] on button "Đang vận chuyển" at bounding box center [391, 55] width 98 height 26
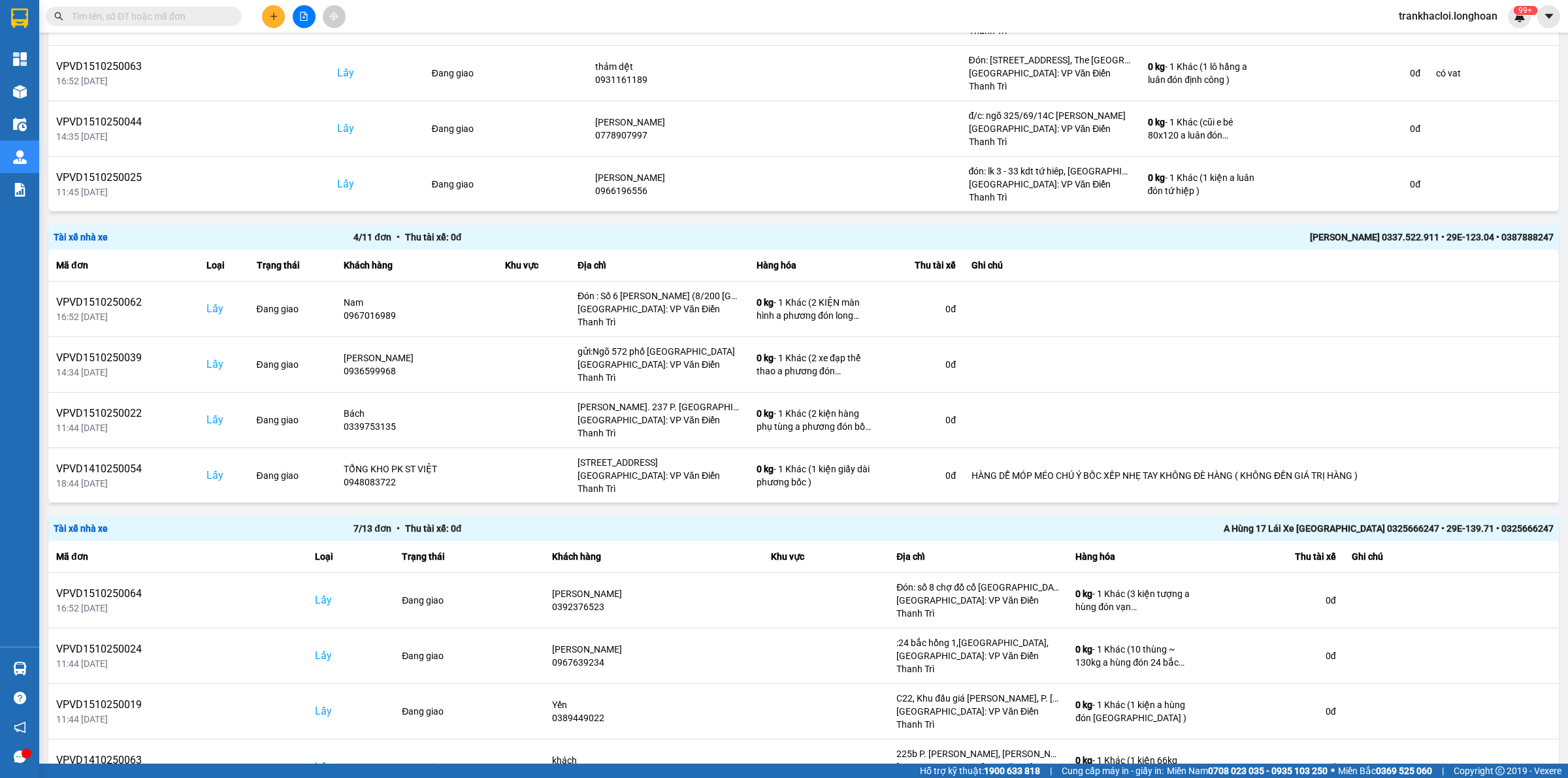
scroll to position [327, 0]
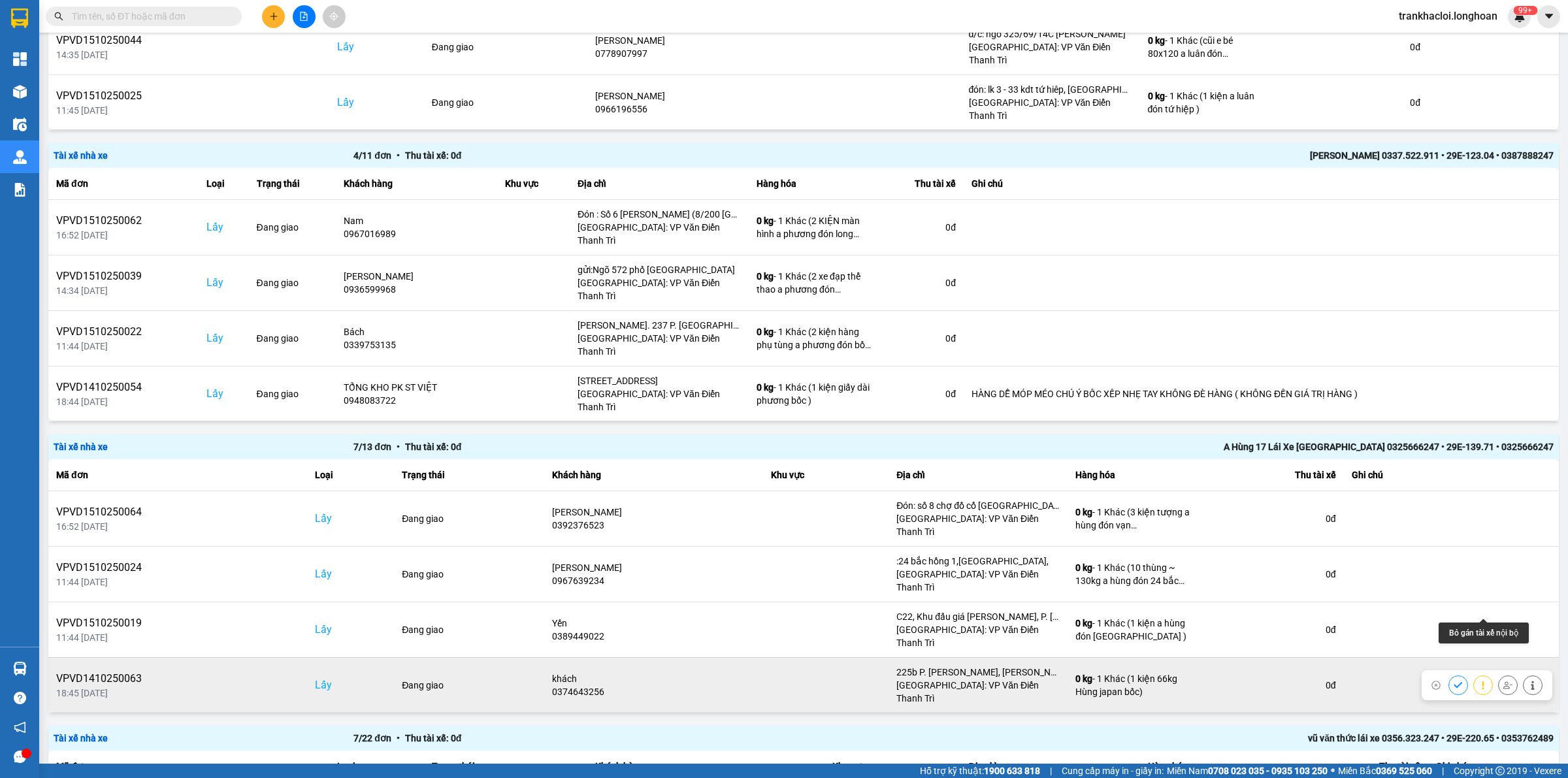
click at [1503, 682] on icon at bounding box center [1507, 685] width 9 height 7
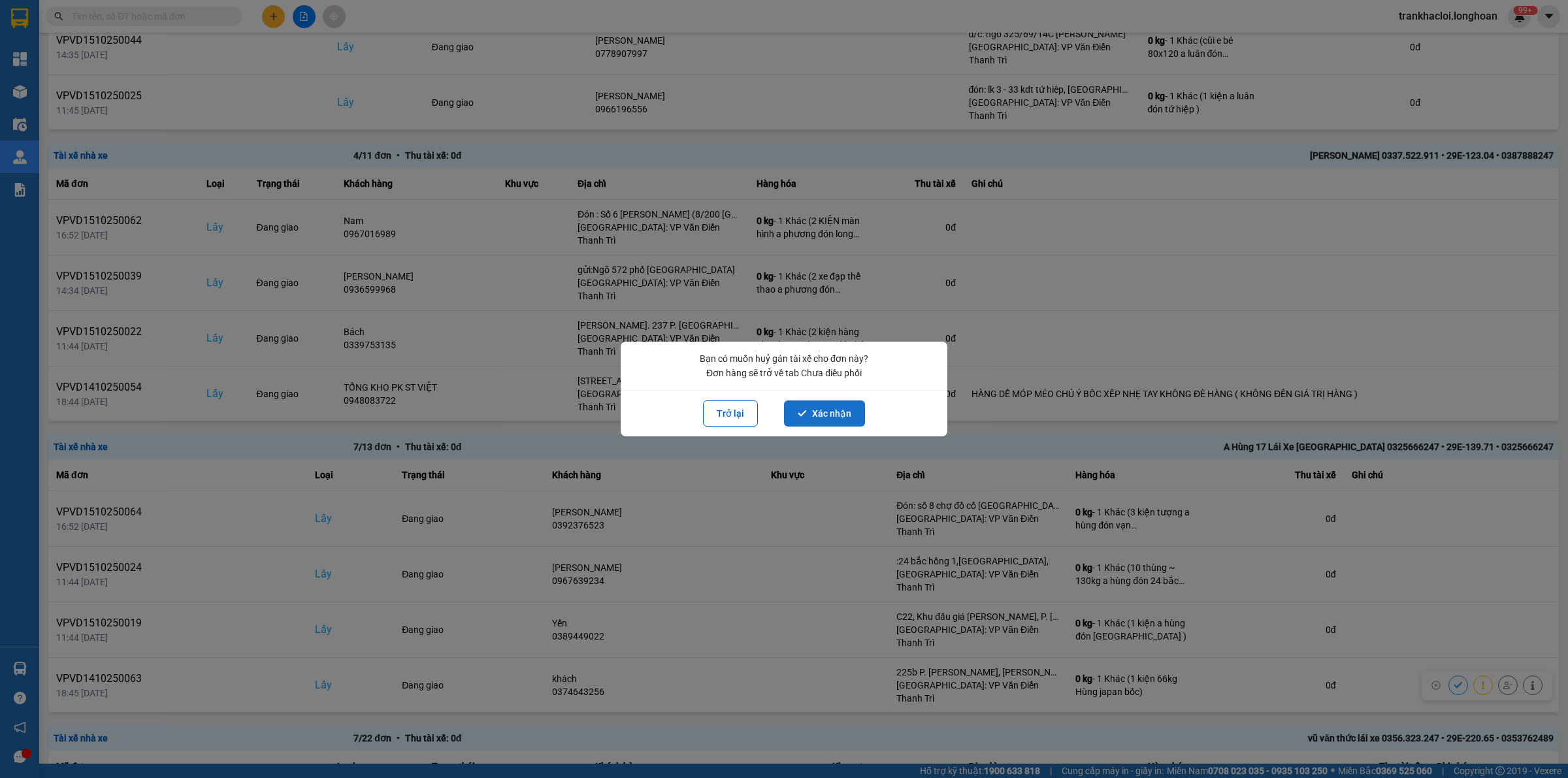
click at [808, 413] on button "Xác nhận" at bounding box center [825, 414] width 81 height 26
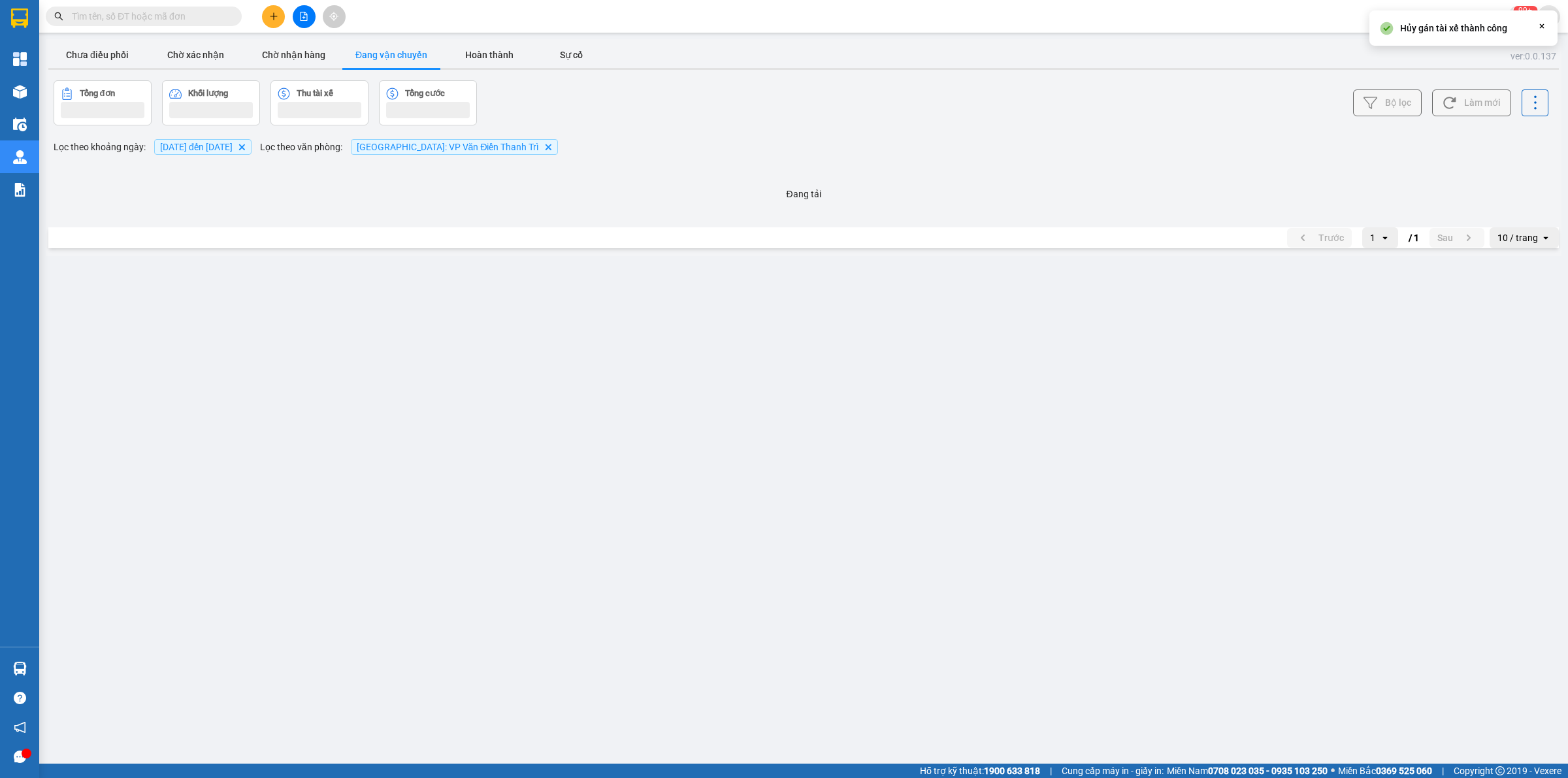
scroll to position [0, 0]
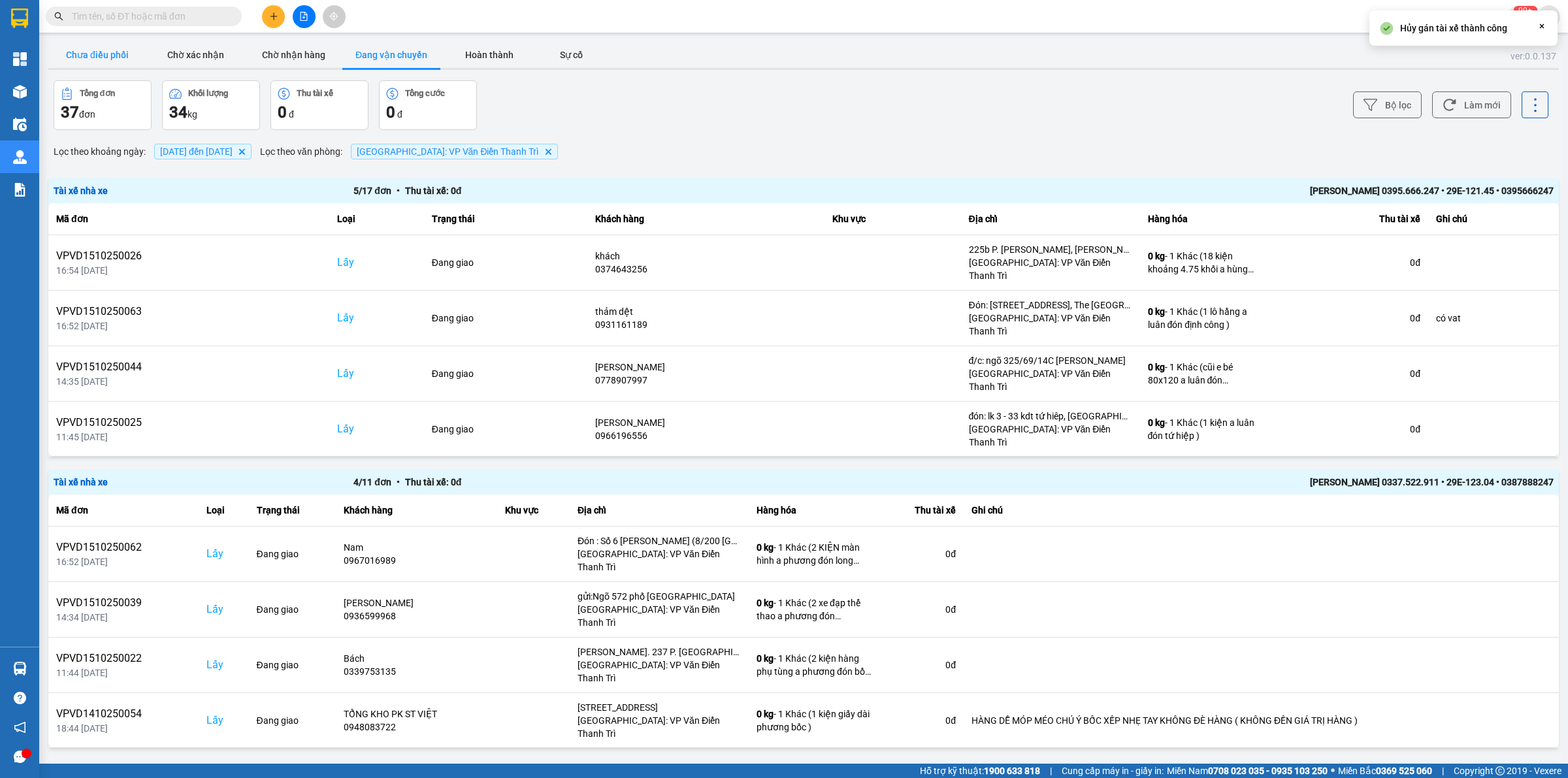
click at [98, 42] on button "Chưa điều phối" at bounding box center [97, 55] width 98 height 26
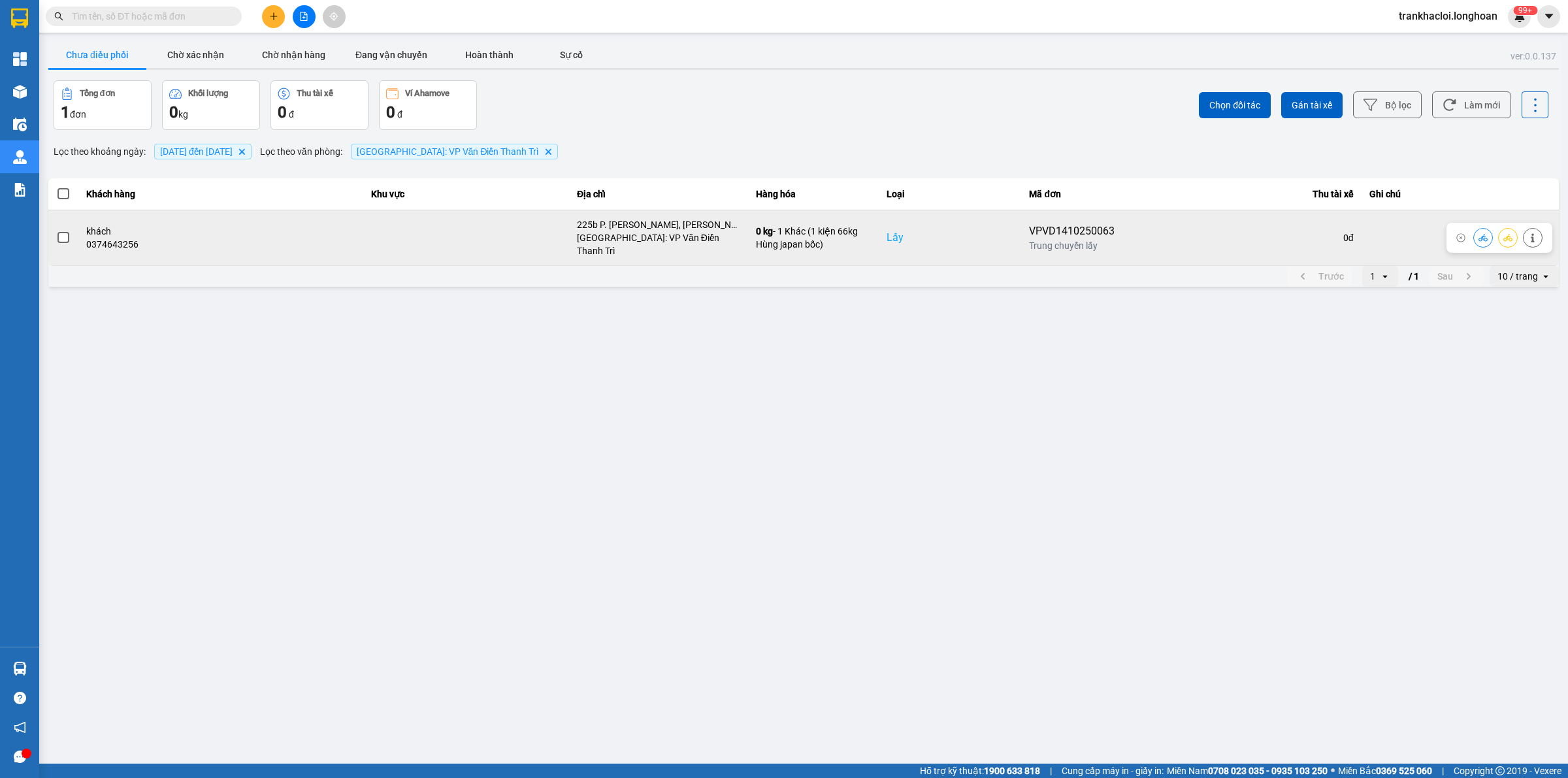
click at [1534, 234] on icon at bounding box center [1533, 238] width 9 height 9
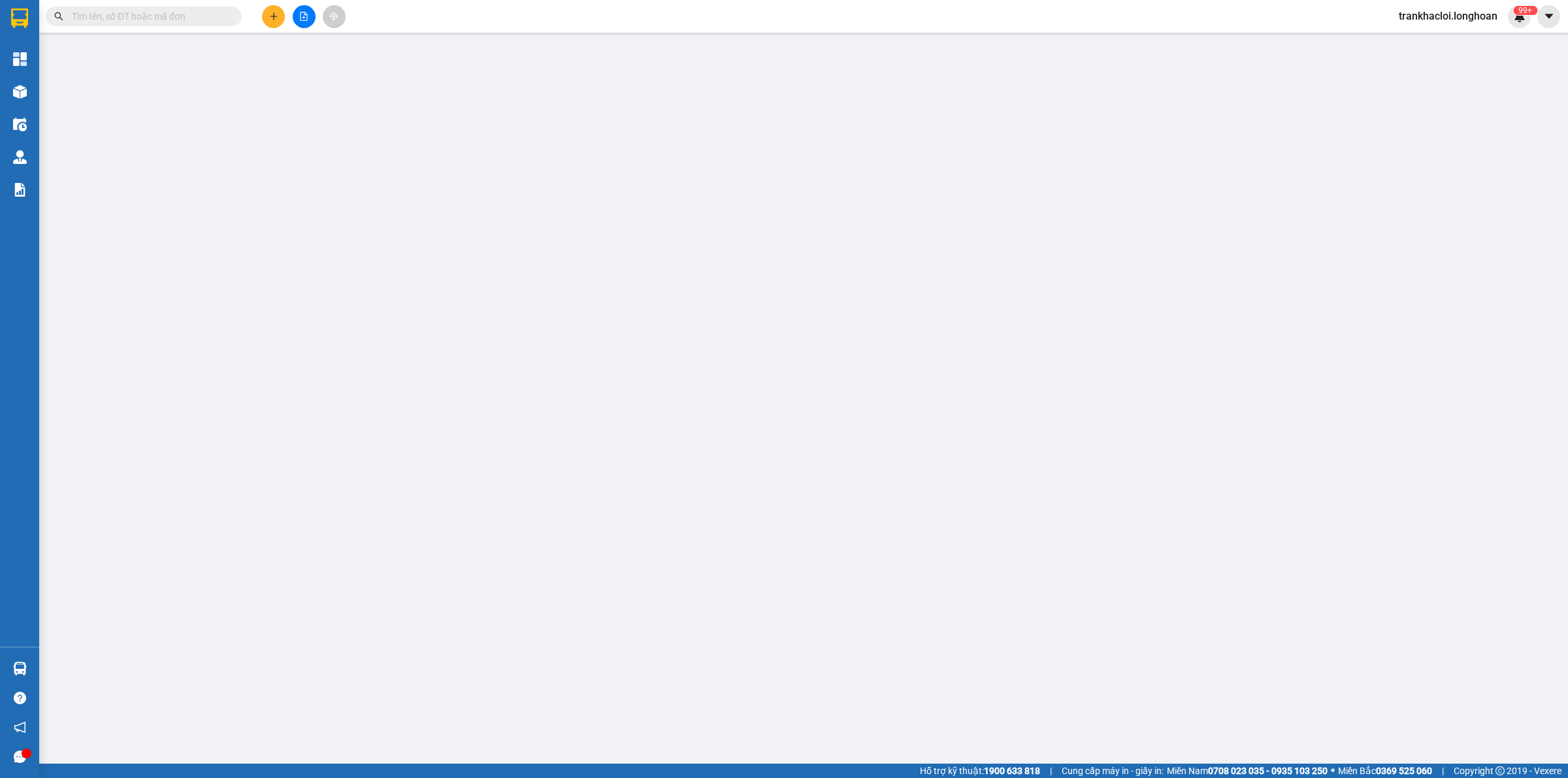
type input "0374643256"
type input "khách"
checkbox input "true"
type input "225b P. [PERSON_NAME], [PERSON_NAME], [GEOGRAPHIC_DATA], [GEOGRAPHIC_DATA]"
type input "0336302193"
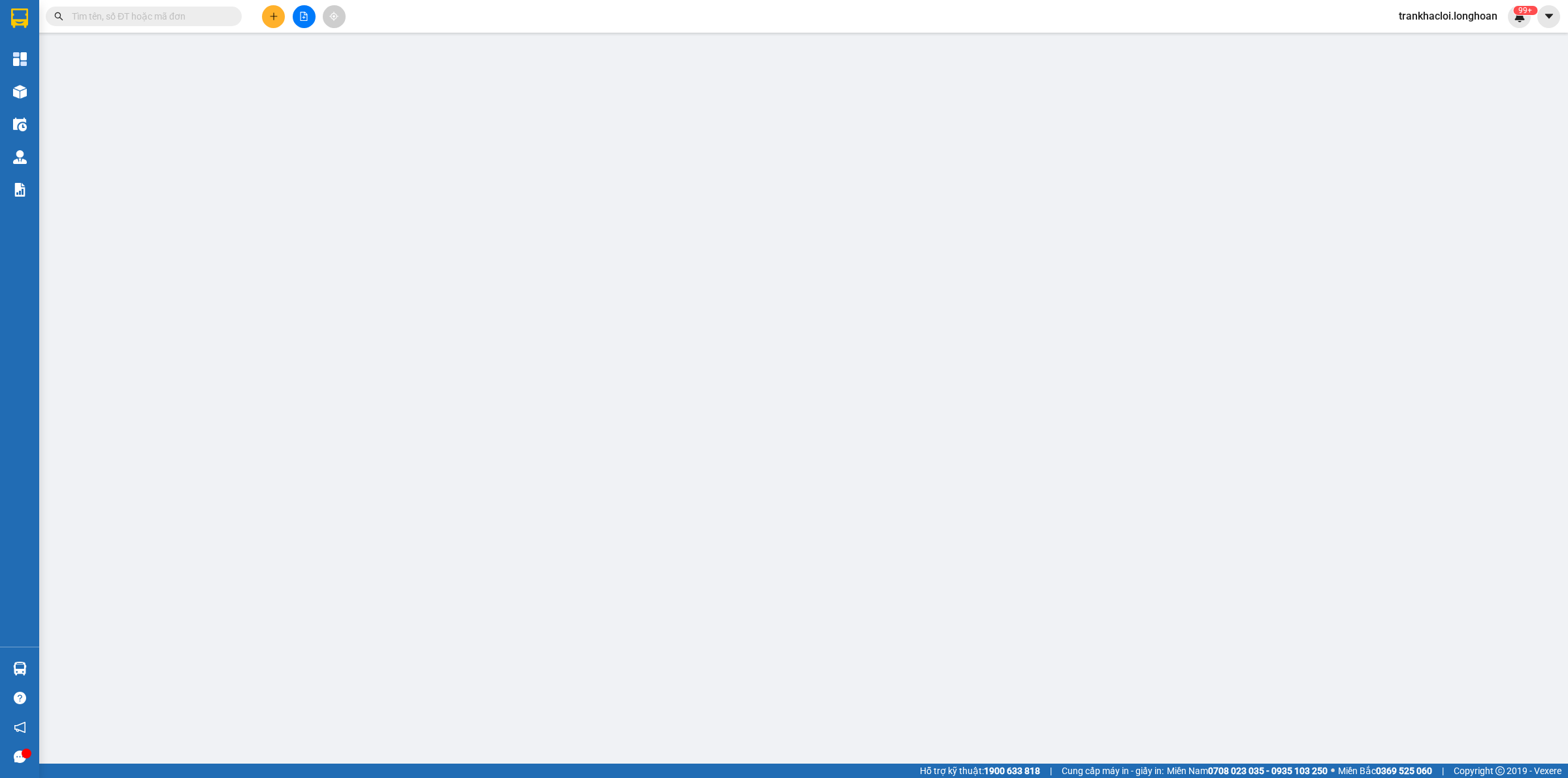
type input "[PERSON_NAME]"
type input "[GEOGRAPHIC_DATA] - [GEOGRAPHIC_DATA] [GEOGRAPHIC_DATA] 1A"
type input "0"
type input "1.000"
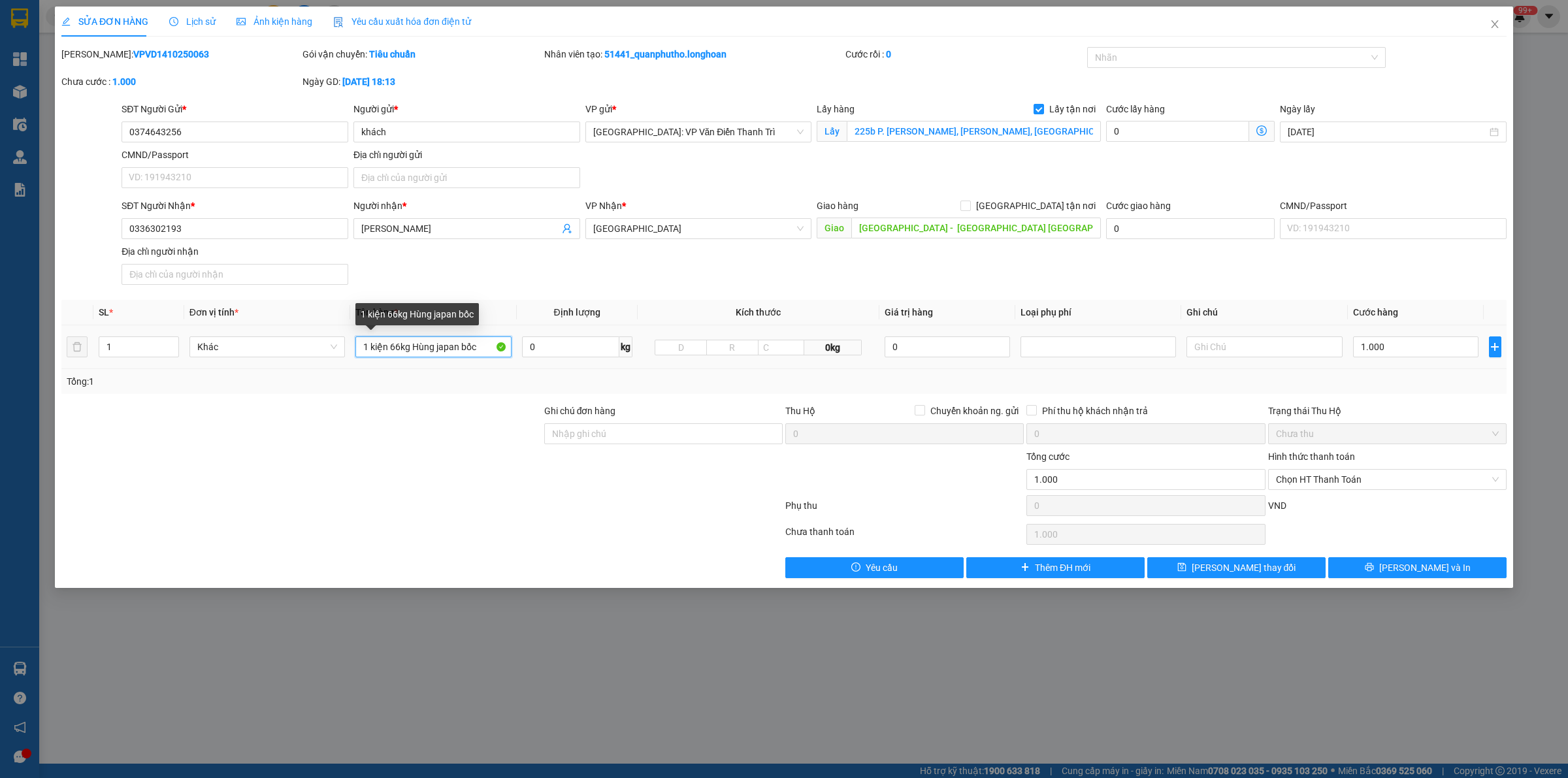
click at [433, 347] on input "1 kiện 66kg Hùng japan bốc" at bounding box center [433, 347] width 155 height 21
click at [458, 348] on input "1 kiện 66kg Hùng japan bốc" at bounding box center [433, 347] width 155 height 21
type input "1 kiện 66kg luân bốc"
click at [1252, 569] on span "[PERSON_NAME] thay đổi" at bounding box center [1244, 568] width 104 height 14
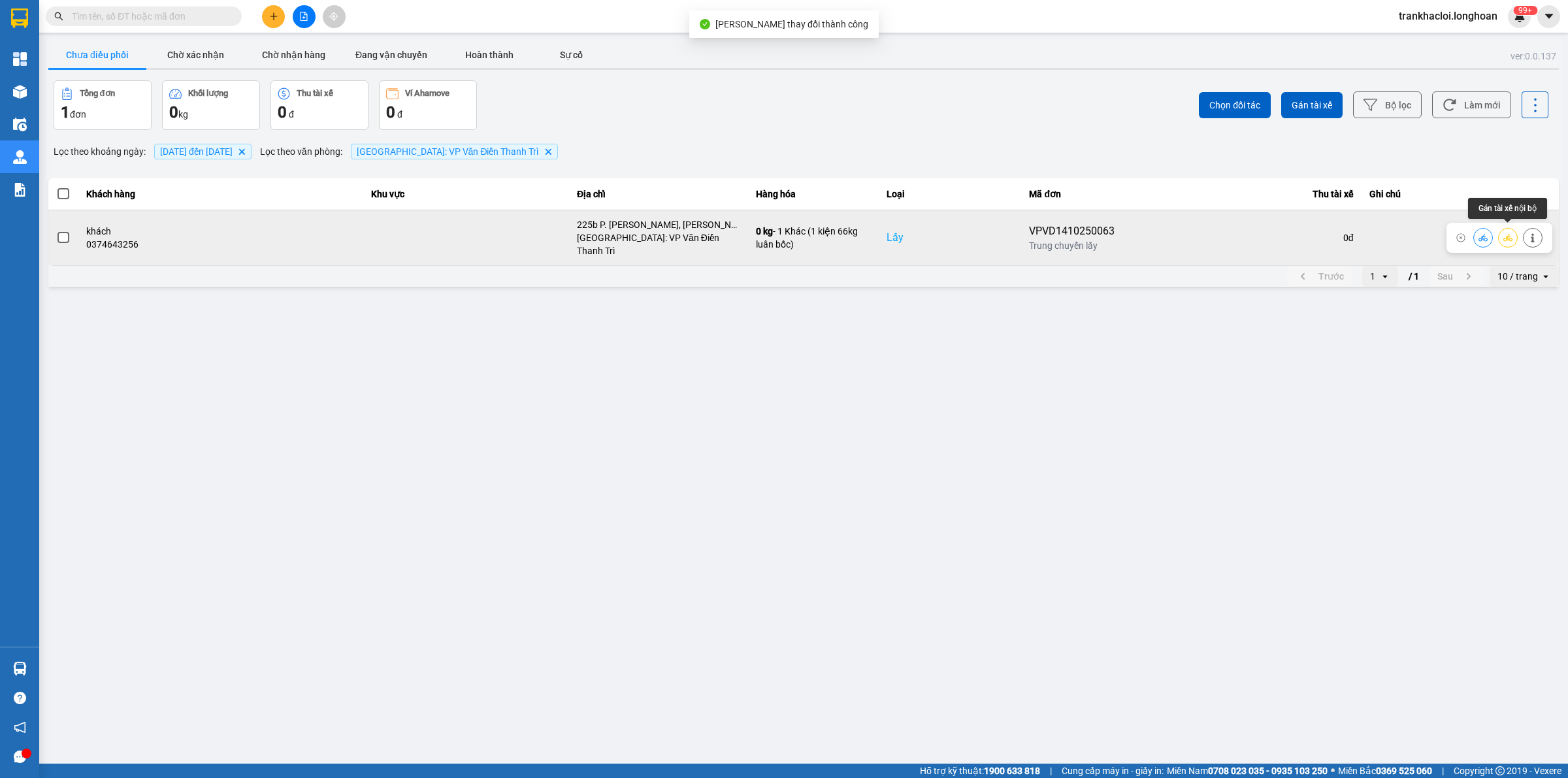
click at [1507, 233] on icon at bounding box center [1507, 238] width 9 height 9
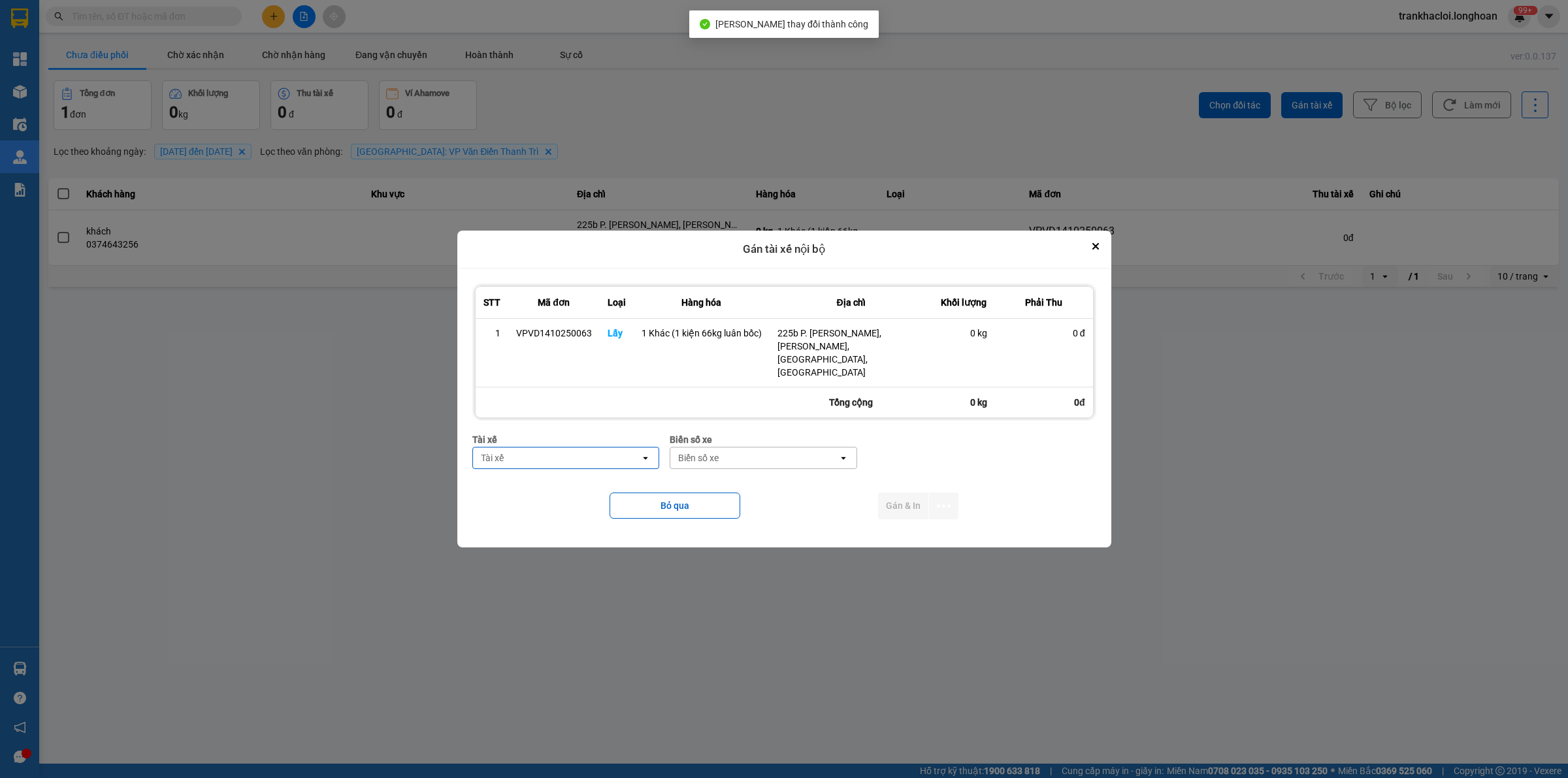
click at [515, 448] on div "Tài xế" at bounding box center [557, 458] width 168 height 21
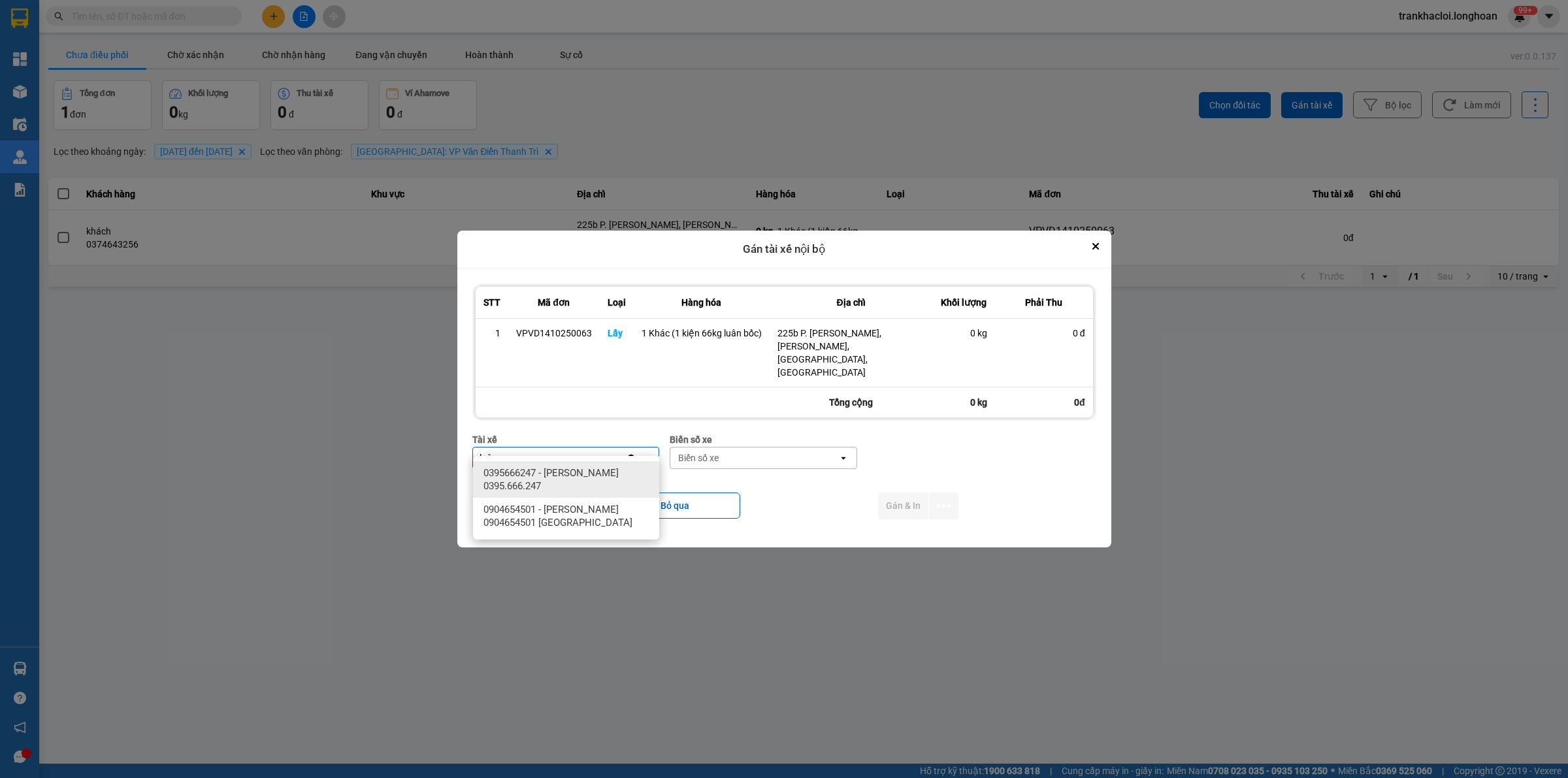
type input "luân"
click at [540, 481] on span "0395666247 - [PERSON_NAME] 0395.666.247" at bounding box center [569, 480] width 170 height 26
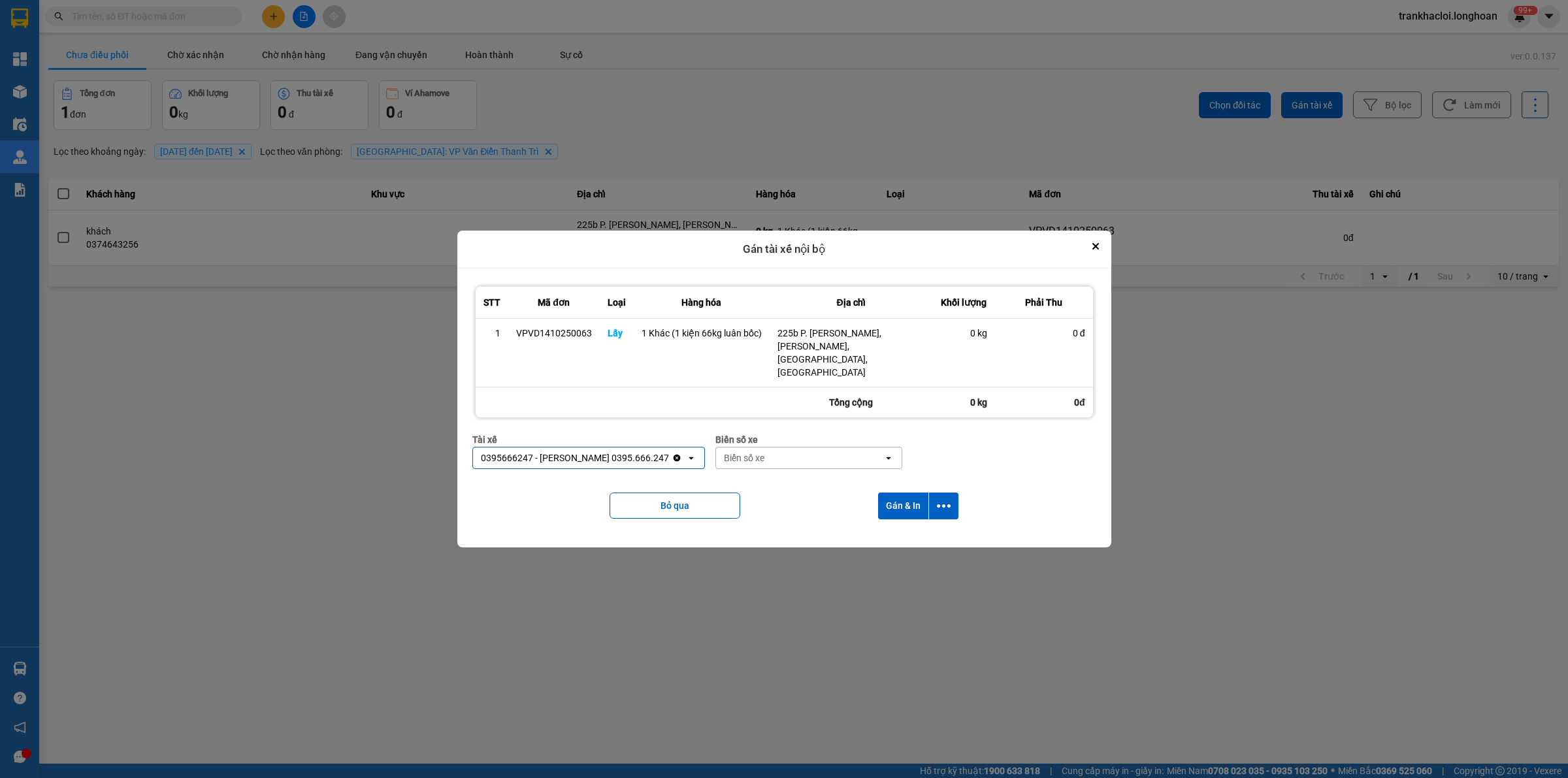
click at [734, 451] on div "Biển số xe" at bounding box center [744, 457] width 41 height 13
type input "45"
drag, startPoint x: 753, startPoint y: 472, endPoint x: 847, endPoint y: 487, distance: 95.2
click at [755, 472] on span "29E-121.45" at bounding box center [743, 472] width 48 height 13
click at [946, 499] on icon "dialog" at bounding box center [944, 506] width 14 height 14
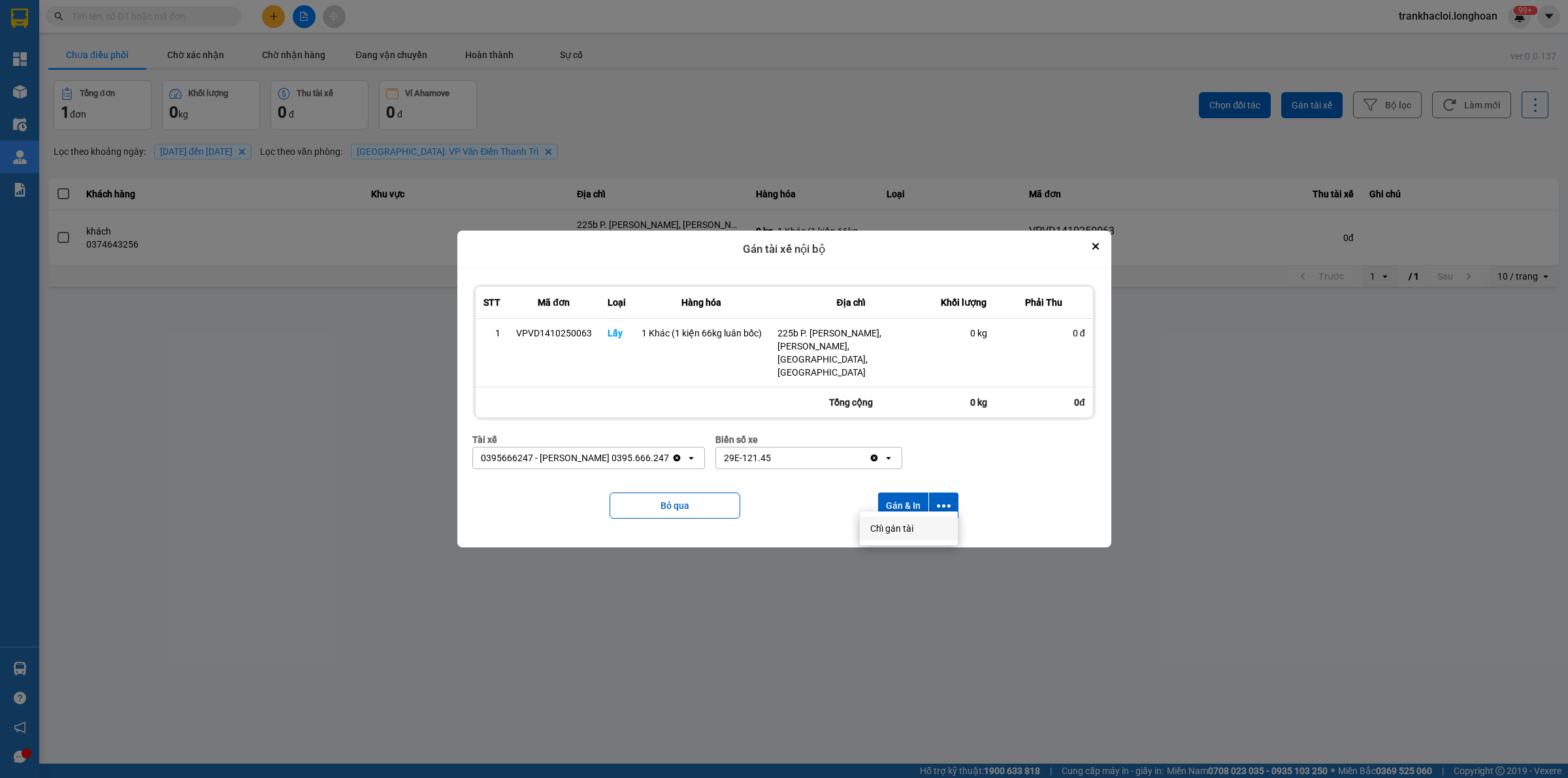
click at [898, 530] on span "Chỉ gán tài" at bounding box center [892, 528] width 43 height 13
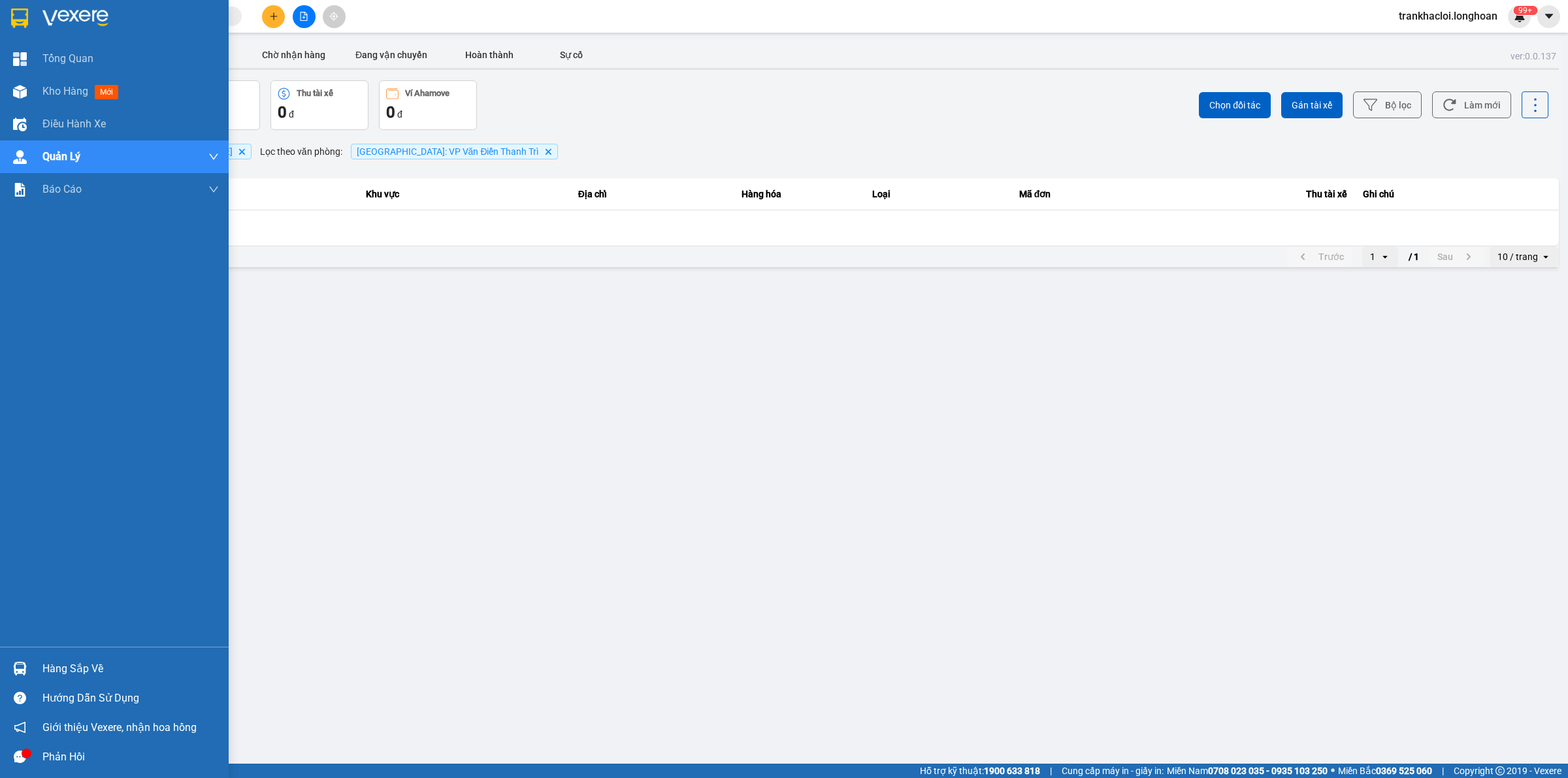
click at [33, 10] on div at bounding box center [114, 21] width 229 height 42
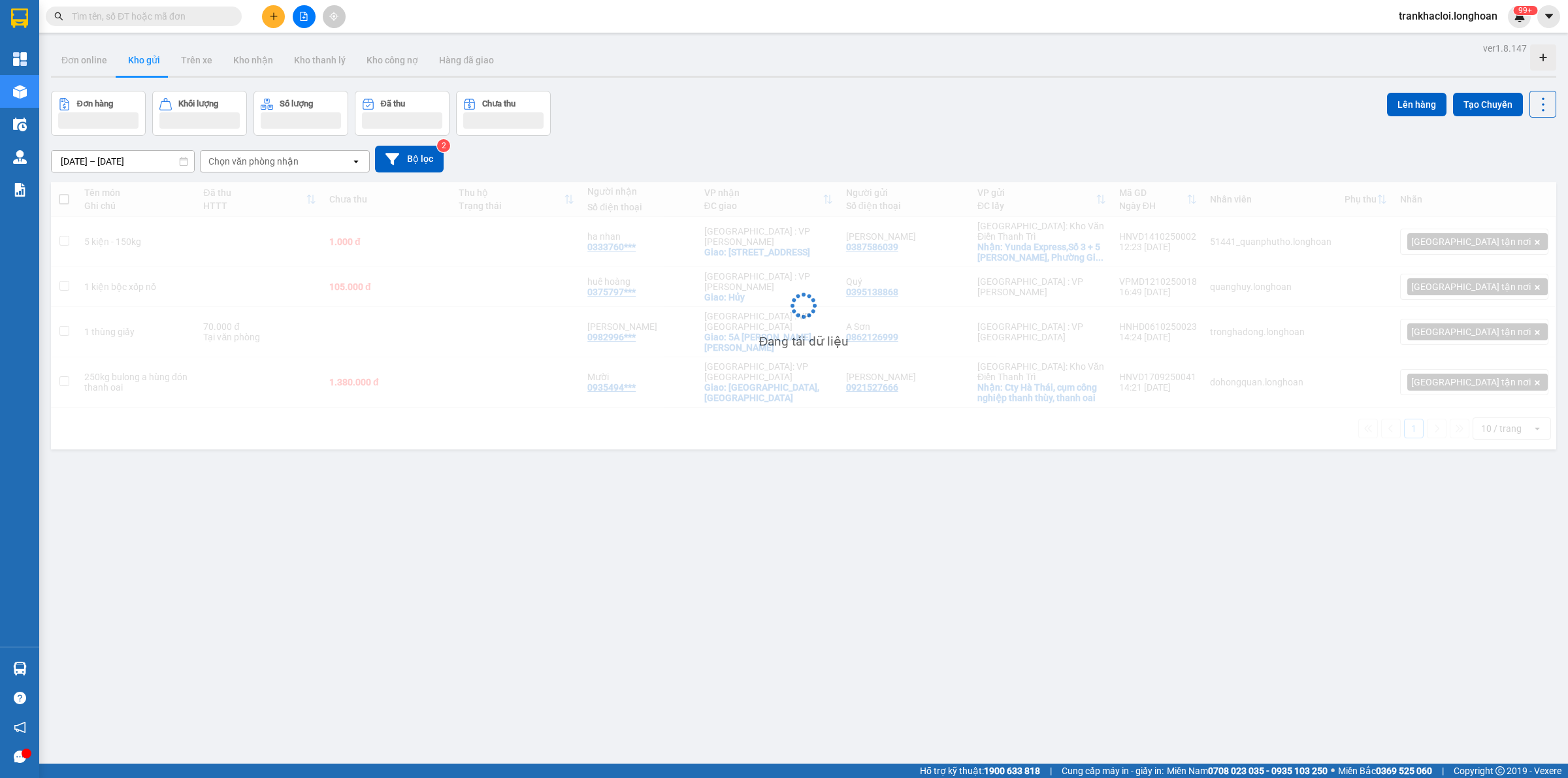
click at [843, 570] on div "ver 1.8.147 Đơn online Kho gửi Trên xe Kho nhận Kho thanh lý Kho công nợ Hàng đ…" at bounding box center [803, 427] width 1516 height 778
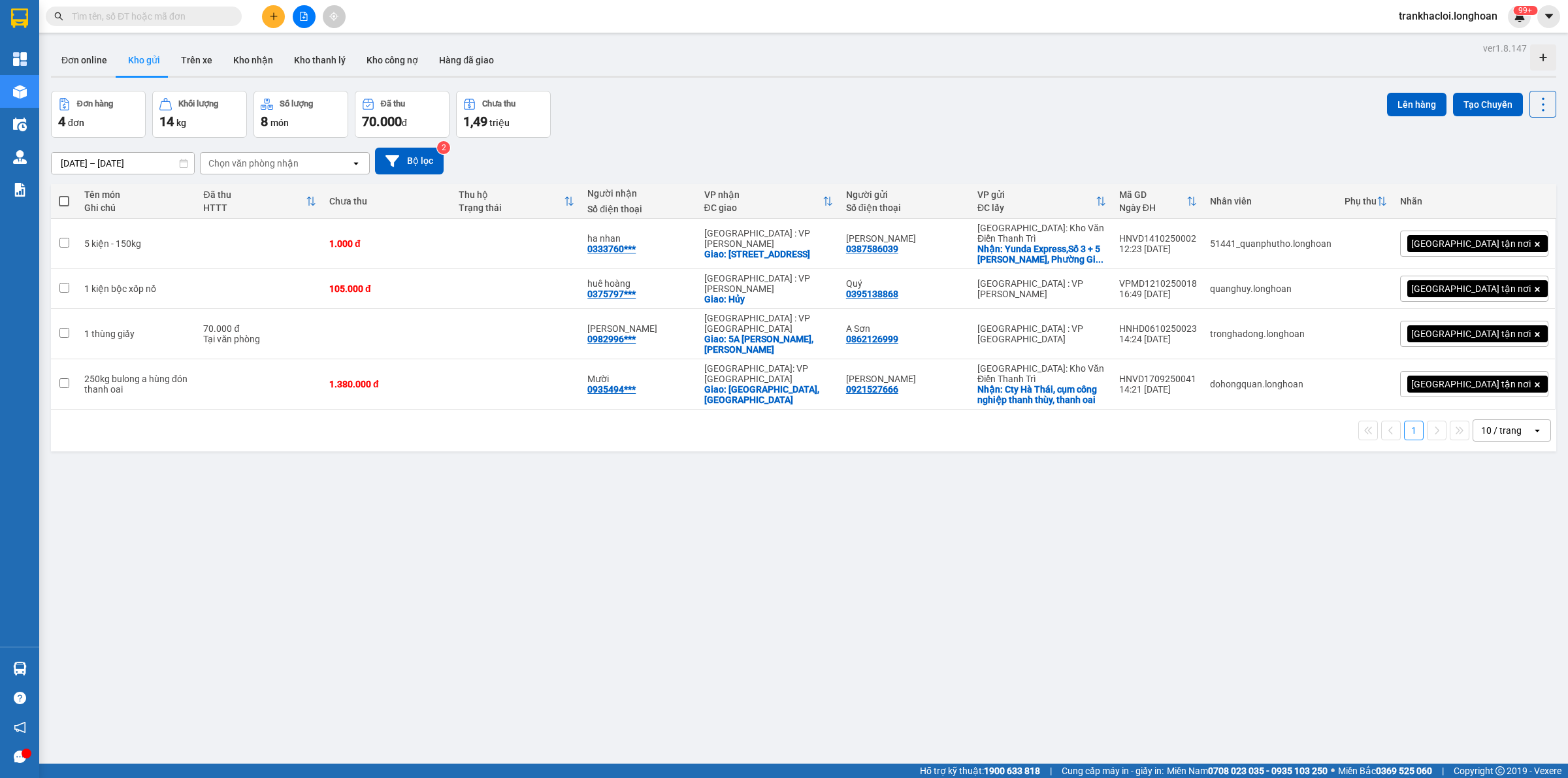
click at [134, 17] on input "text" at bounding box center [148, 16] width 155 height 14
paste input "0896637881"
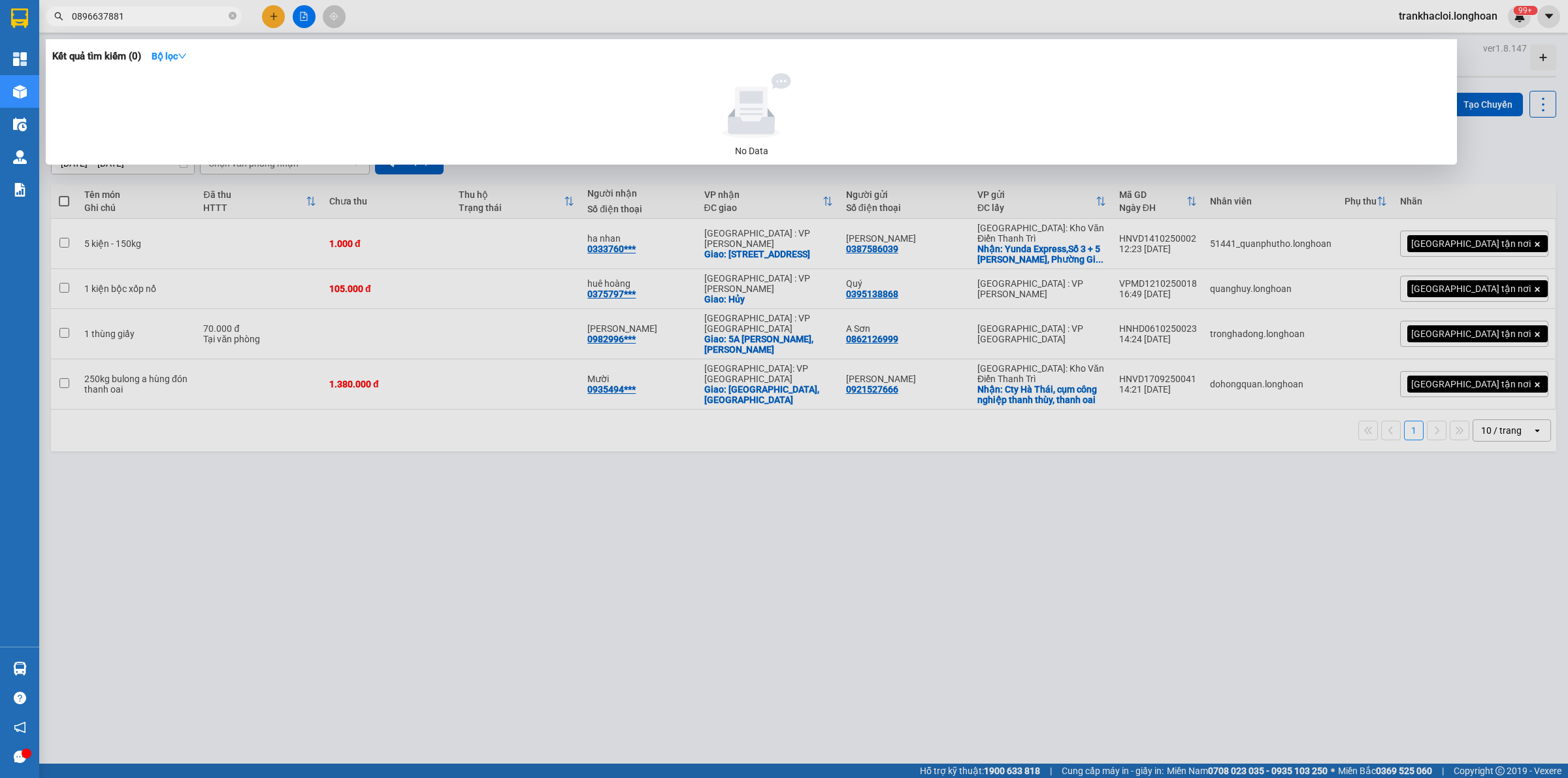
type input "0896637881"
